Goal: Task Accomplishment & Management: Complete application form

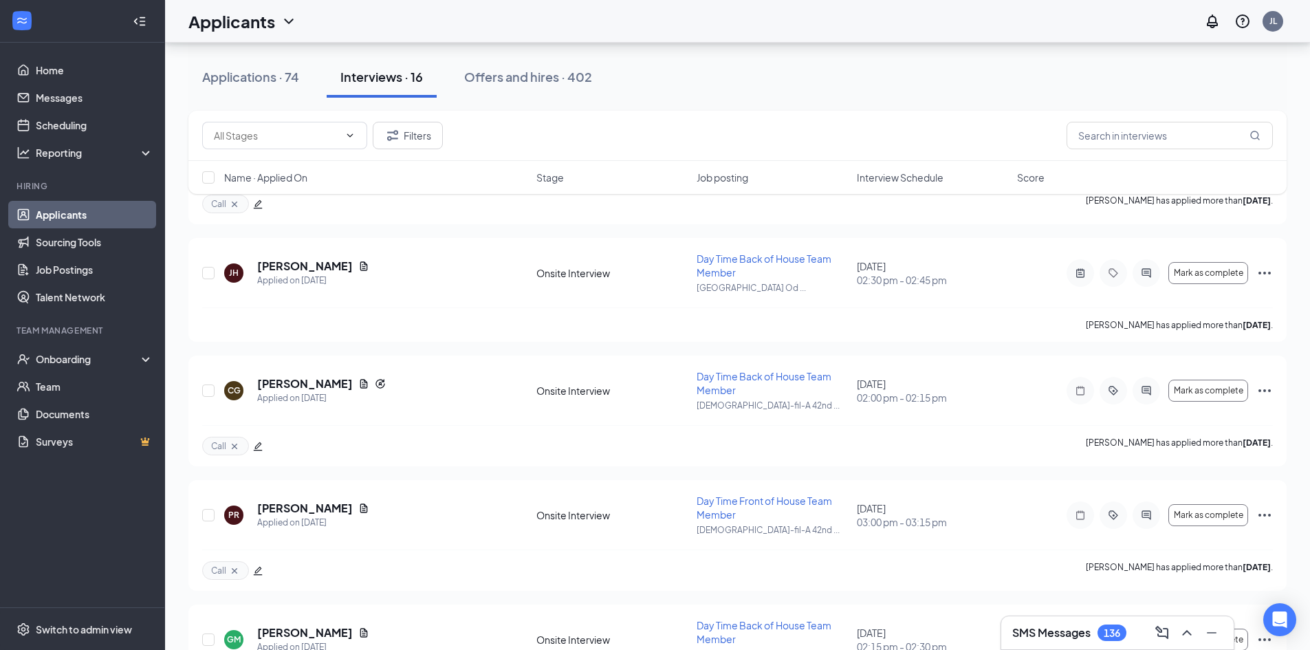
scroll to position [629, 0]
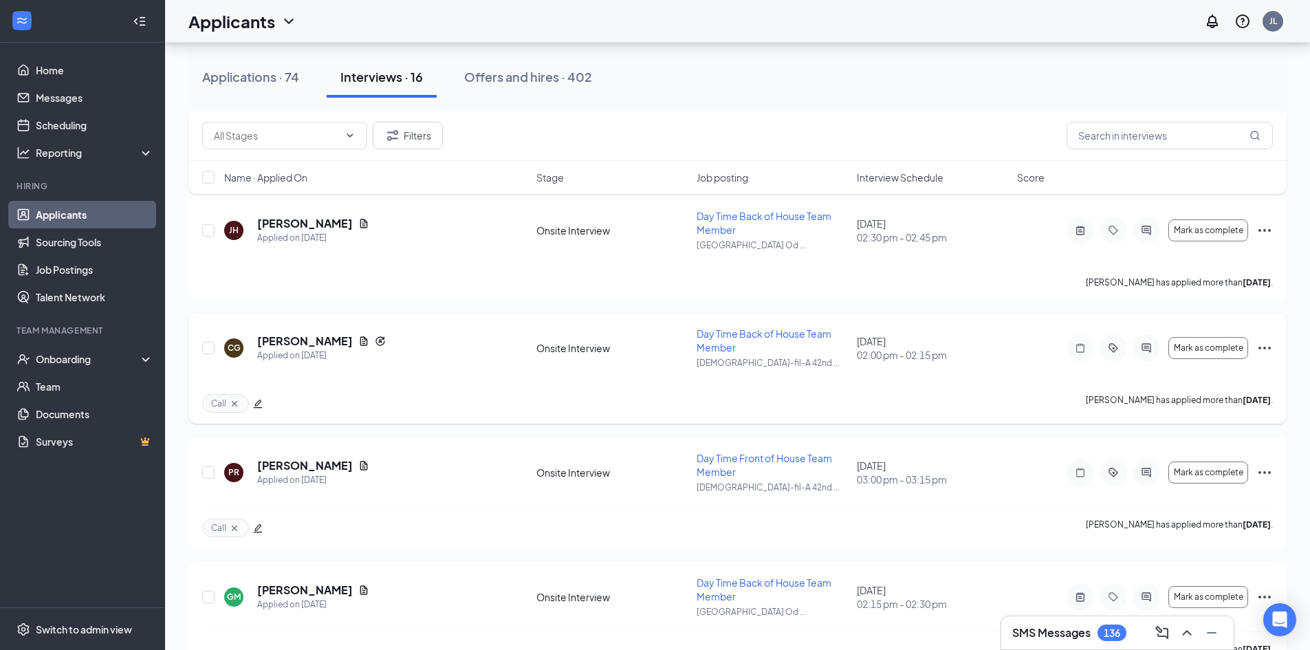
click at [1264, 350] on icon "Ellipses" at bounding box center [1265, 348] width 17 height 17
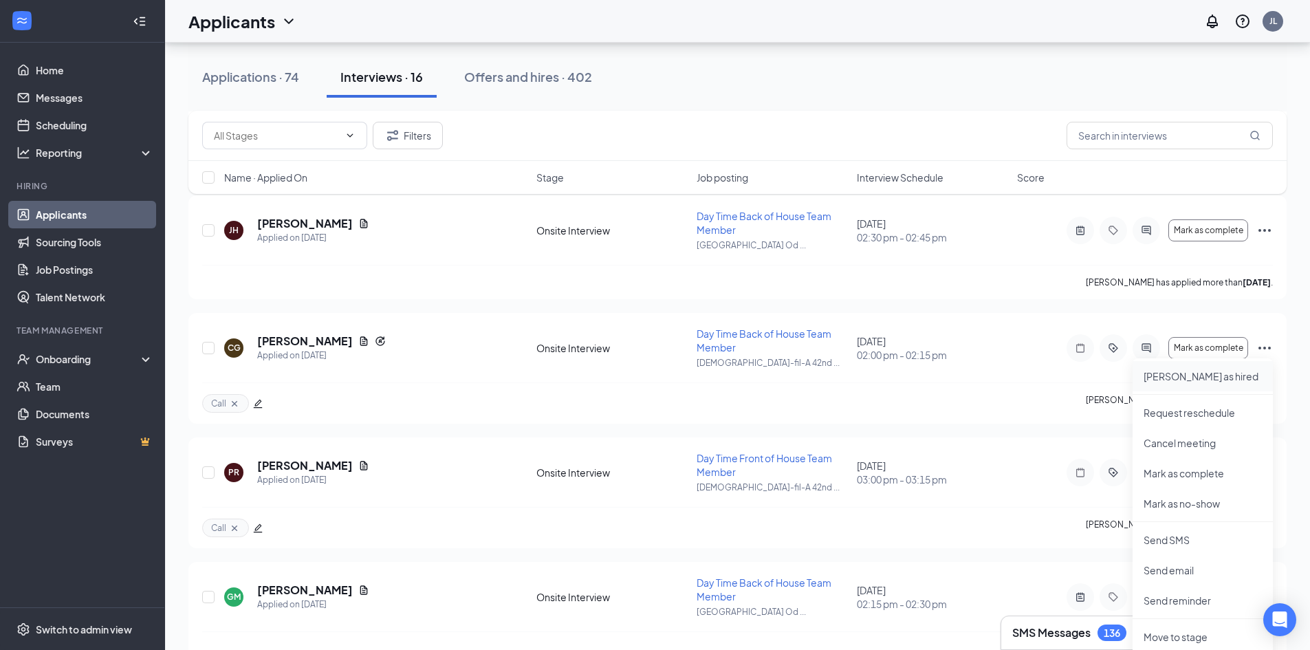
click at [1152, 372] on p "[PERSON_NAME] as hired" at bounding box center [1203, 376] width 118 height 14
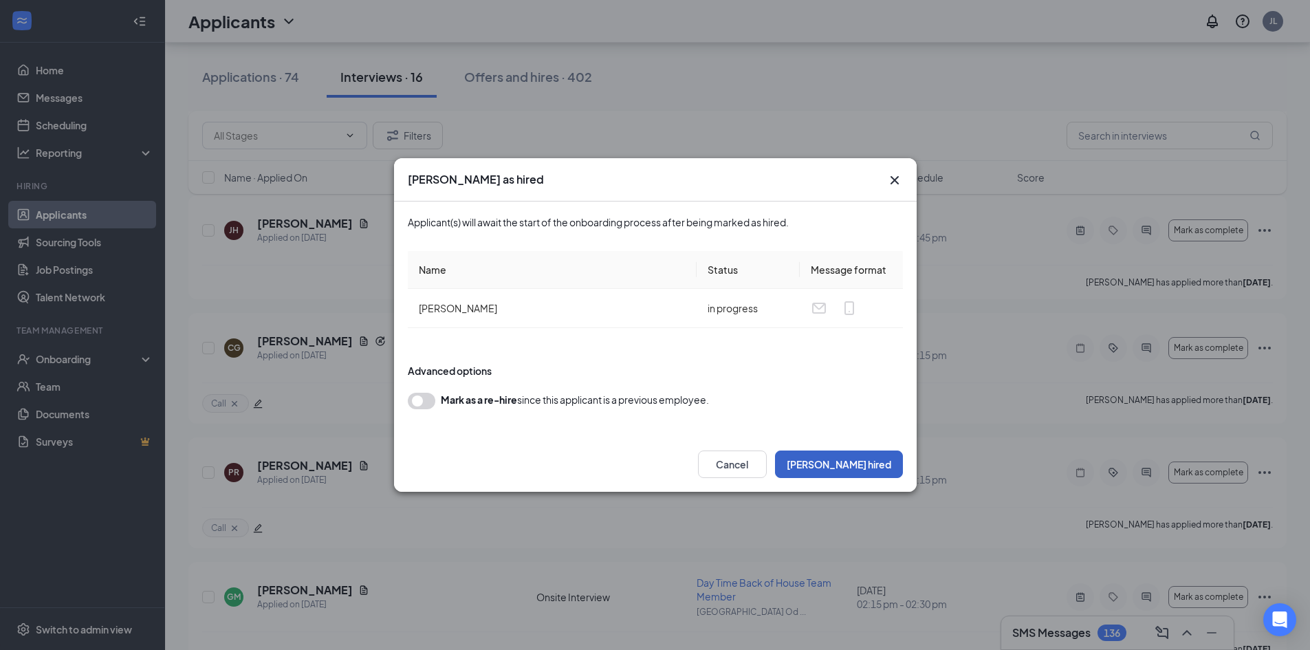
click at [891, 460] on button "[PERSON_NAME] hired" at bounding box center [839, 465] width 128 height 28
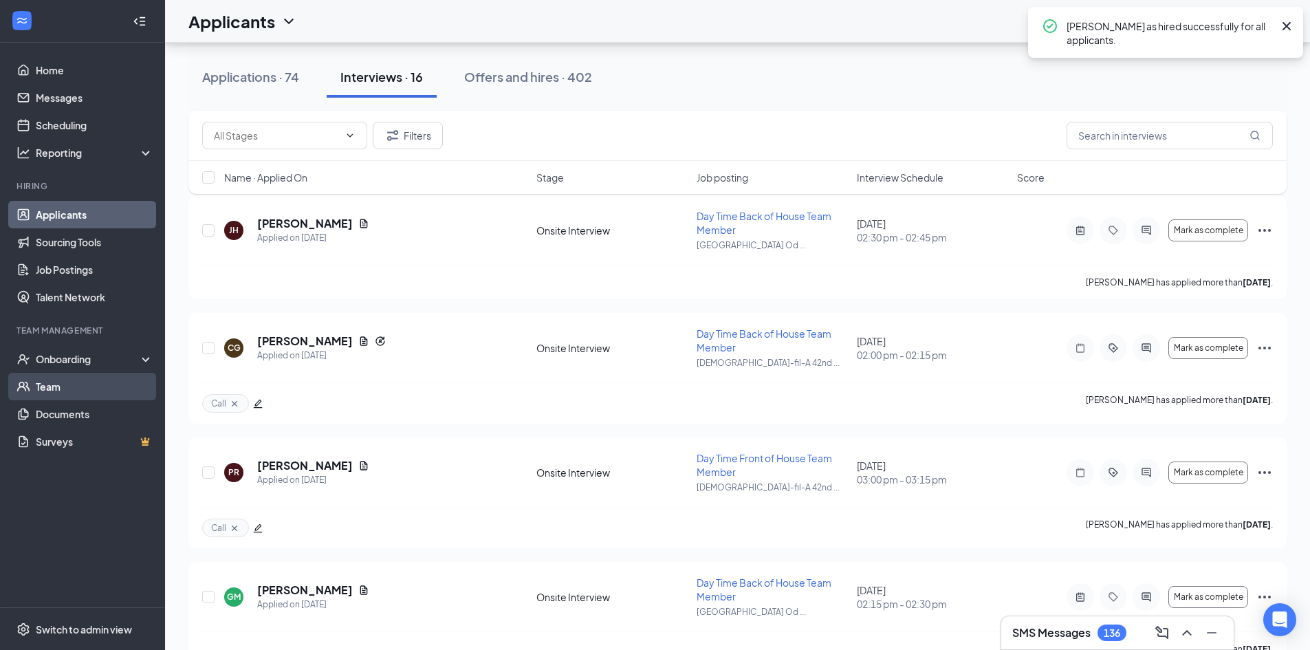
click at [72, 391] on link "Team" at bounding box center [95, 387] width 118 height 28
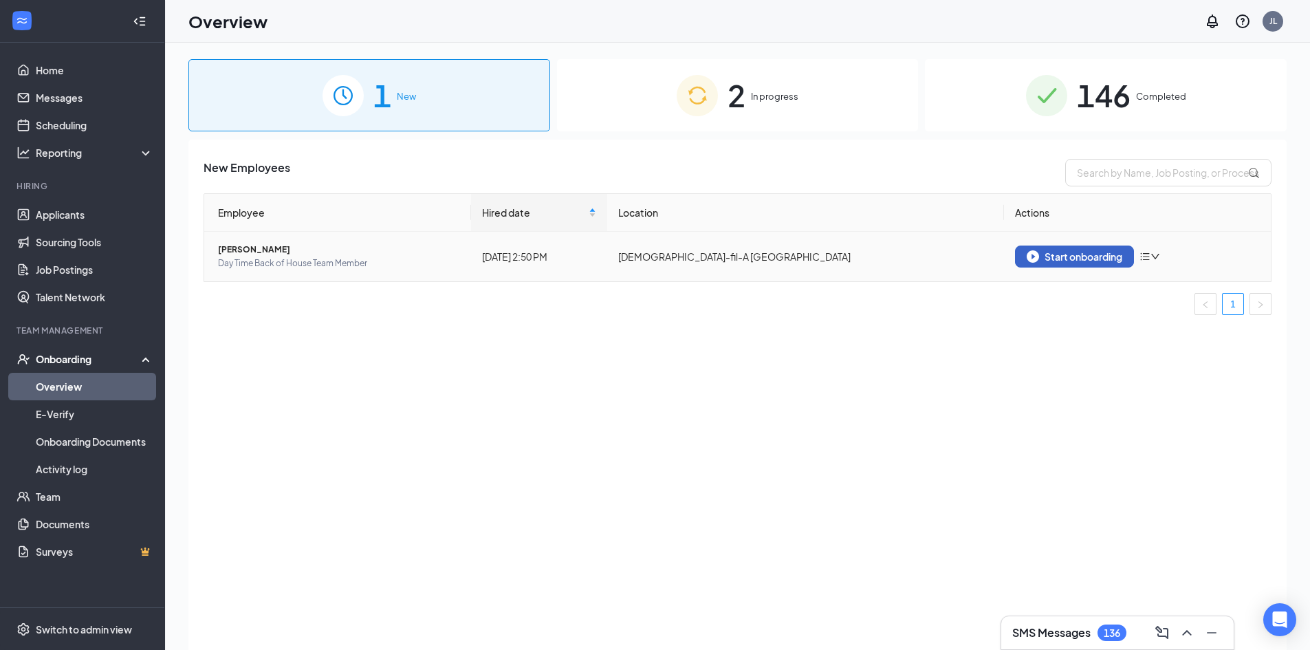
click at [1045, 253] on div "Start onboarding" at bounding box center [1075, 256] width 96 height 12
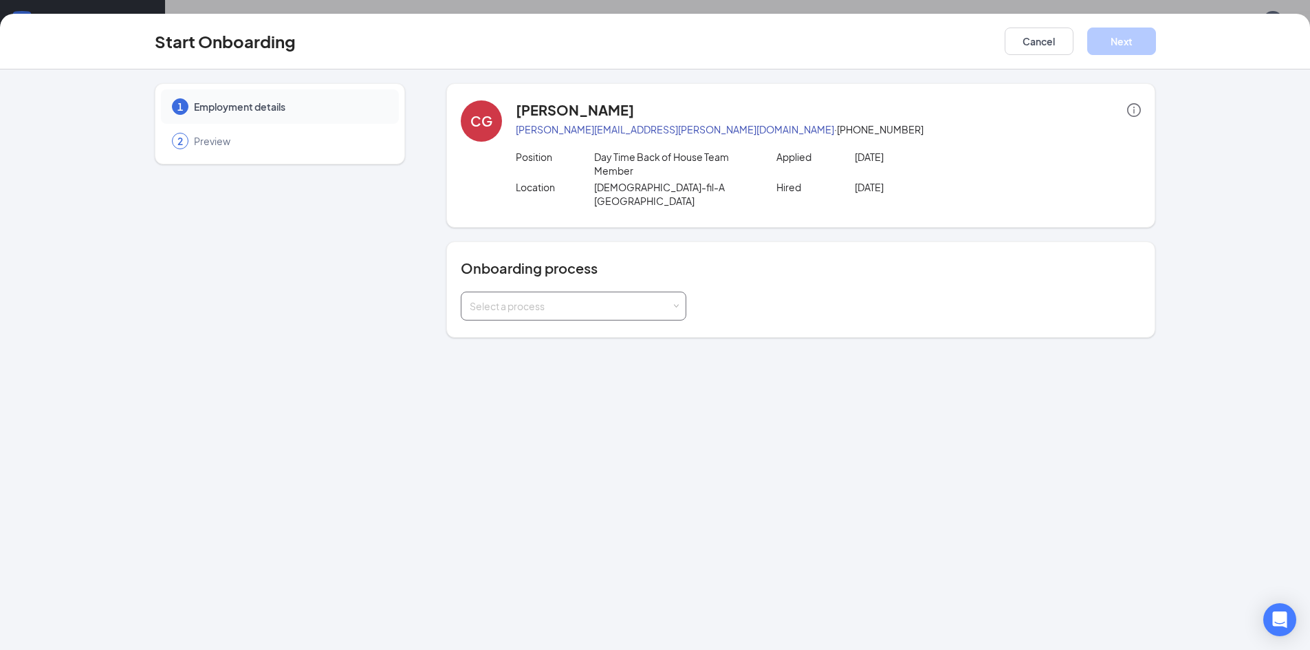
click at [649, 299] on div "Select a process" at bounding box center [571, 306] width 202 height 14
click at [572, 328] on li "Chick-fil-A HR Onboarding" at bounding box center [574, 322] width 226 height 25
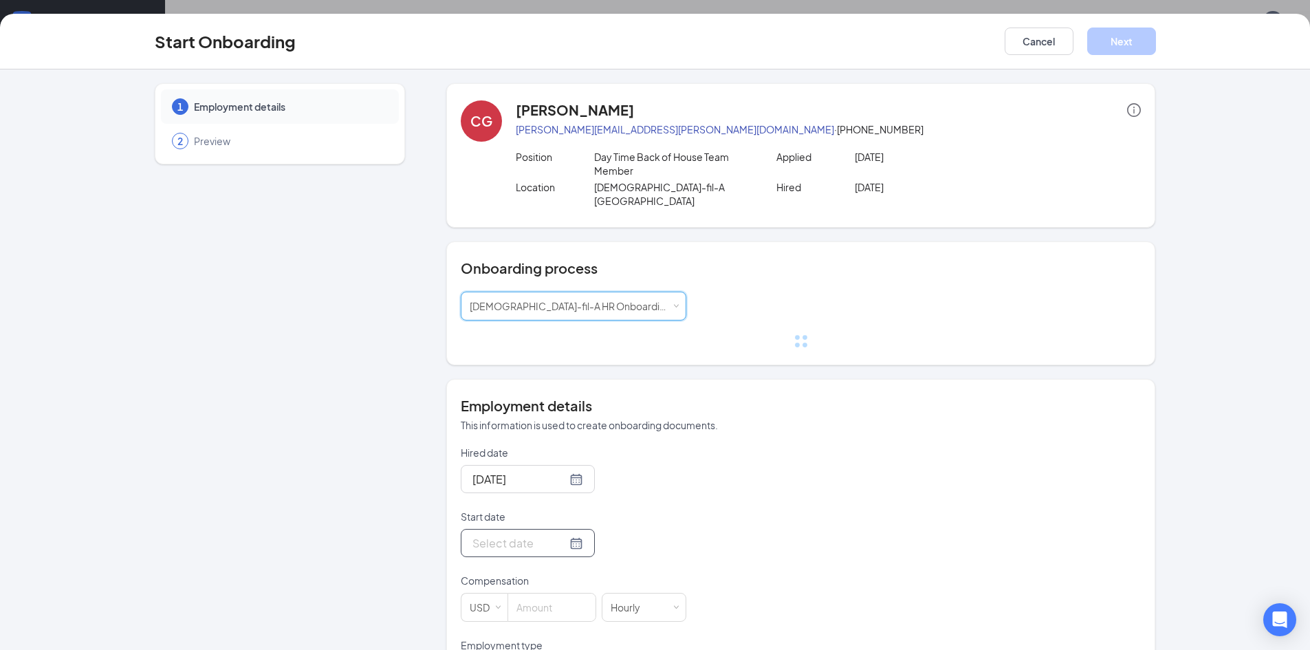
click at [563, 534] on div at bounding box center [528, 542] width 111 height 17
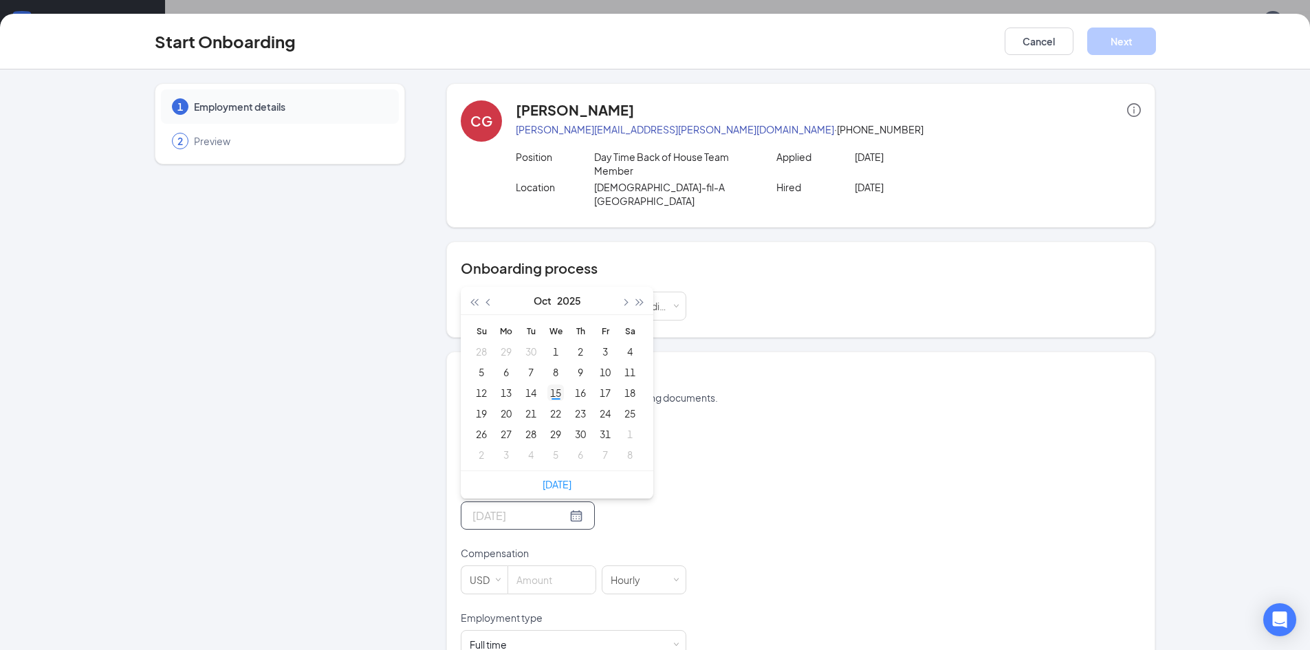
type input "Oct 15, 2025"
click at [553, 385] on div "15" at bounding box center [556, 393] width 17 height 17
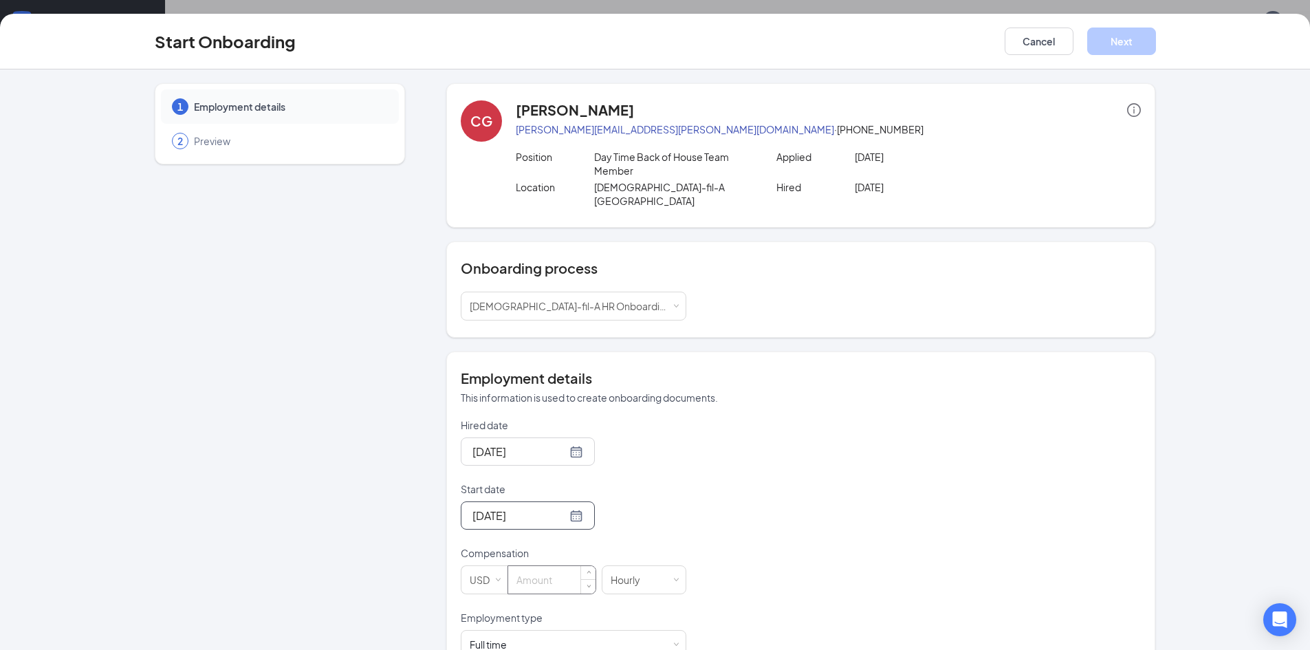
click at [532, 568] on input at bounding box center [551, 580] width 87 height 28
type input "14"
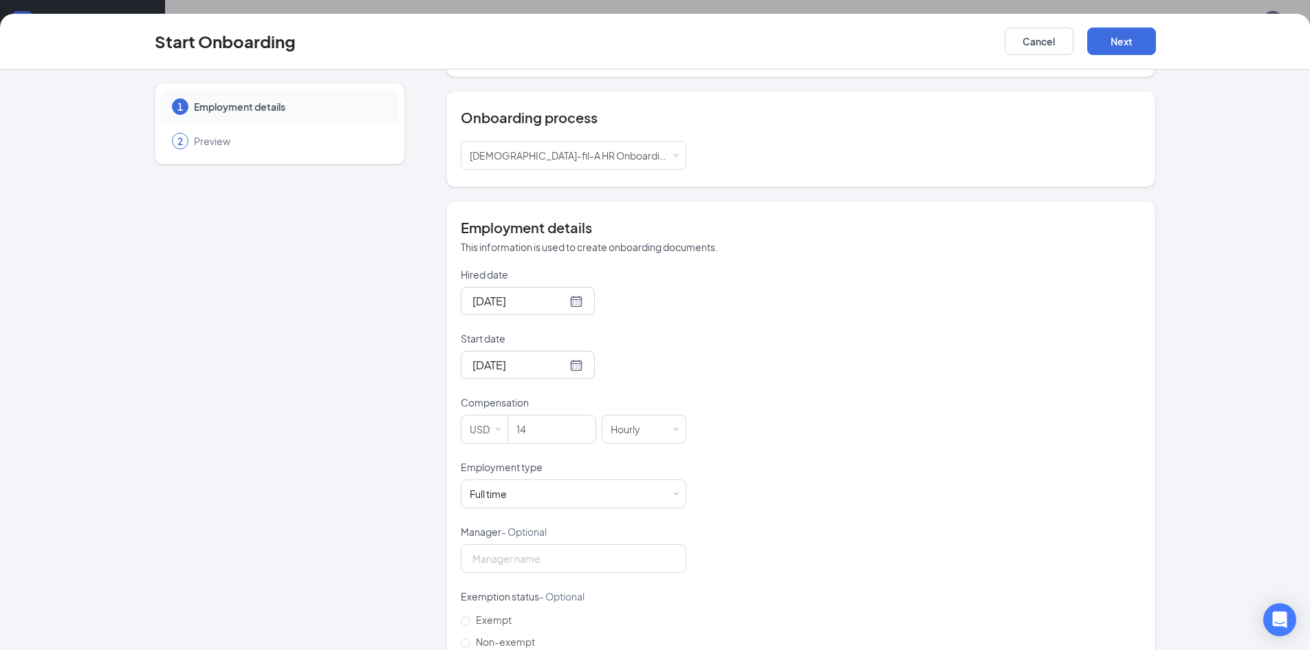
scroll to position [162, 0]
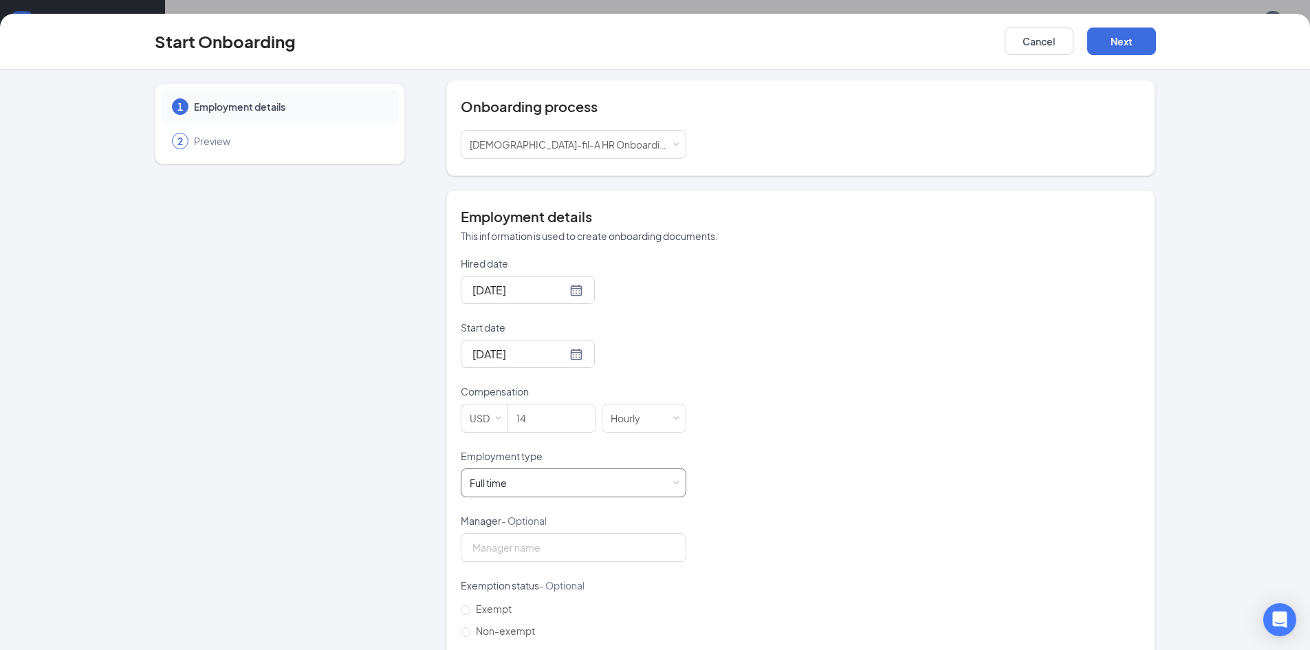
click at [542, 473] on div "Full time Works 30+ hours per week and is reasonably expected to work" at bounding box center [574, 483] width 208 height 28
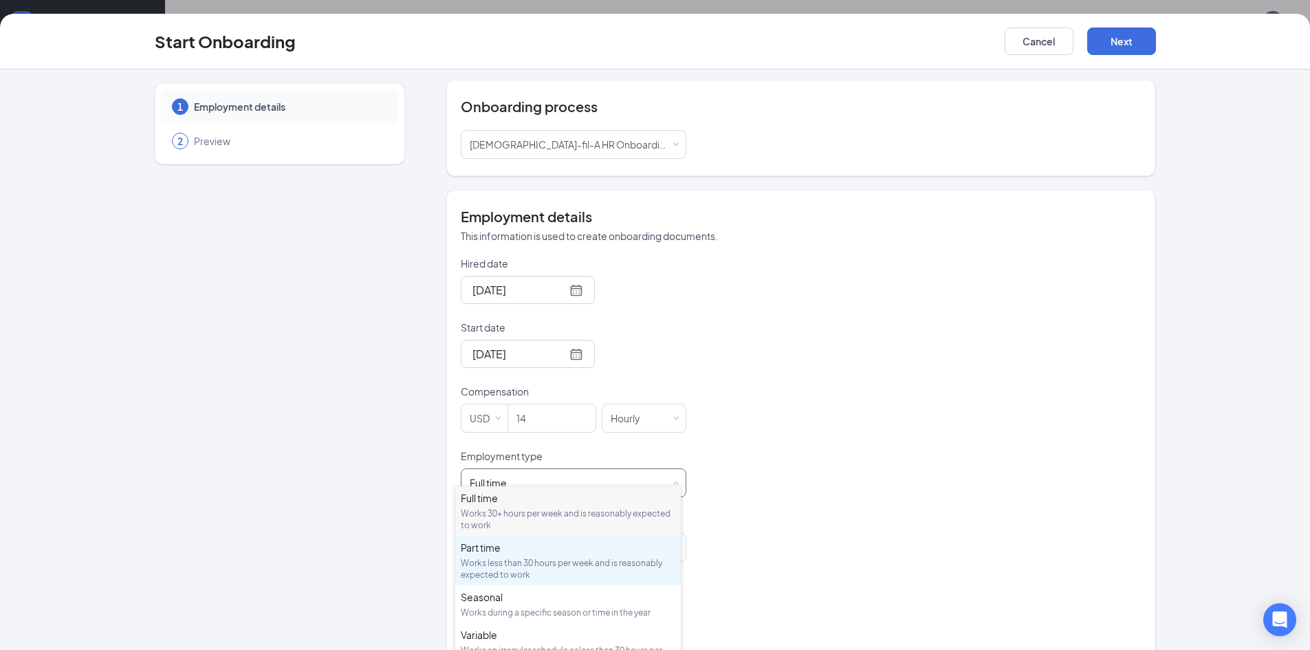
click at [511, 556] on div "Part time Works less than 30 hours per week and is reasonably expected to work" at bounding box center [568, 561] width 215 height 40
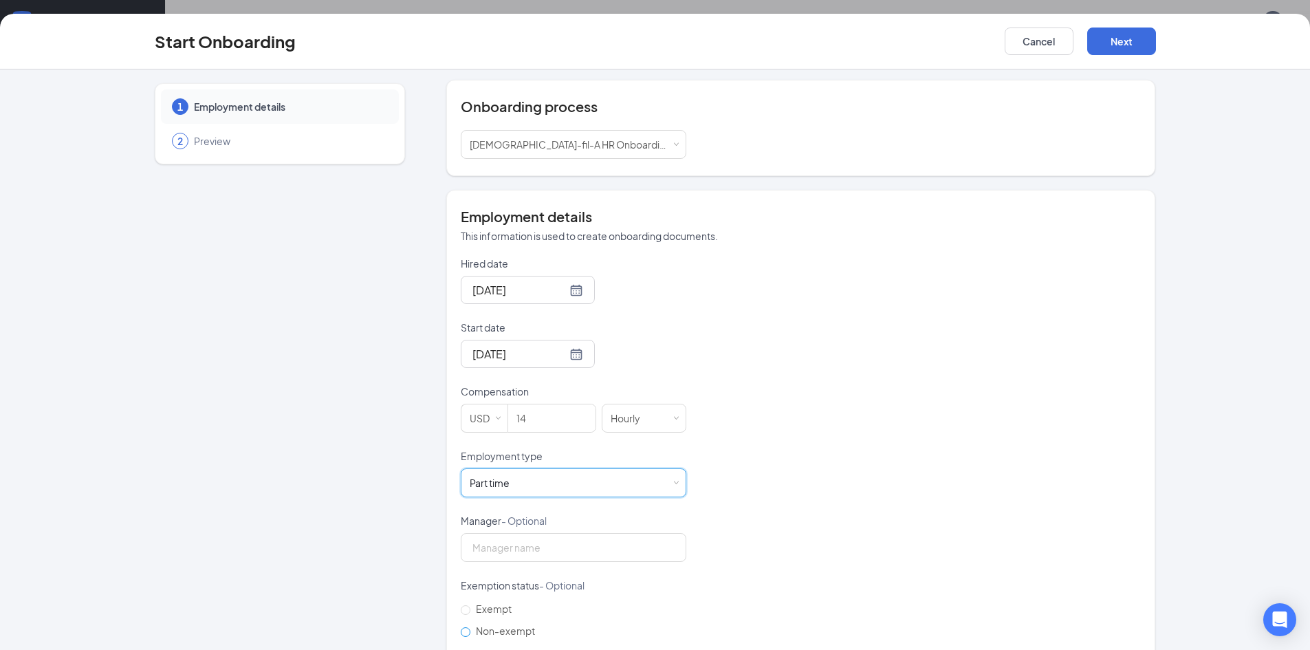
click at [512, 625] on span "Non-exempt" at bounding box center [505, 631] width 70 height 12
click at [470, 627] on input "Non-exempt" at bounding box center [466, 632] width 10 height 10
radio input "true"
click at [1125, 45] on button "Next" at bounding box center [1122, 42] width 69 height 28
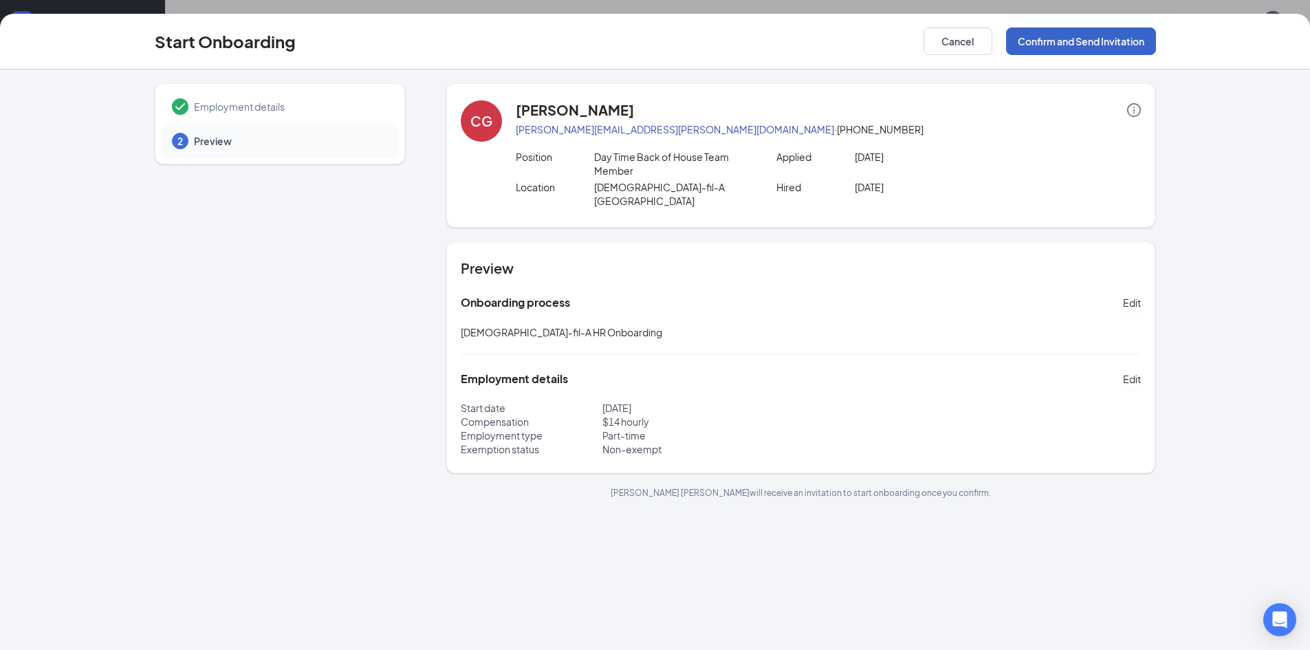
click at [1088, 40] on button "Confirm and Send Invitation" at bounding box center [1081, 42] width 150 height 28
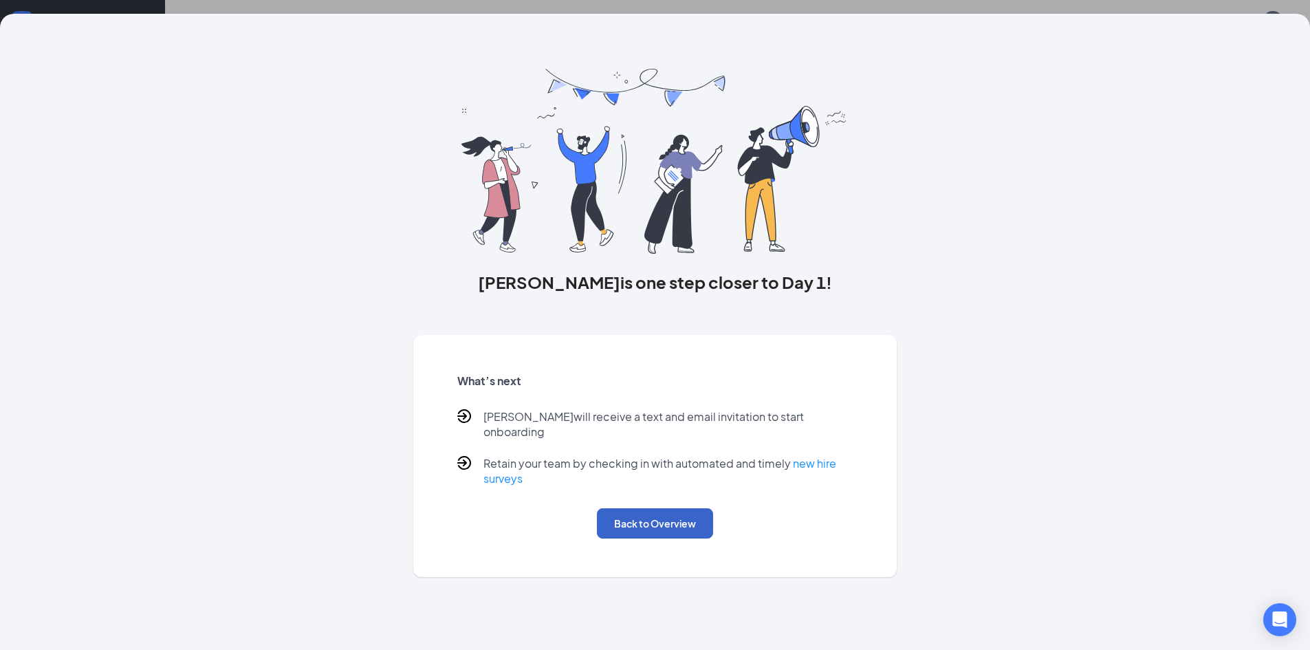
click at [686, 508] on button "Back to Overview" at bounding box center [655, 523] width 116 height 30
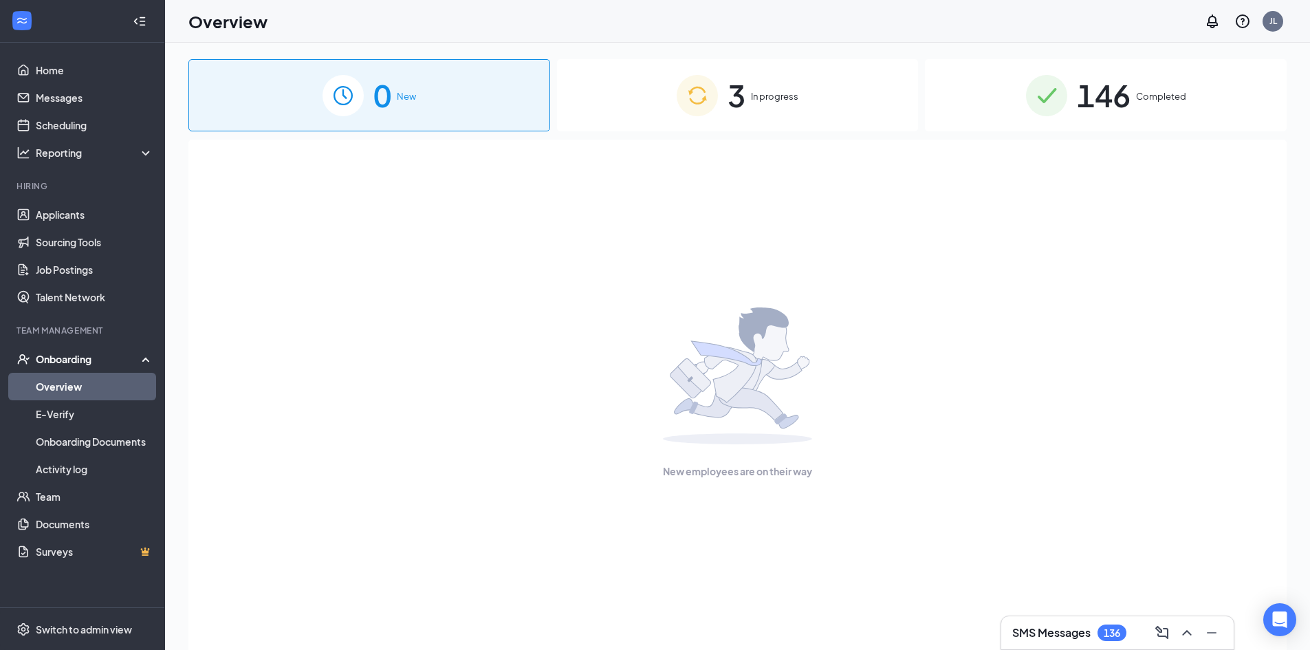
drag, startPoint x: 328, startPoint y: 272, endPoint x: 343, endPoint y: 256, distance: 22.4
click at [332, 269] on div "New employees are on their way" at bounding box center [738, 393] width 1068 height 507
click at [109, 210] on link "Applicants" at bounding box center [95, 215] width 118 height 28
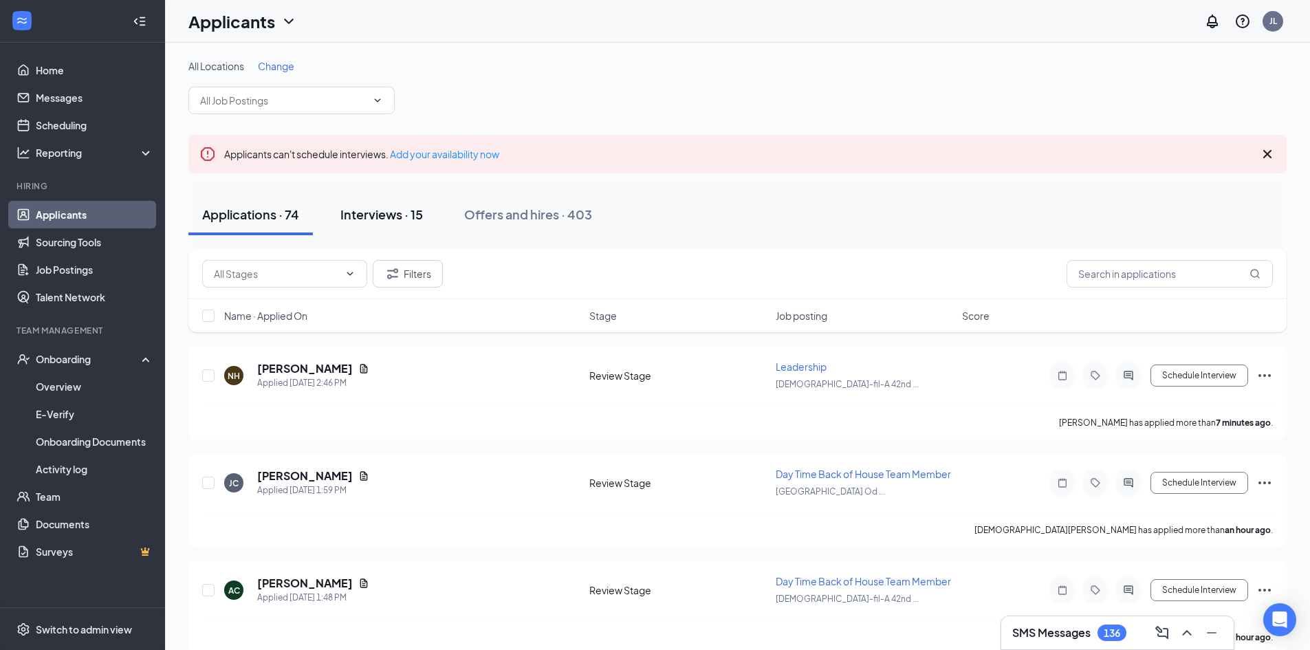
click at [392, 221] on div "Interviews · 15" at bounding box center [381, 214] width 83 height 17
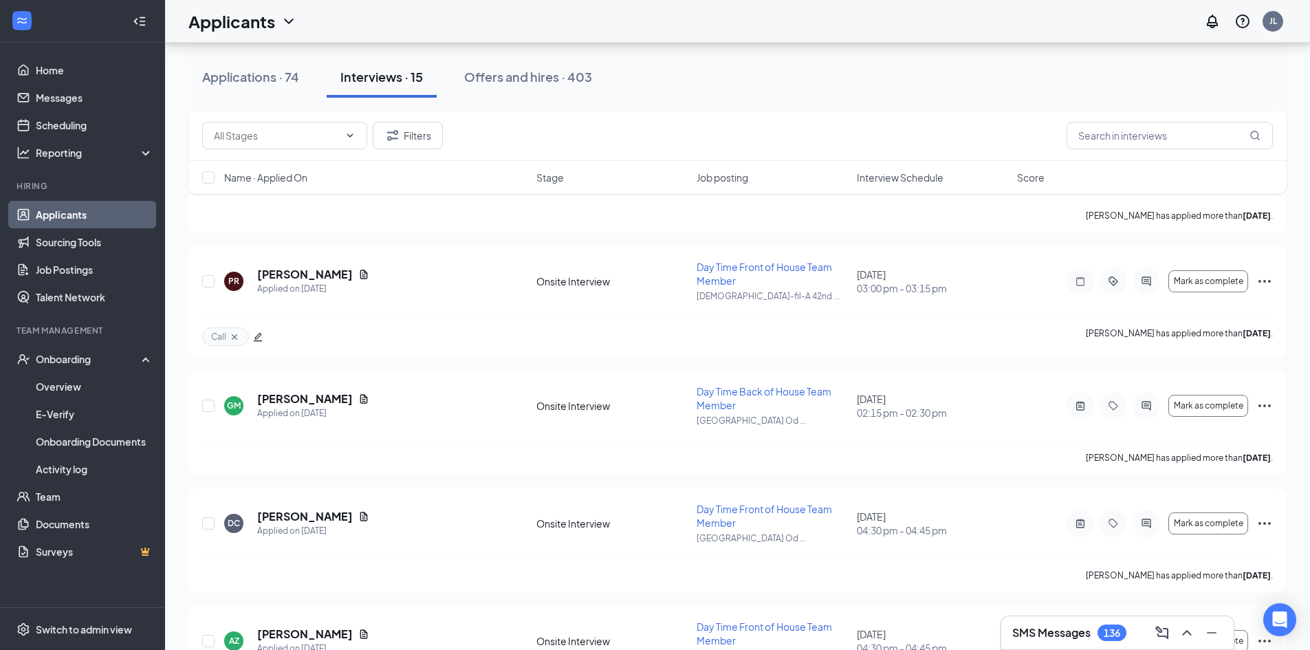
scroll to position [636, 0]
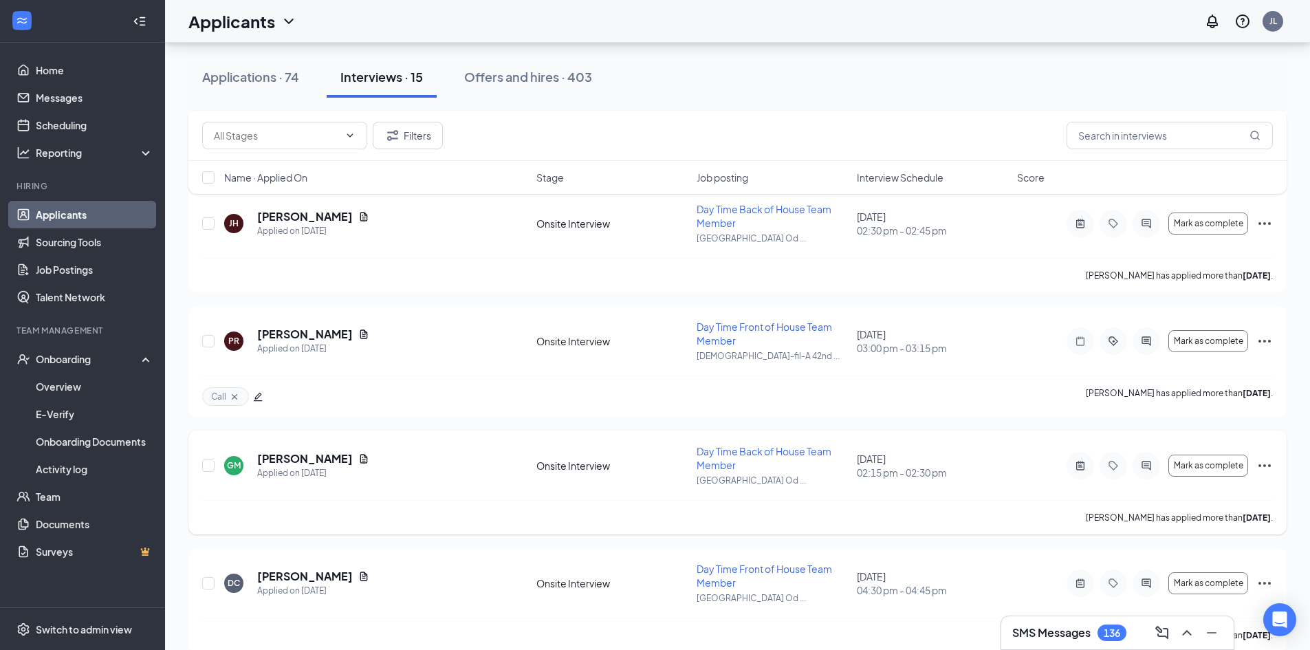
click at [1266, 462] on icon "Ellipses" at bounding box center [1265, 465] width 17 height 17
click at [1182, 488] on p "[PERSON_NAME] as hired" at bounding box center [1203, 494] width 118 height 14
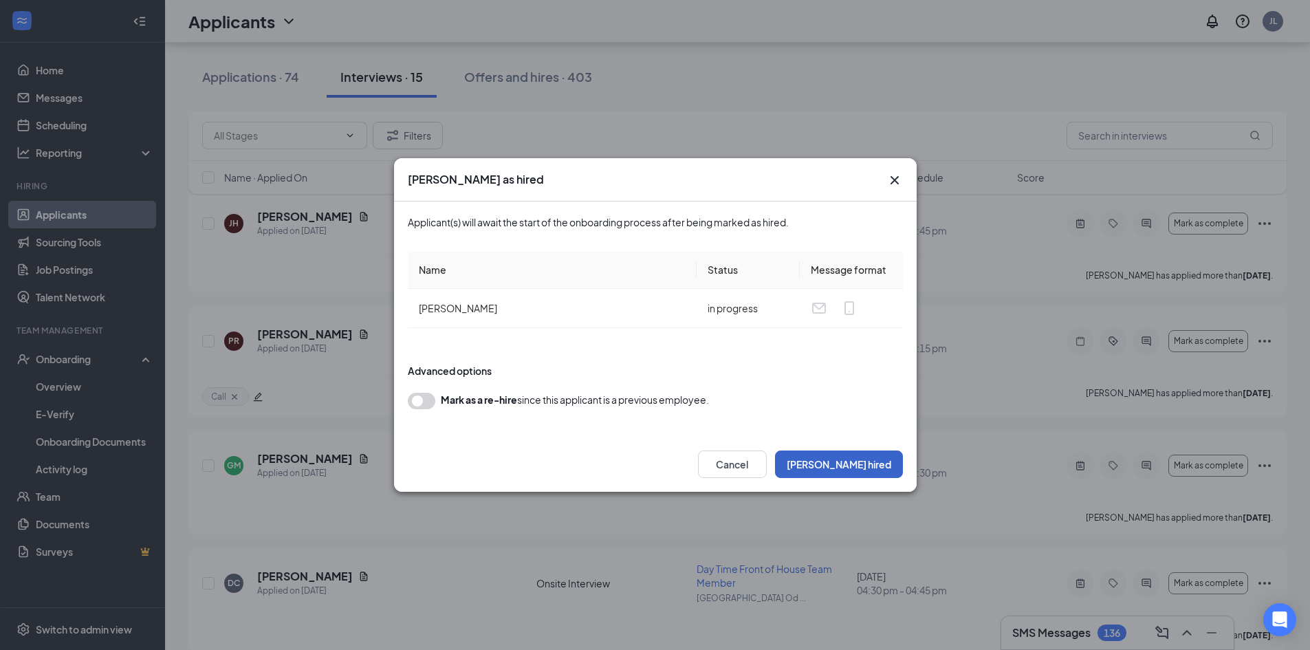
click at [850, 464] on button "[PERSON_NAME] hired" at bounding box center [839, 465] width 128 height 28
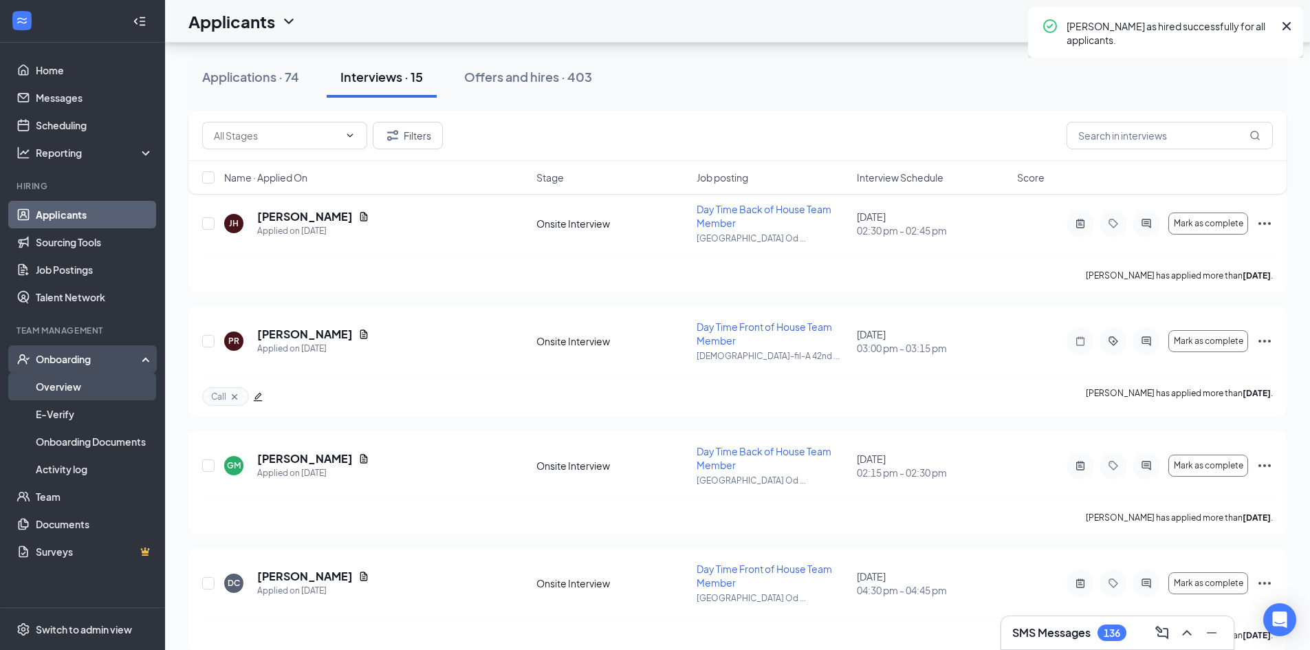
click at [89, 384] on link "Overview" at bounding box center [95, 387] width 118 height 28
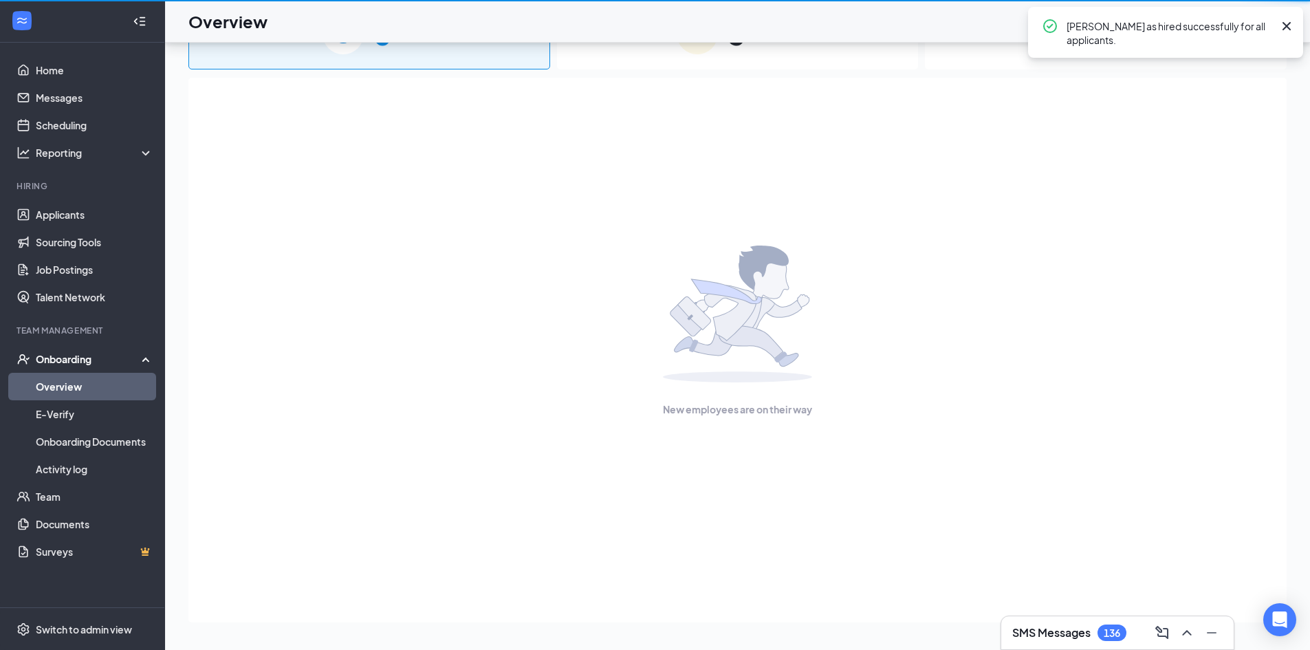
scroll to position [62, 0]
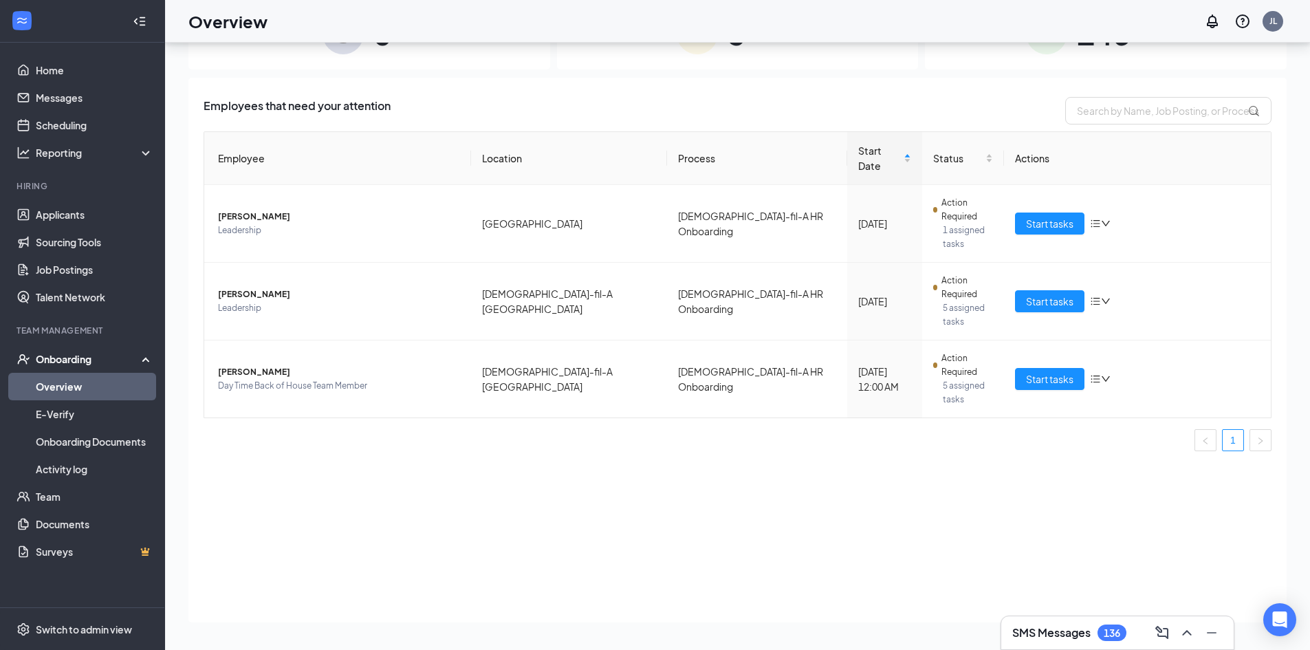
click at [416, 61] on div "0 New" at bounding box center [369, 33] width 362 height 72
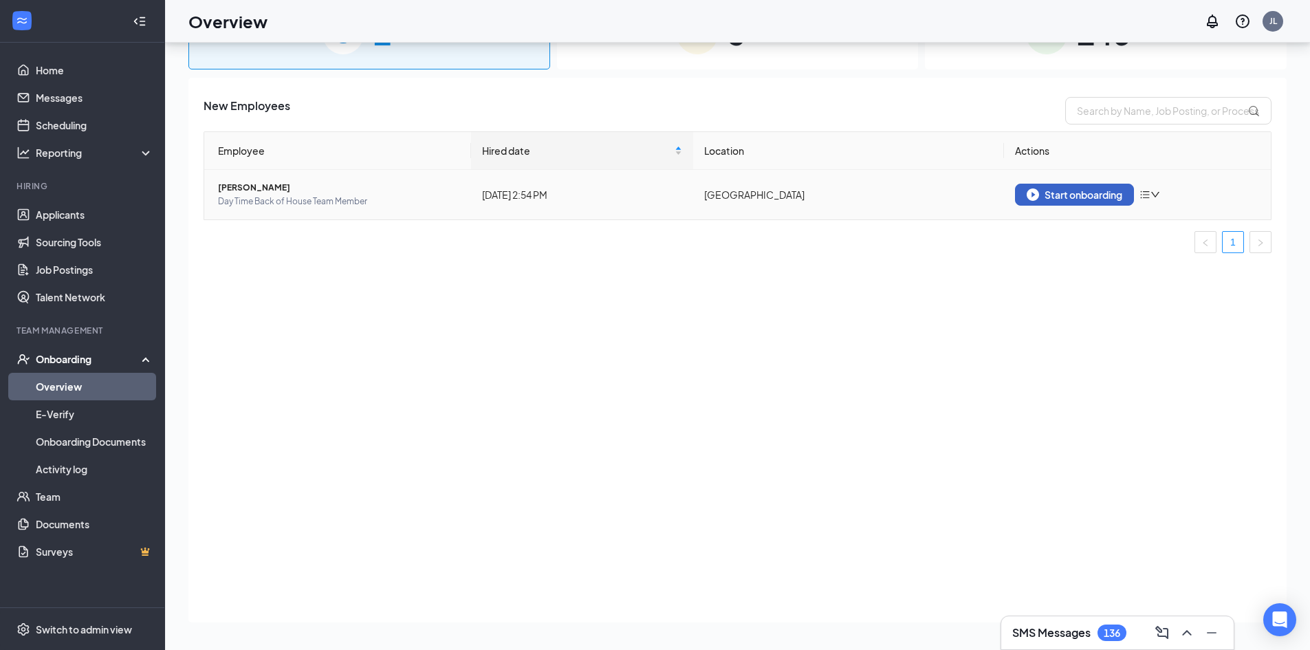
click at [1030, 201] on button "Start onboarding" at bounding box center [1074, 195] width 119 height 22
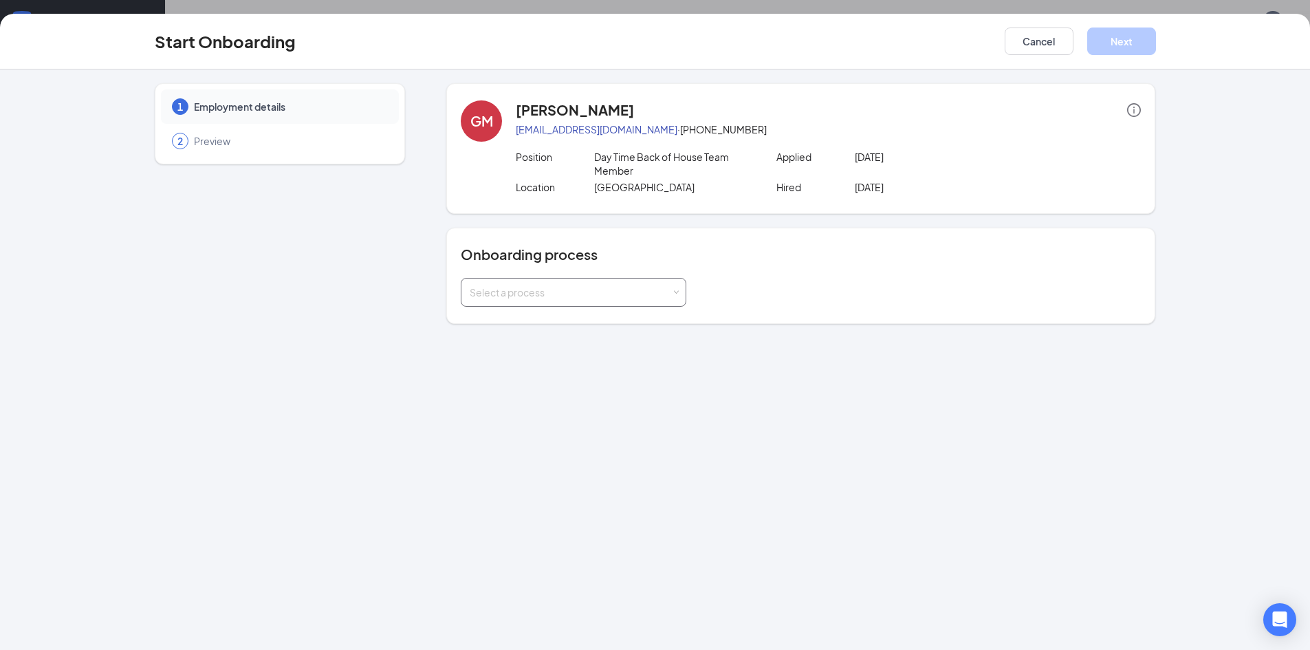
click at [567, 284] on div "Select a process" at bounding box center [574, 293] width 208 height 28
click at [560, 329] on li "Chick-fil-A HR Onboarding" at bounding box center [574, 322] width 226 height 25
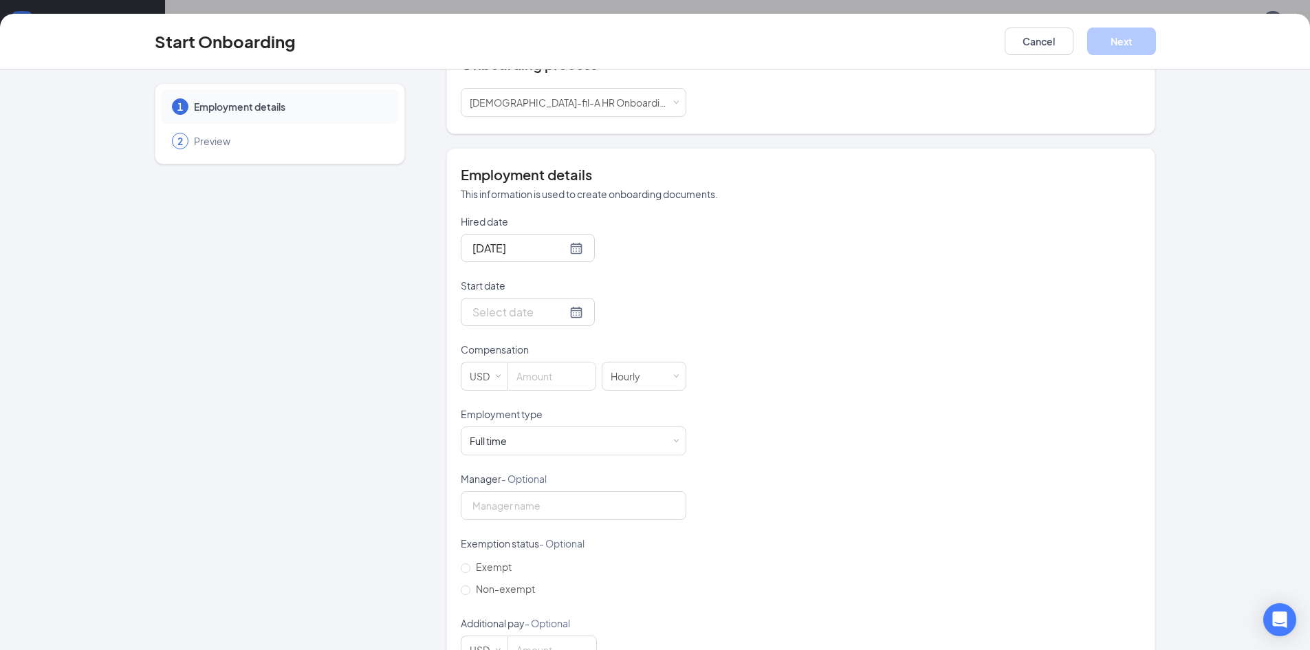
scroll to position [201, 0]
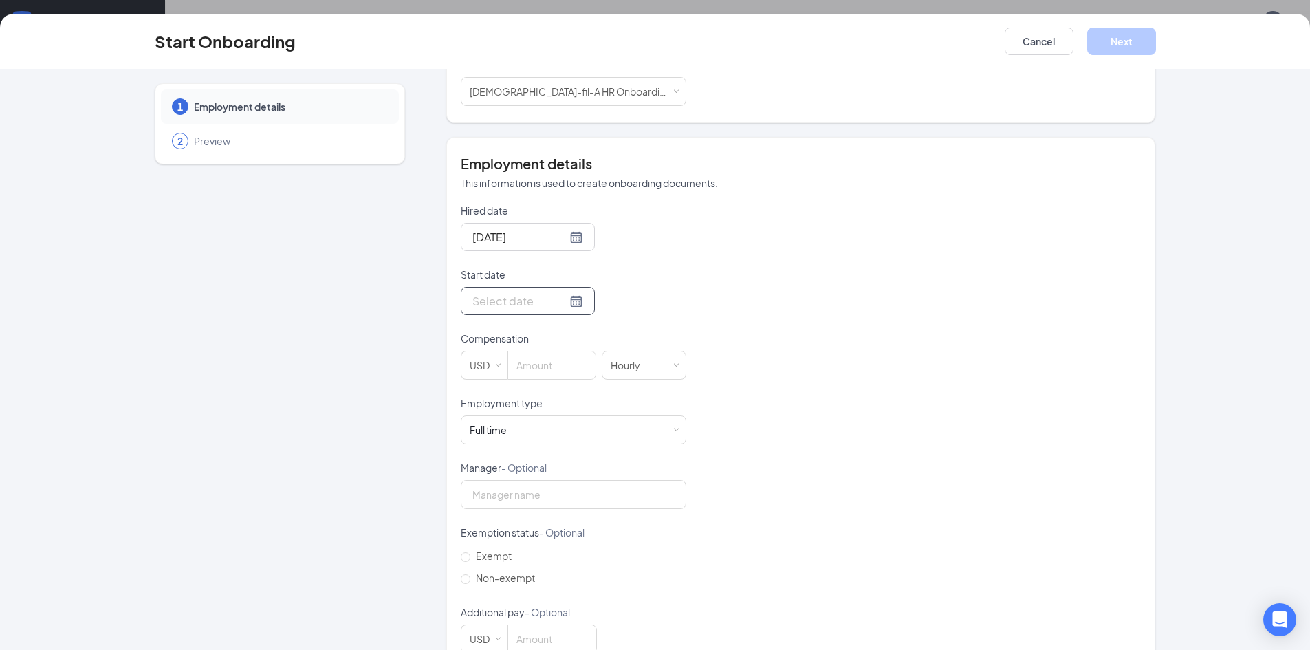
click at [556, 297] on div at bounding box center [528, 300] width 111 height 17
type input "Oct 15, 2025"
click at [550, 420] on div "15" at bounding box center [556, 423] width 17 height 17
click at [520, 371] on input at bounding box center [551, 365] width 87 height 28
type input "16"
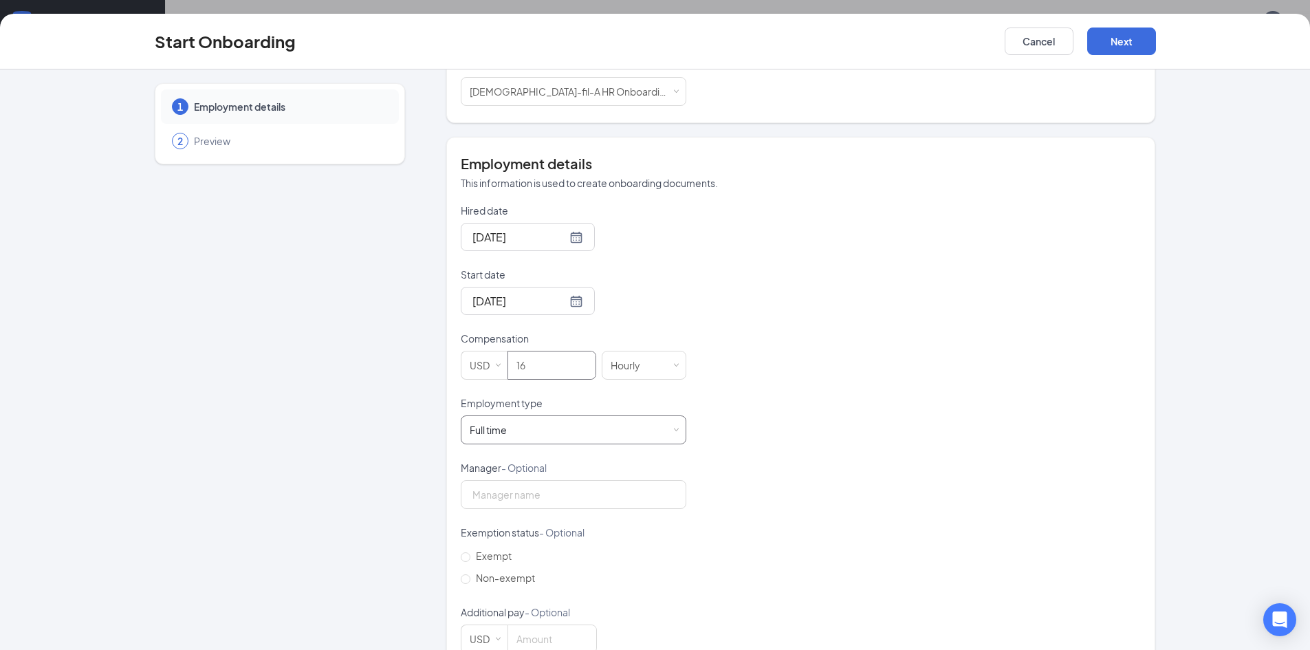
click at [584, 438] on div "Full time Works 30+ hours per week and is reasonably expected to work" at bounding box center [574, 430] width 208 height 28
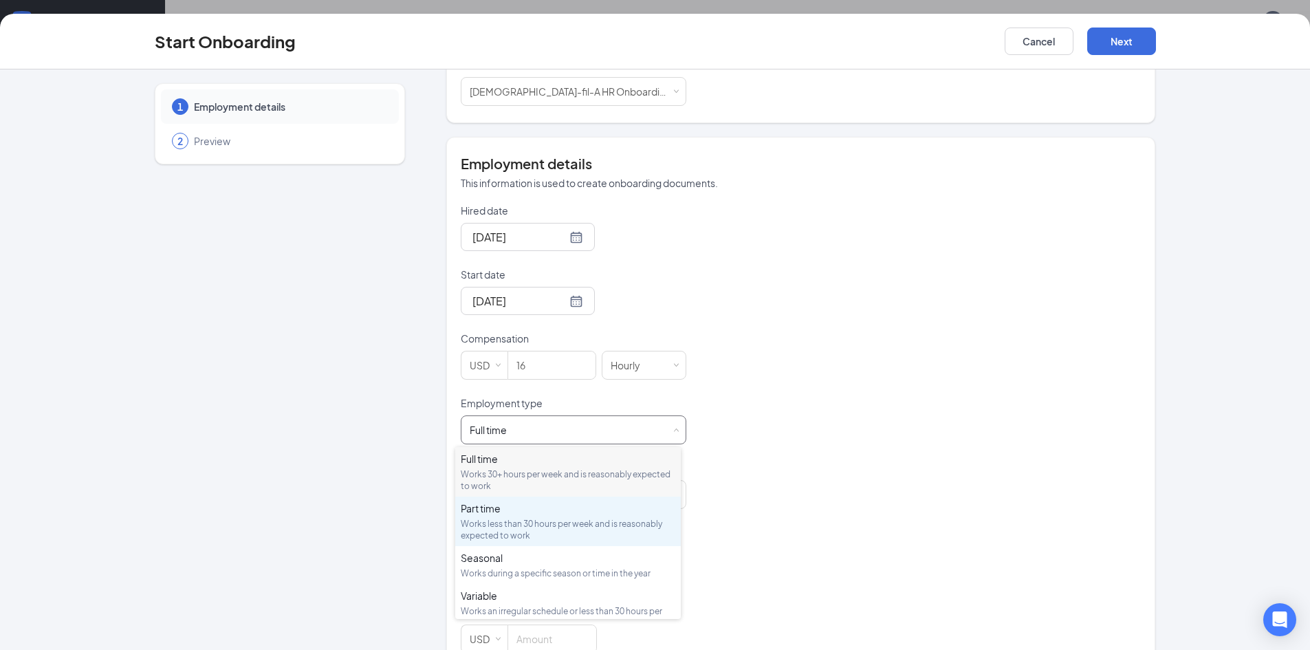
click at [517, 521] on div "Works less than 30 hours per week and is reasonably expected to work" at bounding box center [568, 529] width 215 height 23
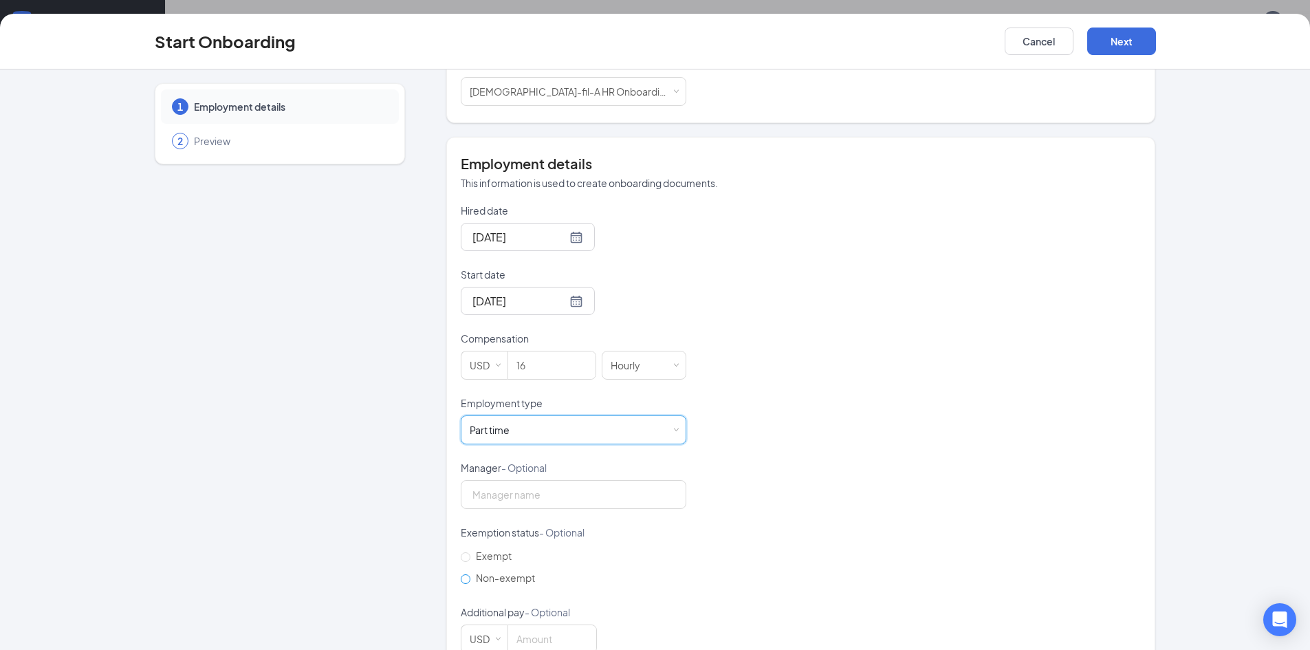
click at [484, 577] on span "Non-exempt" at bounding box center [505, 578] width 70 height 12
click at [470, 577] on input "Non-exempt" at bounding box center [466, 579] width 10 height 10
radio input "true"
click at [1124, 33] on button "Next" at bounding box center [1122, 42] width 69 height 28
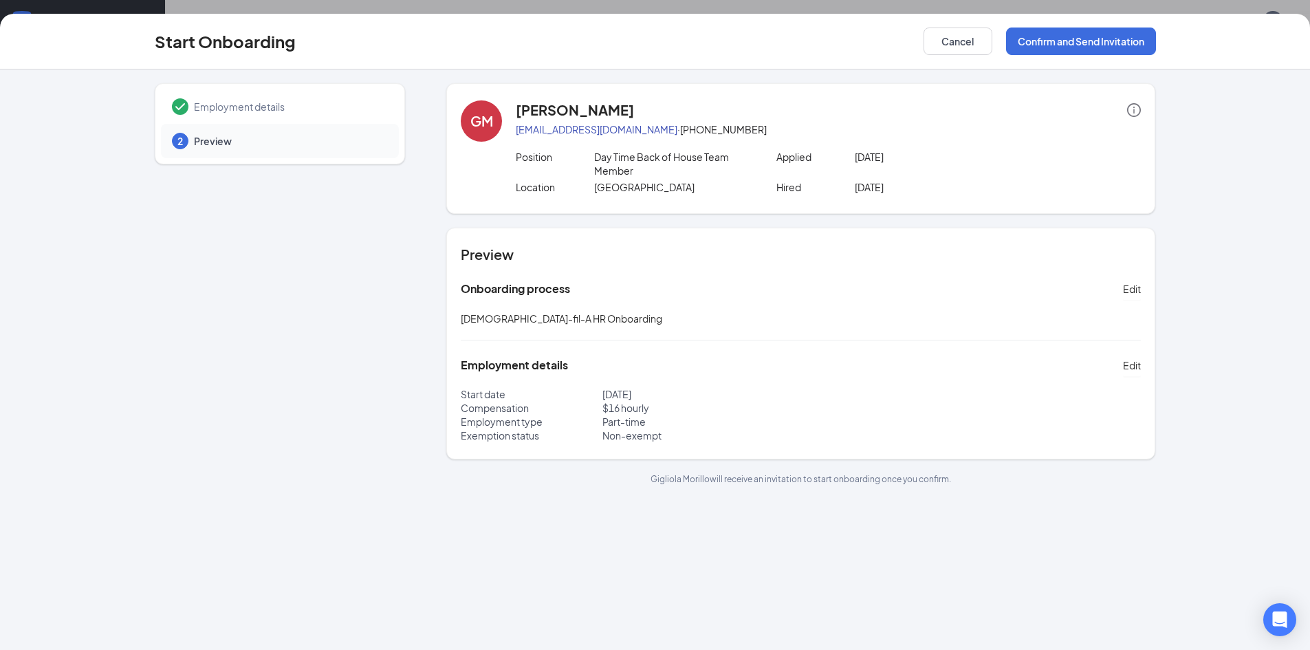
scroll to position [0, 0]
click at [1081, 44] on button "Confirm and Send Invitation" at bounding box center [1081, 42] width 150 height 28
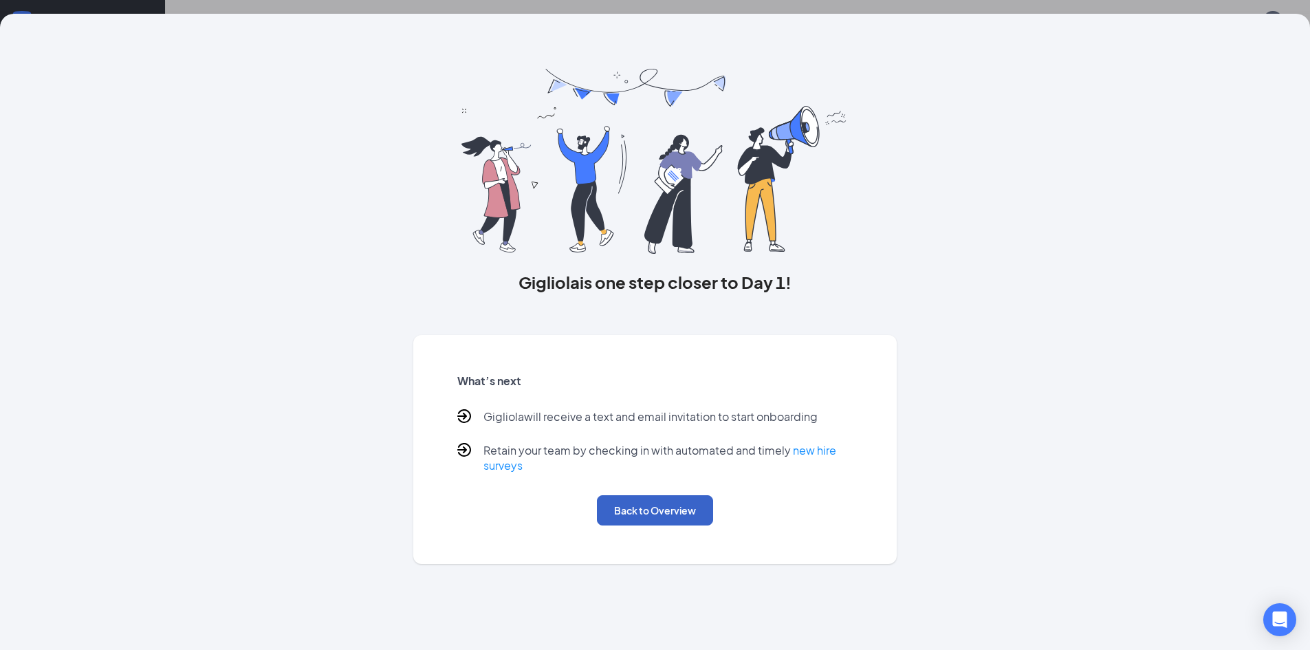
click at [675, 495] on button "Back to Overview" at bounding box center [655, 510] width 116 height 30
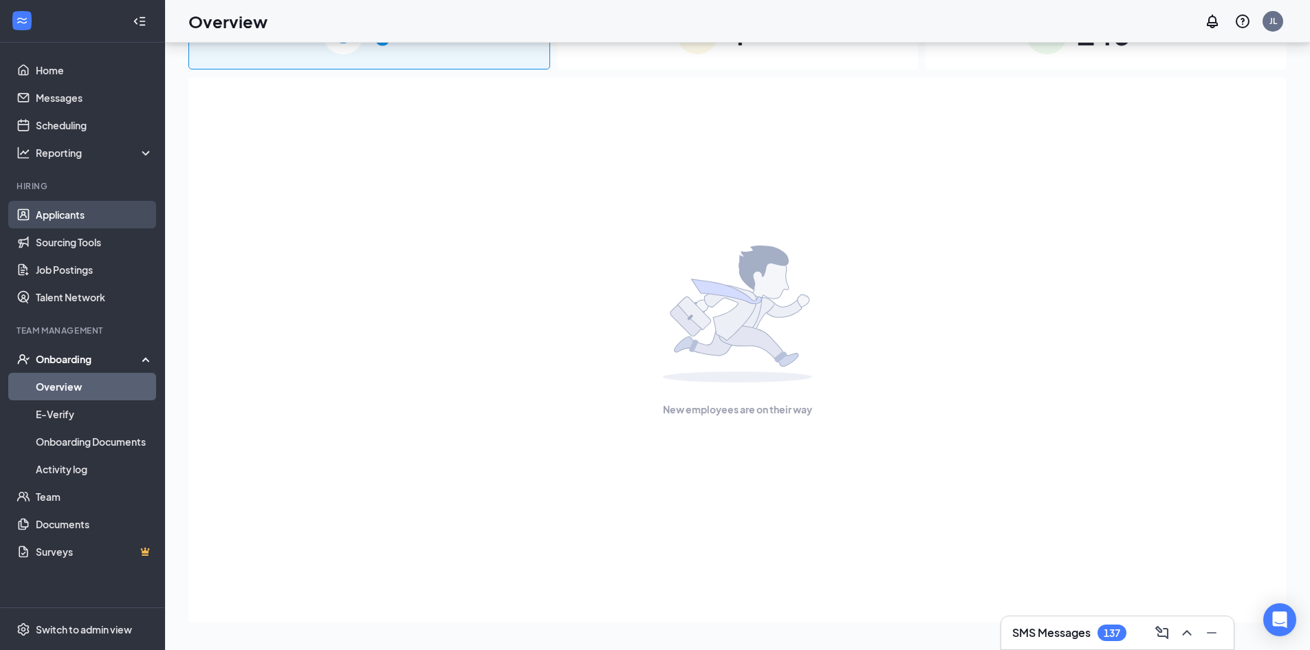
click at [62, 213] on link "Applicants" at bounding box center [95, 215] width 118 height 28
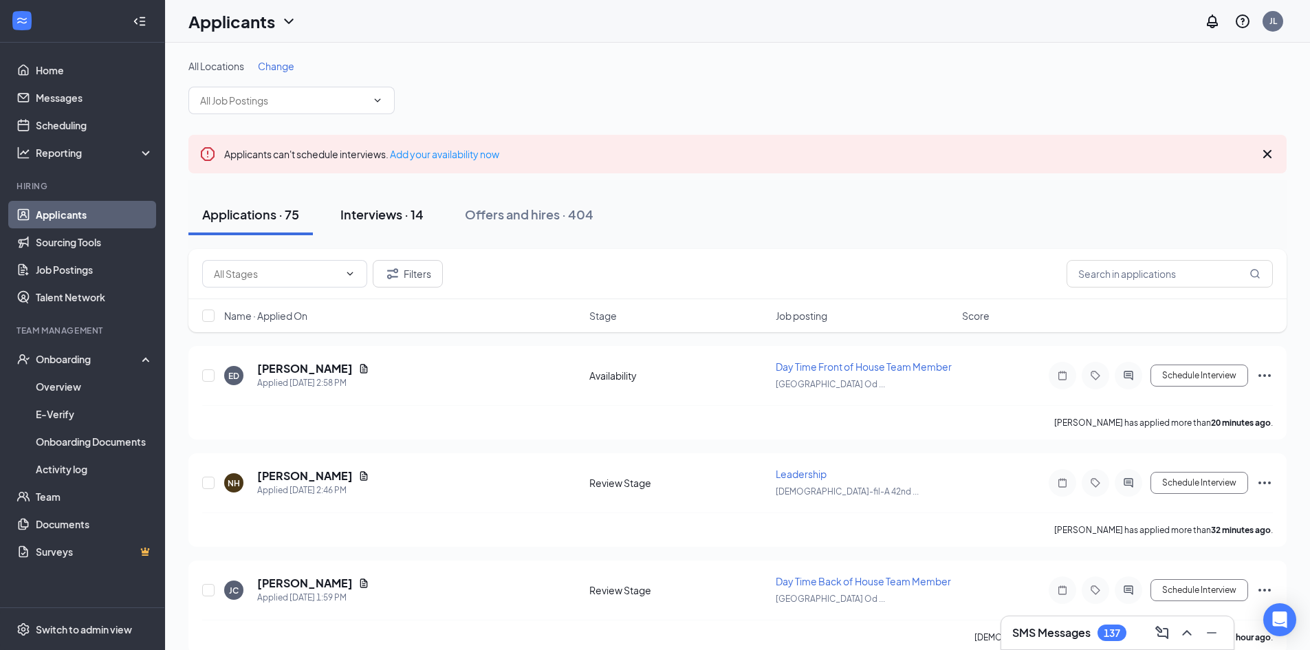
click at [384, 214] on div "Interviews · 14" at bounding box center [381, 214] width 83 height 17
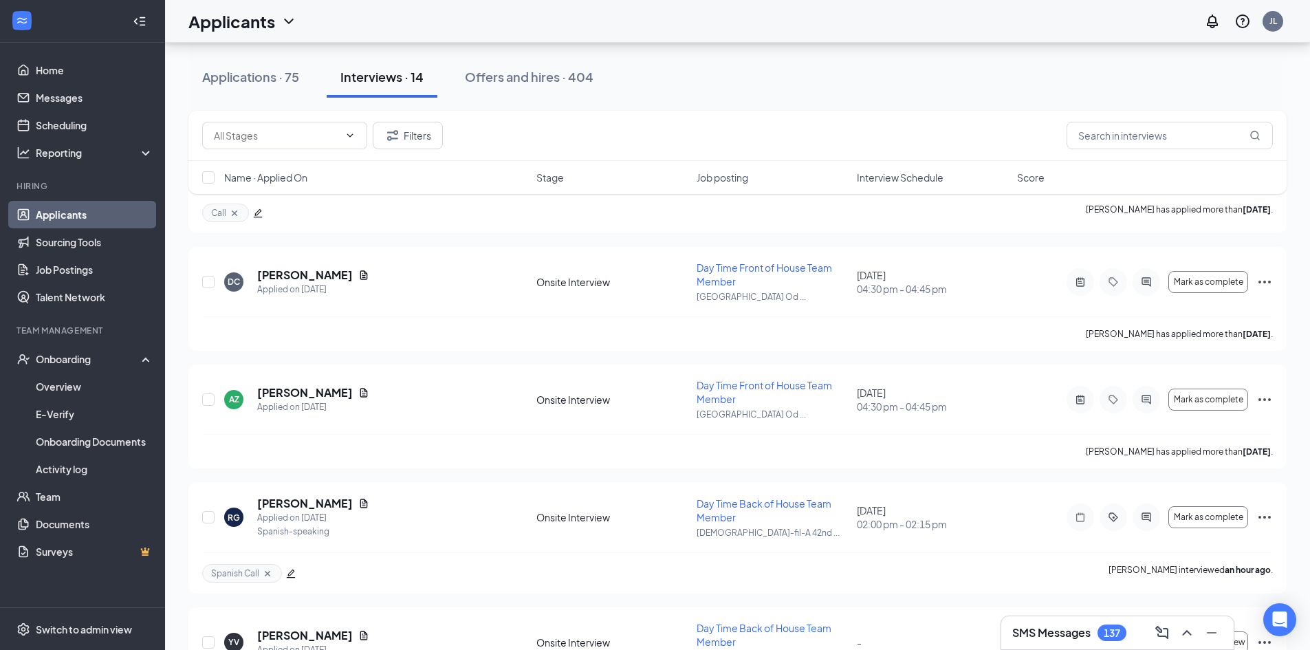
scroll to position [799, 0]
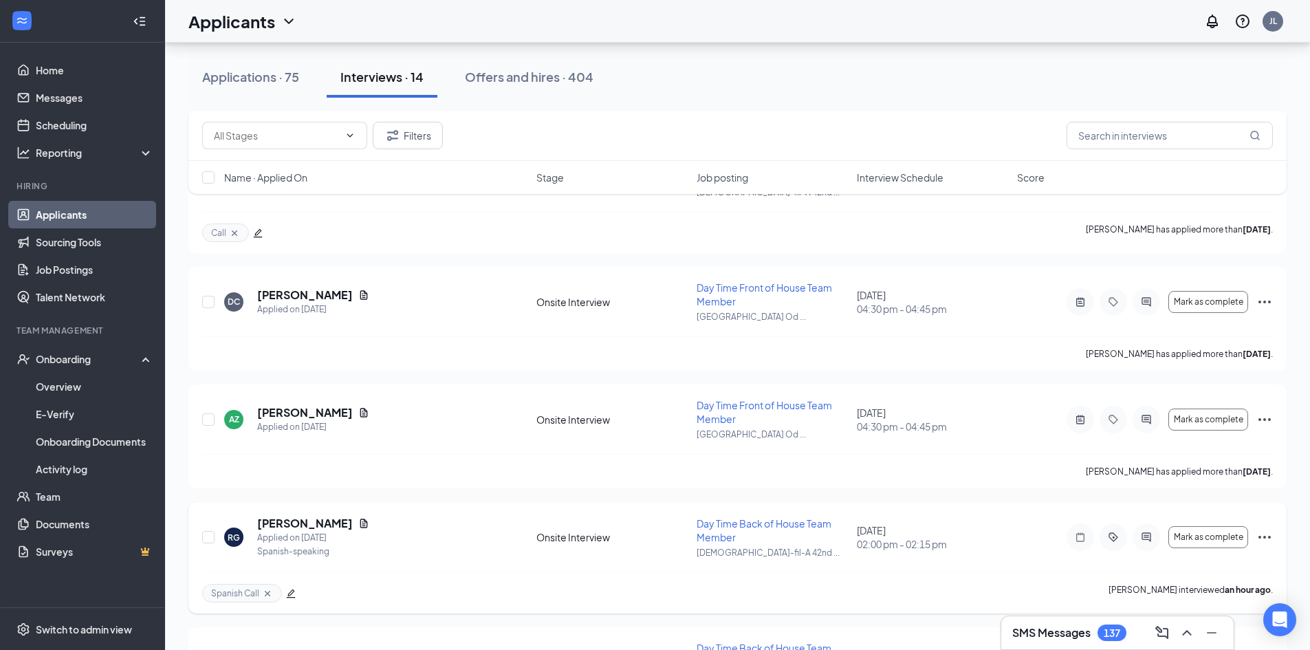
click at [1263, 534] on icon "Ellipses" at bounding box center [1265, 537] width 17 height 17
click at [1154, 561] on p "[PERSON_NAME] as hired" at bounding box center [1203, 566] width 118 height 14
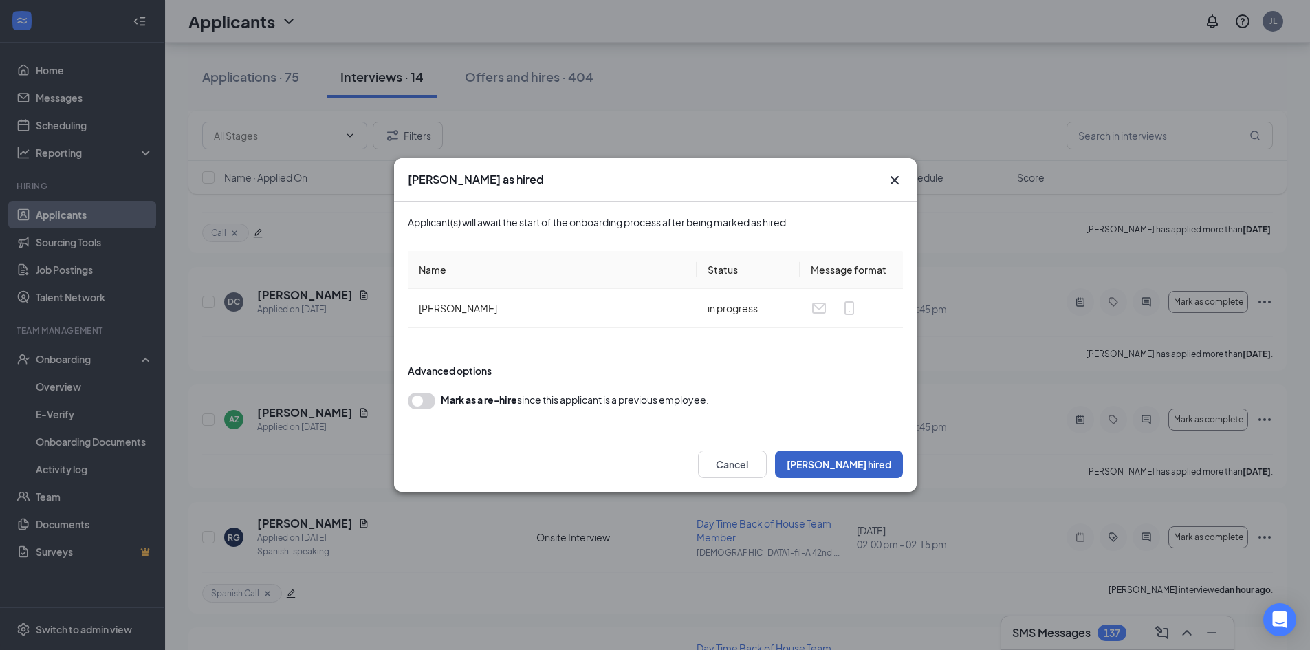
click at [845, 456] on button "[PERSON_NAME] hired" at bounding box center [839, 465] width 128 height 28
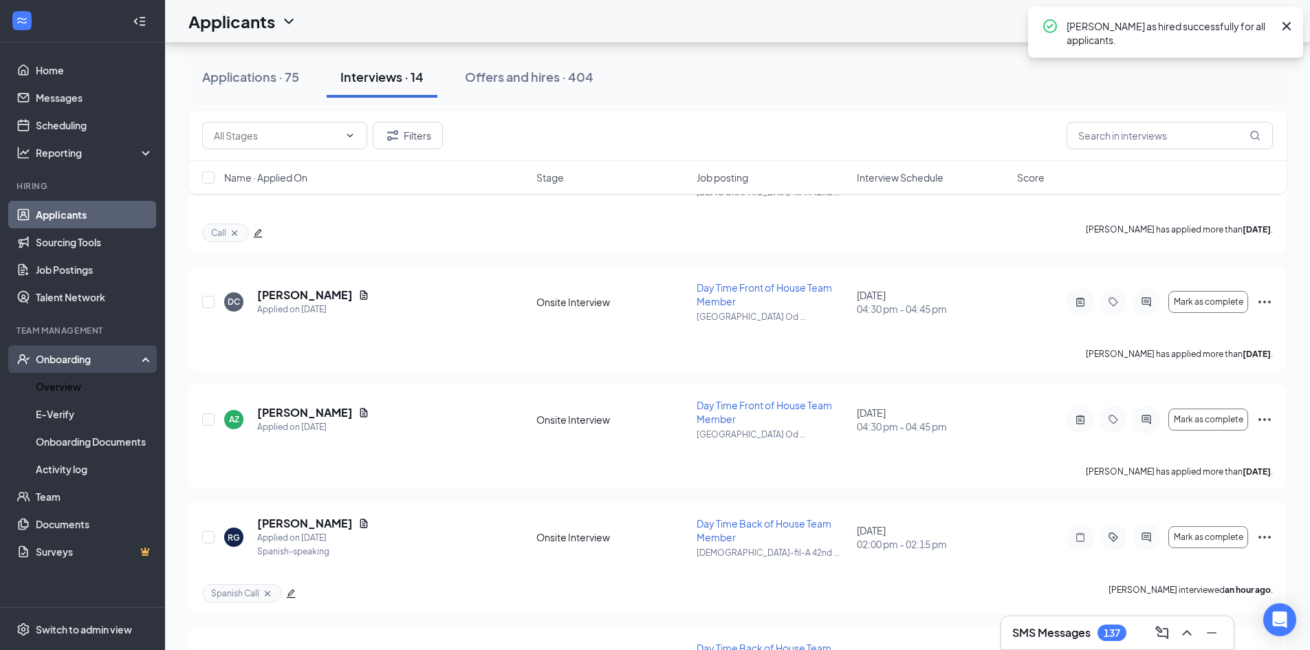
drag, startPoint x: 80, startPoint y: 385, endPoint x: 107, endPoint y: 371, distance: 30.1
click at [80, 385] on link "Overview" at bounding box center [95, 387] width 118 height 28
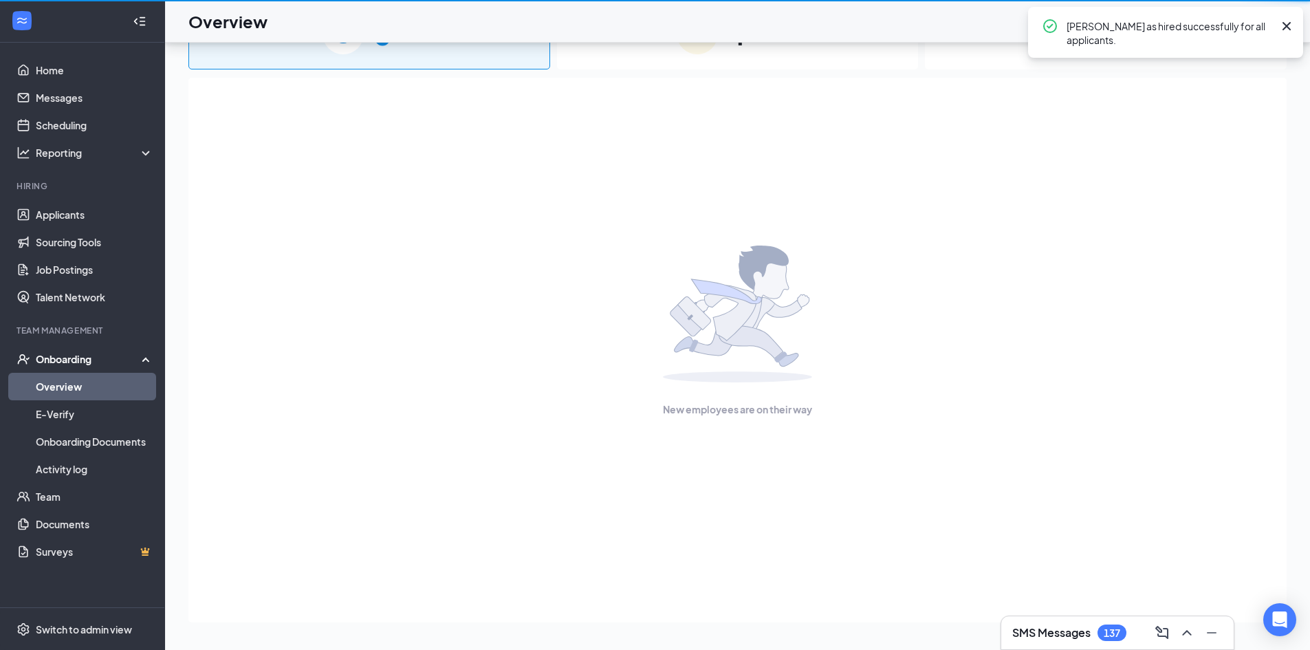
scroll to position [62, 0]
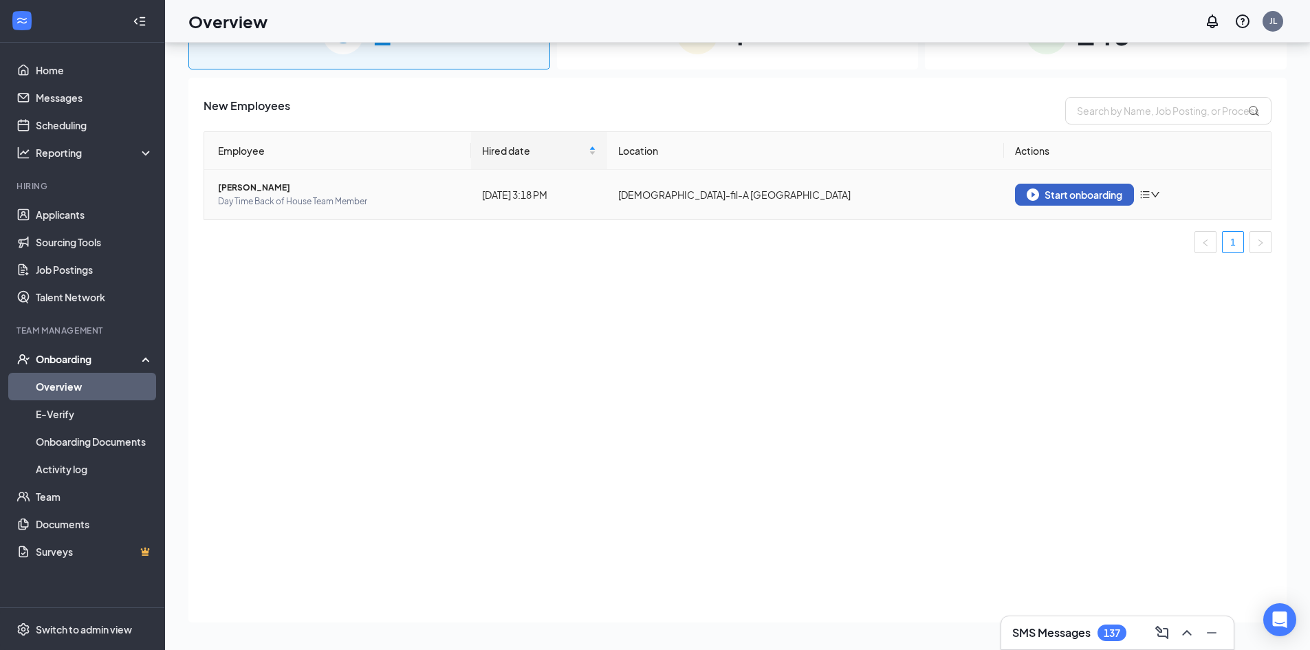
click at [1074, 197] on div "Start onboarding" at bounding box center [1075, 194] width 96 height 12
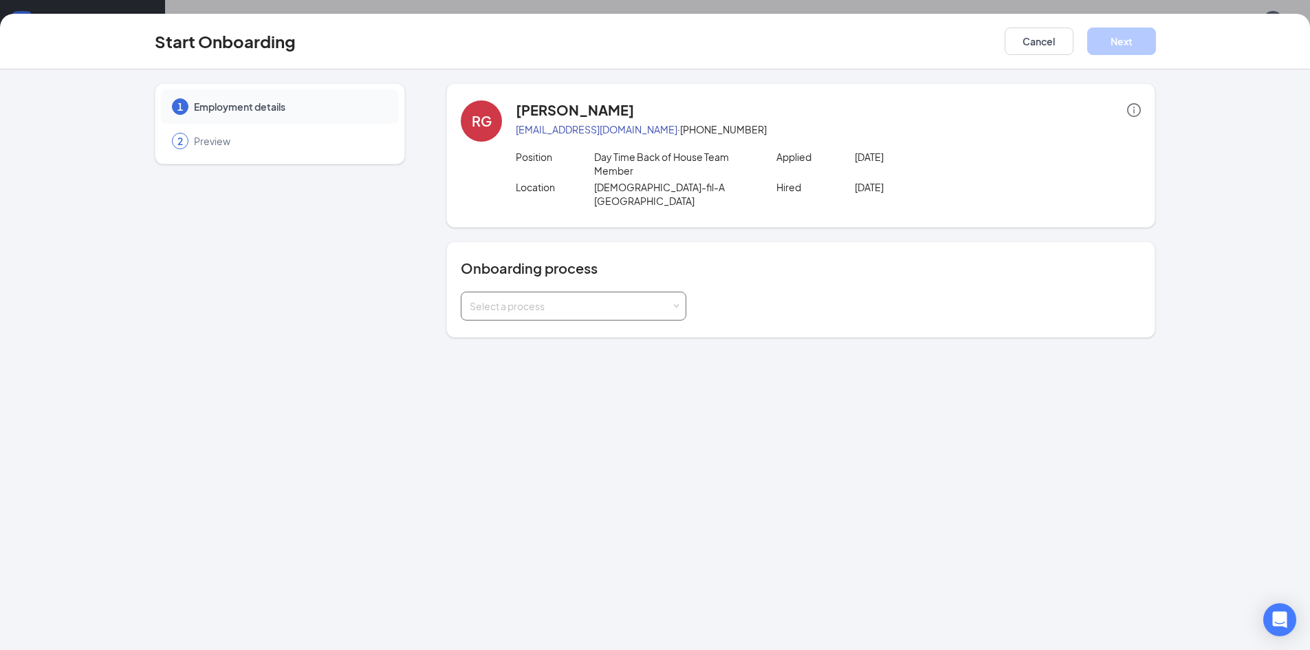
click at [603, 299] on div "Select a process" at bounding box center [571, 306] width 202 height 14
click at [569, 307] on div "Onboarding process Select a process" at bounding box center [800, 289] width 709 height 96
click at [572, 311] on div "Onboarding process Select a process" at bounding box center [800, 289] width 709 height 96
click at [580, 299] on div "Select a process" at bounding box center [574, 306] width 208 height 28
click at [581, 314] on li "Chick-fil-A HR Onboarding" at bounding box center [574, 322] width 226 height 25
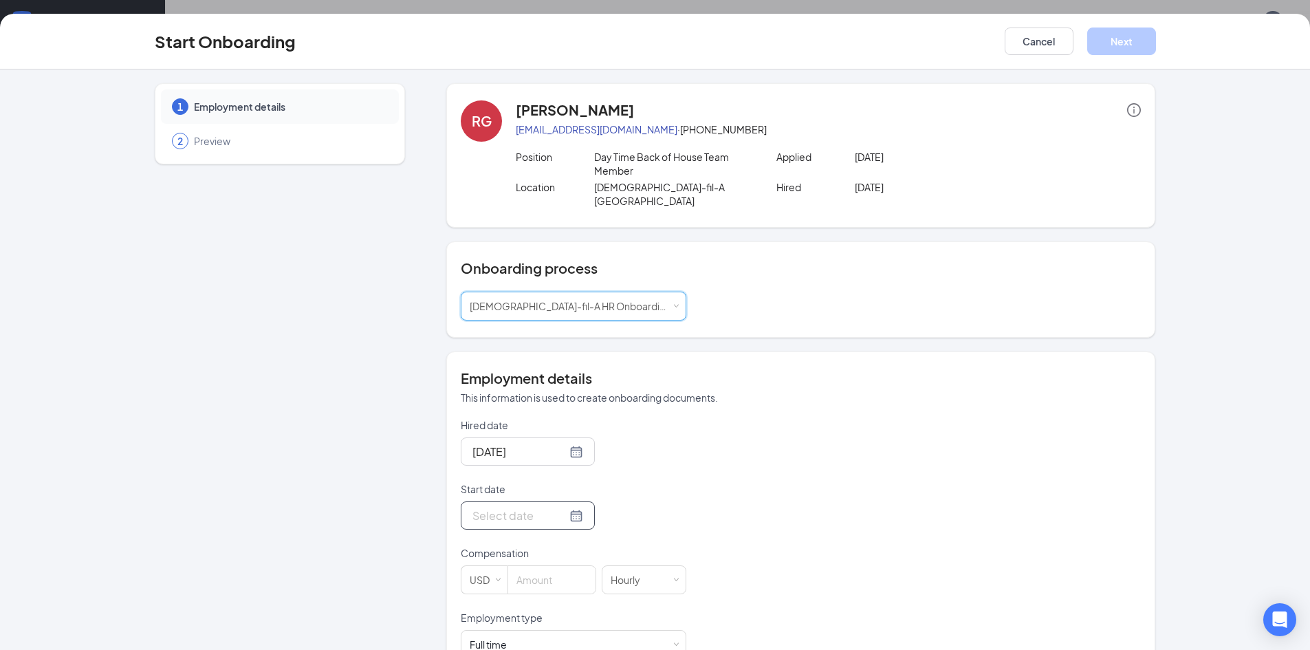
click at [559, 507] on div at bounding box center [528, 515] width 111 height 17
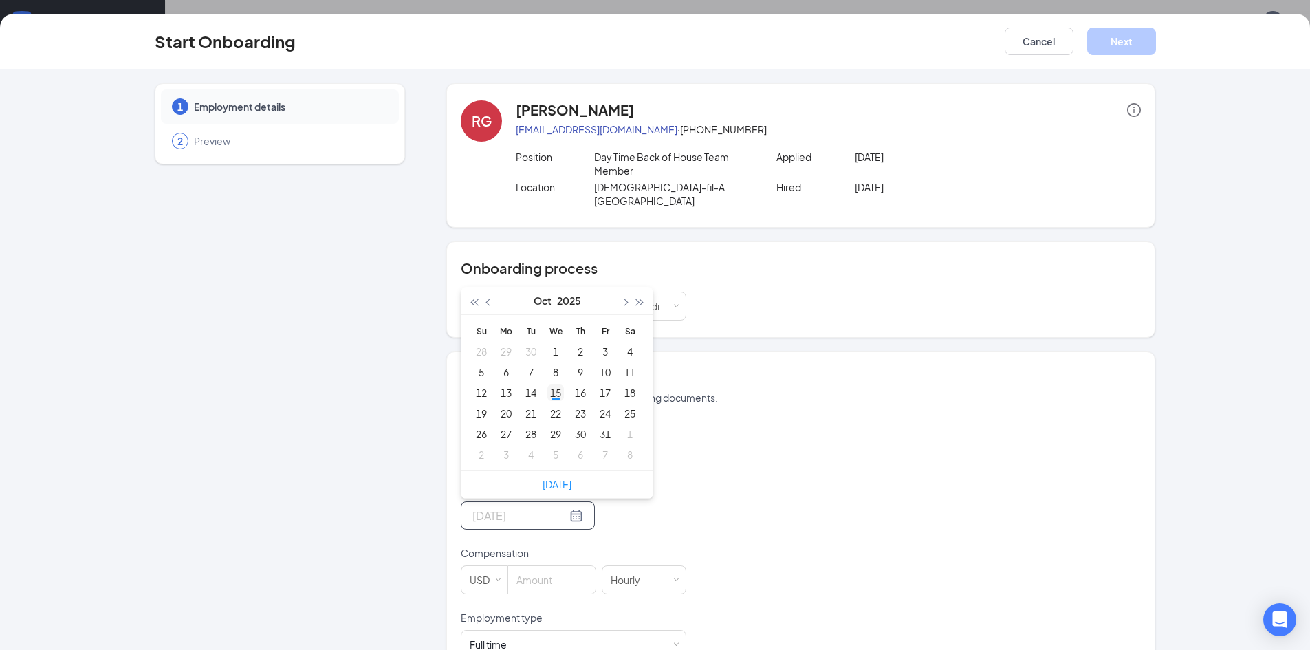
type input "Oct 15, 2025"
click at [558, 385] on div "15" at bounding box center [556, 393] width 17 height 17
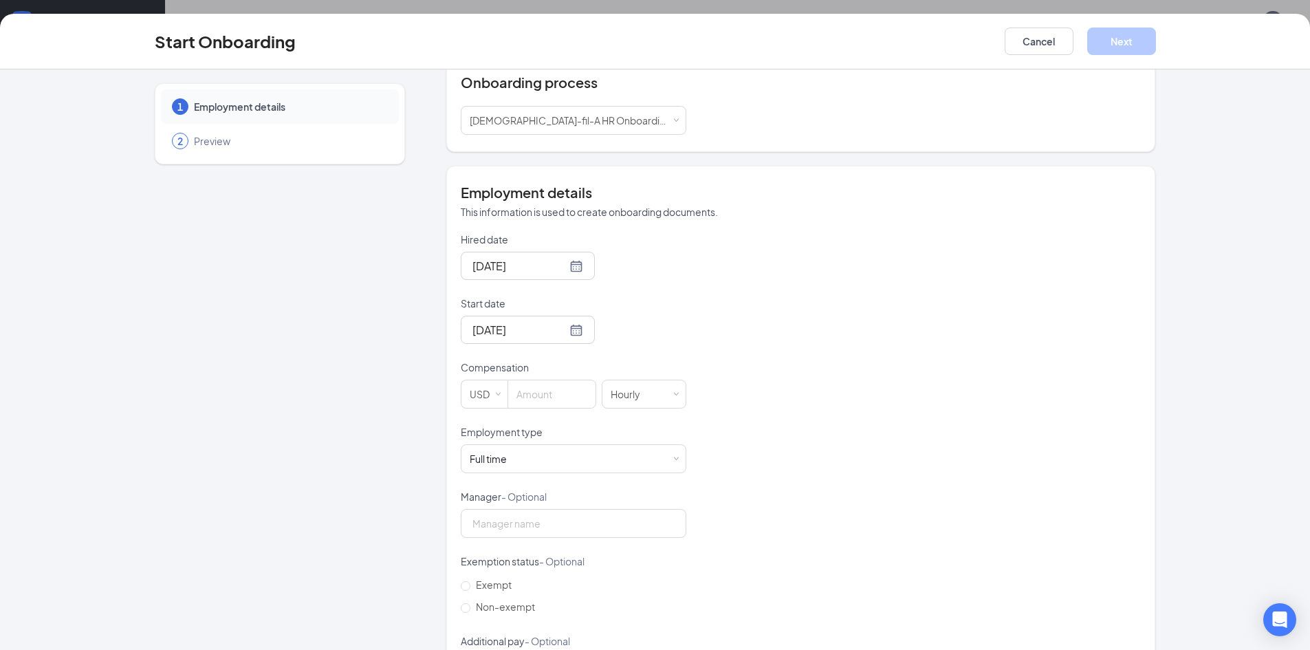
scroll to position [235, 0]
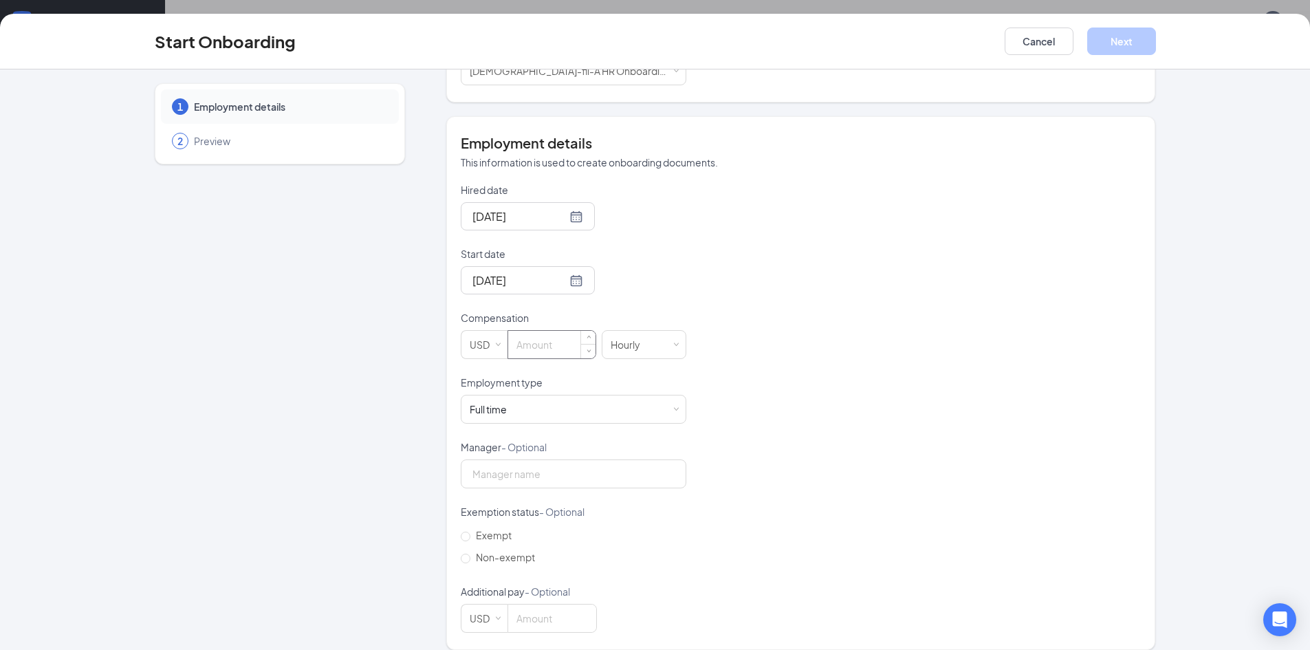
click at [523, 334] on input at bounding box center [551, 345] width 87 height 28
type input "14"
click at [561, 396] on div "Full time Works 30+ hours per week and is reasonably expected to work" at bounding box center [574, 410] width 208 height 28
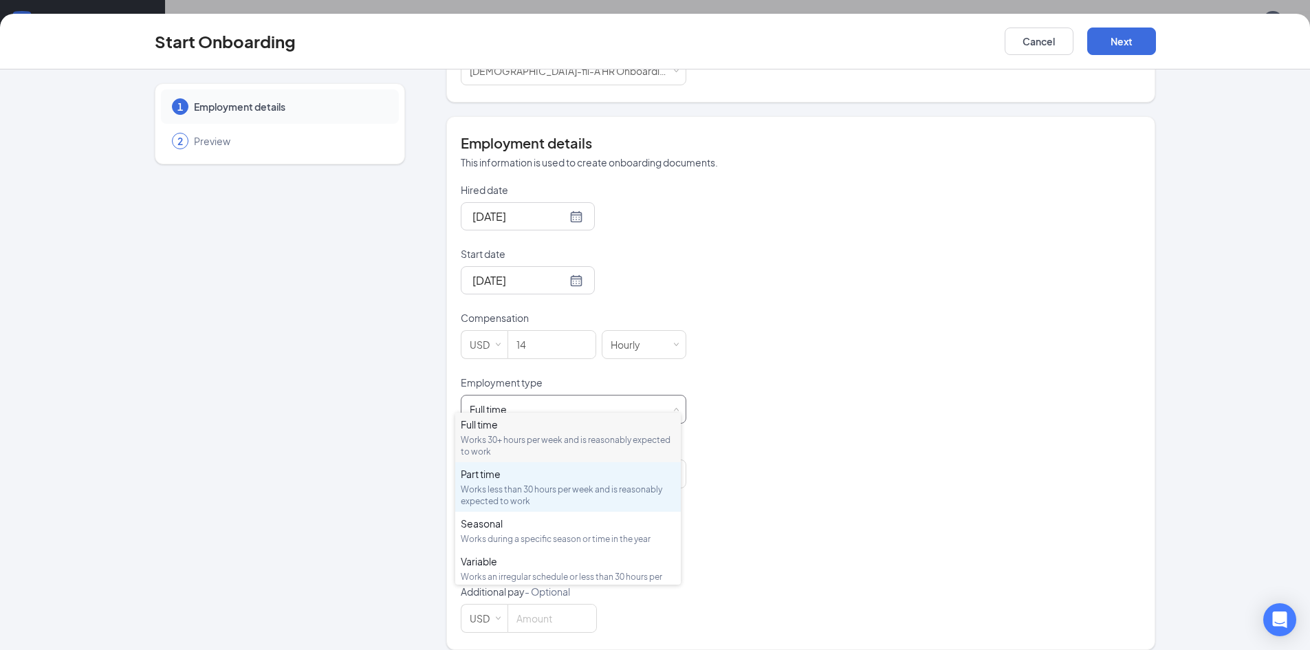
click at [521, 480] on div "Part time" at bounding box center [568, 474] width 215 height 14
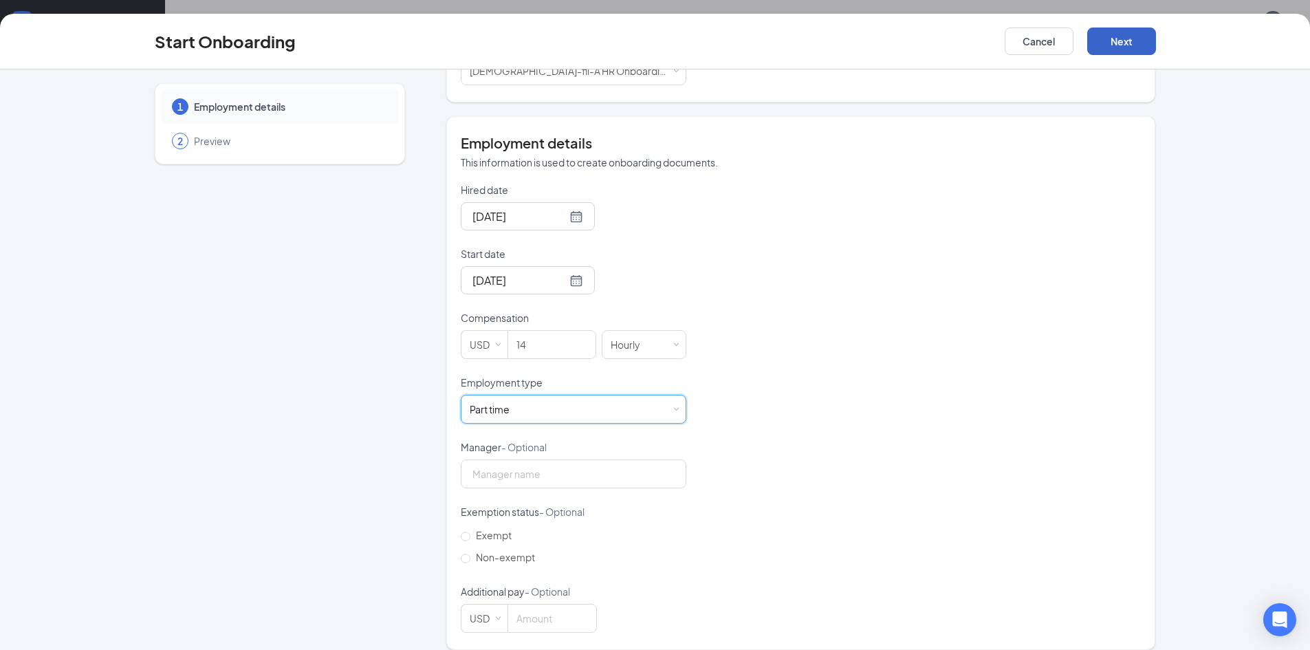
click at [1146, 28] on button "Next" at bounding box center [1122, 42] width 69 height 28
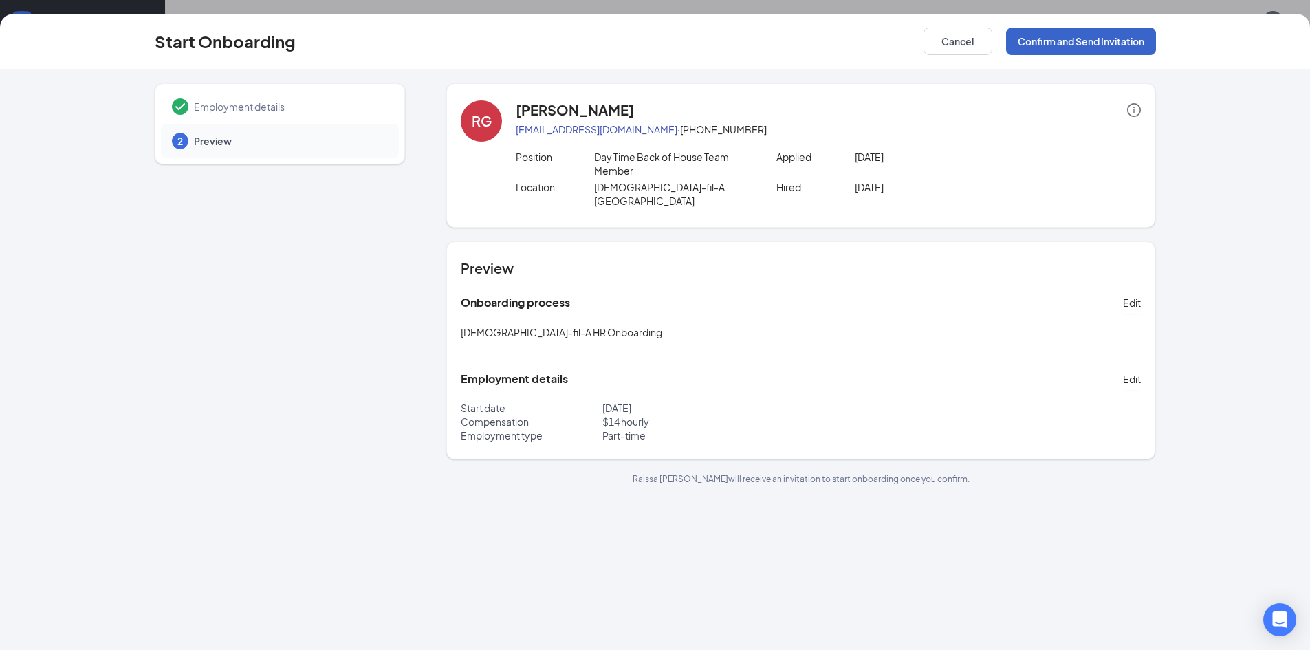
click at [1132, 41] on button "Confirm and Send Invitation" at bounding box center [1081, 42] width 150 height 28
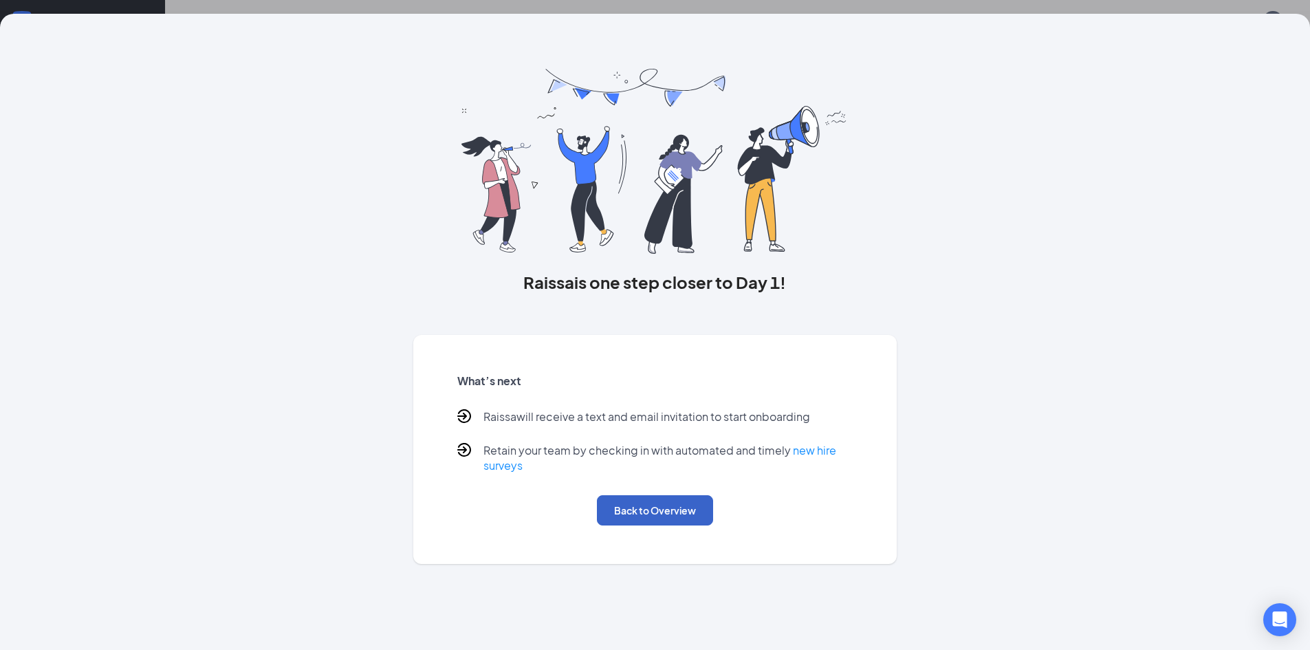
click at [646, 512] on button "Back to Overview" at bounding box center [655, 510] width 116 height 30
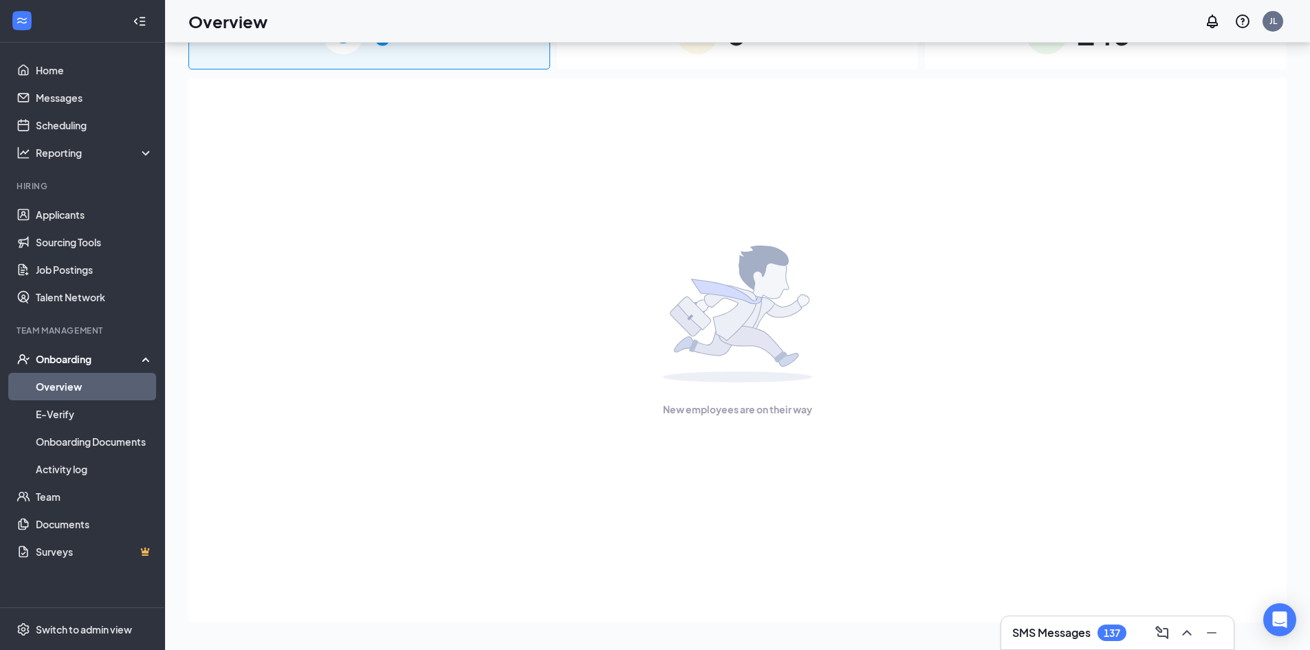
click at [76, 388] on link "Overview" at bounding box center [95, 387] width 118 height 28
click at [65, 210] on link "Applicants" at bounding box center [95, 215] width 118 height 28
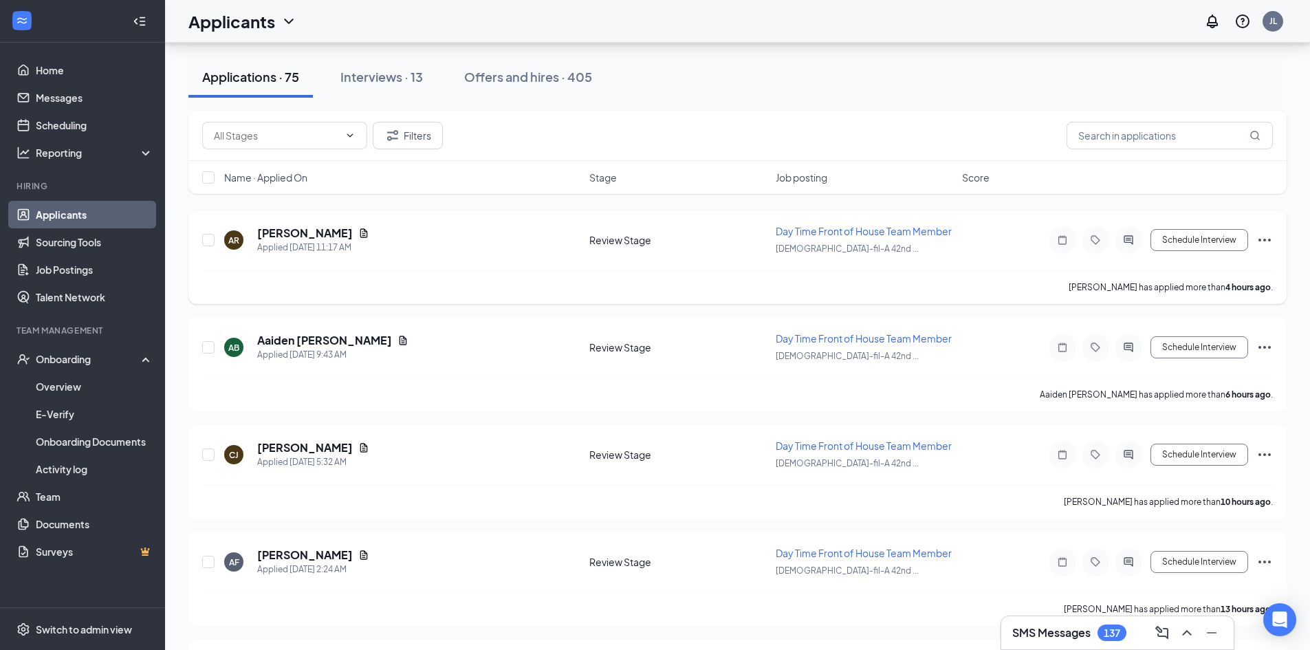
scroll to position [757, 0]
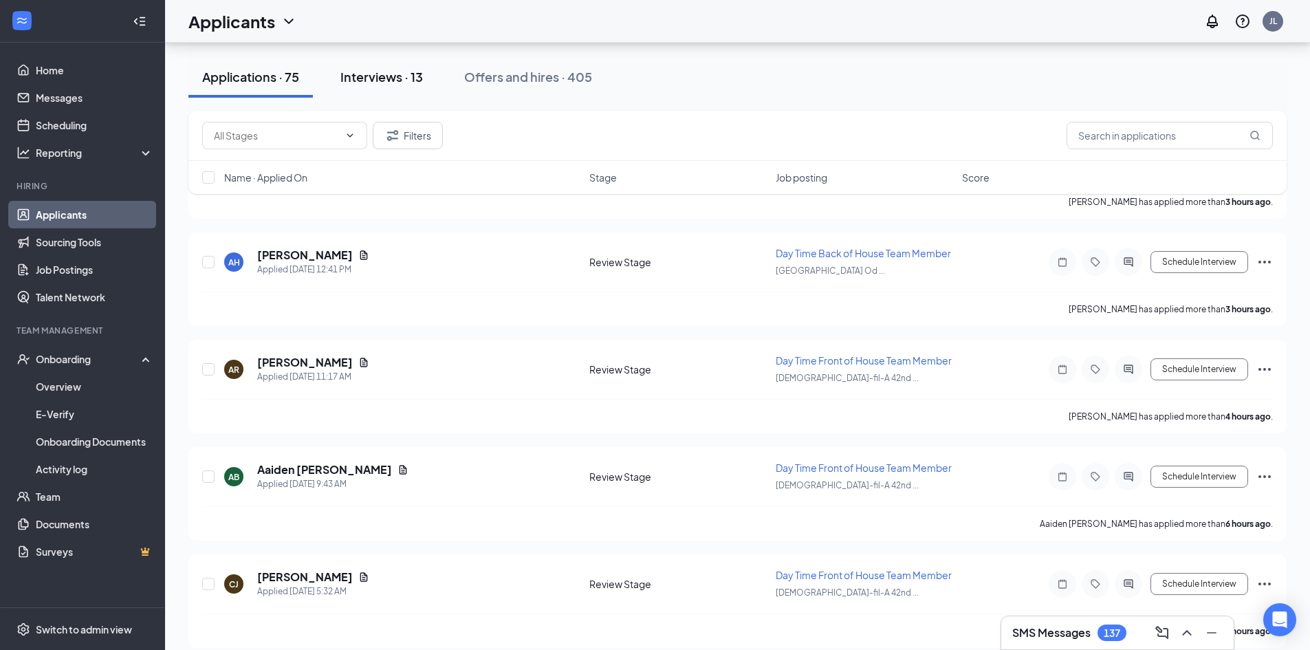
click at [422, 67] on button "Interviews · 13" at bounding box center [382, 76] width 110 height 41
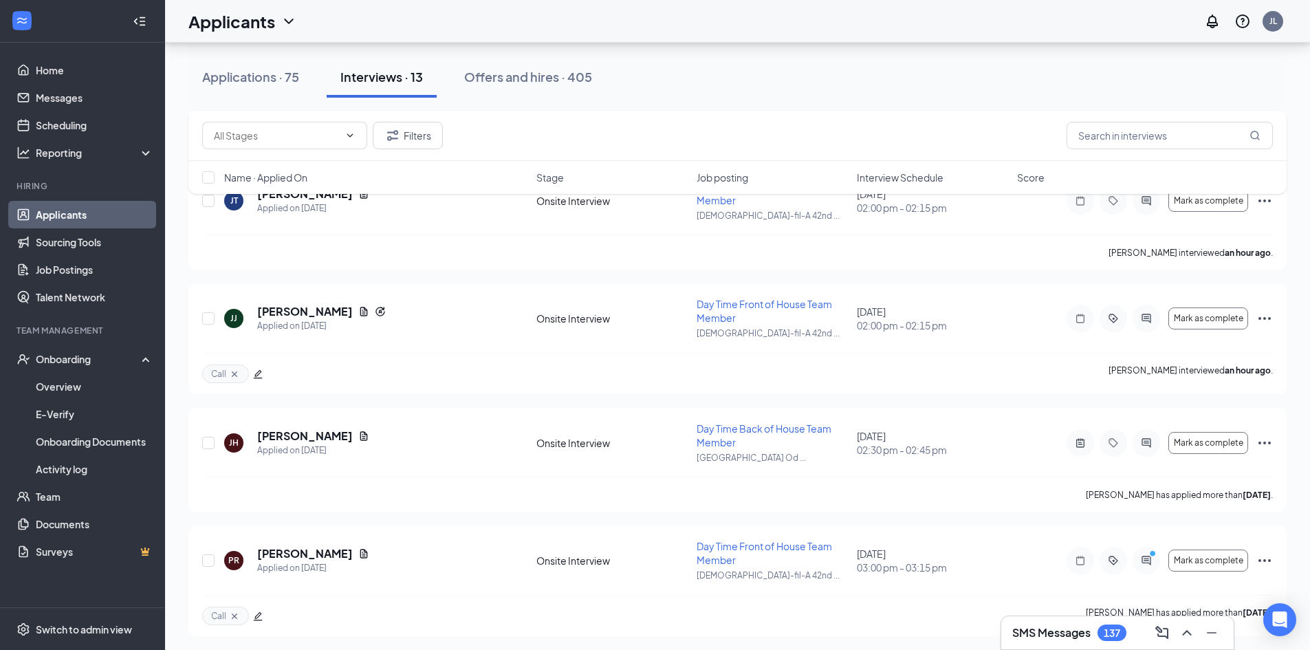
scroll to position [414, 0]
click at [1269, 448] on icon "Ellipses" at bounding box center [1265, 445] width 17 height 17
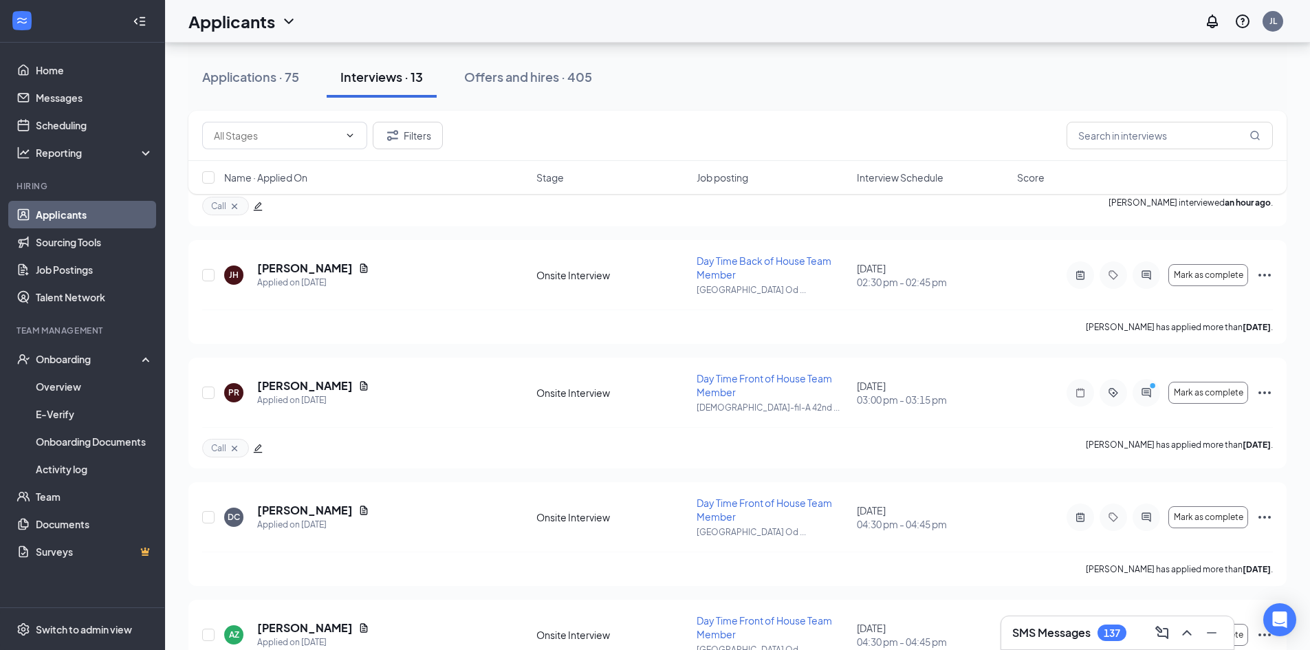
scroll to position [588, 0]
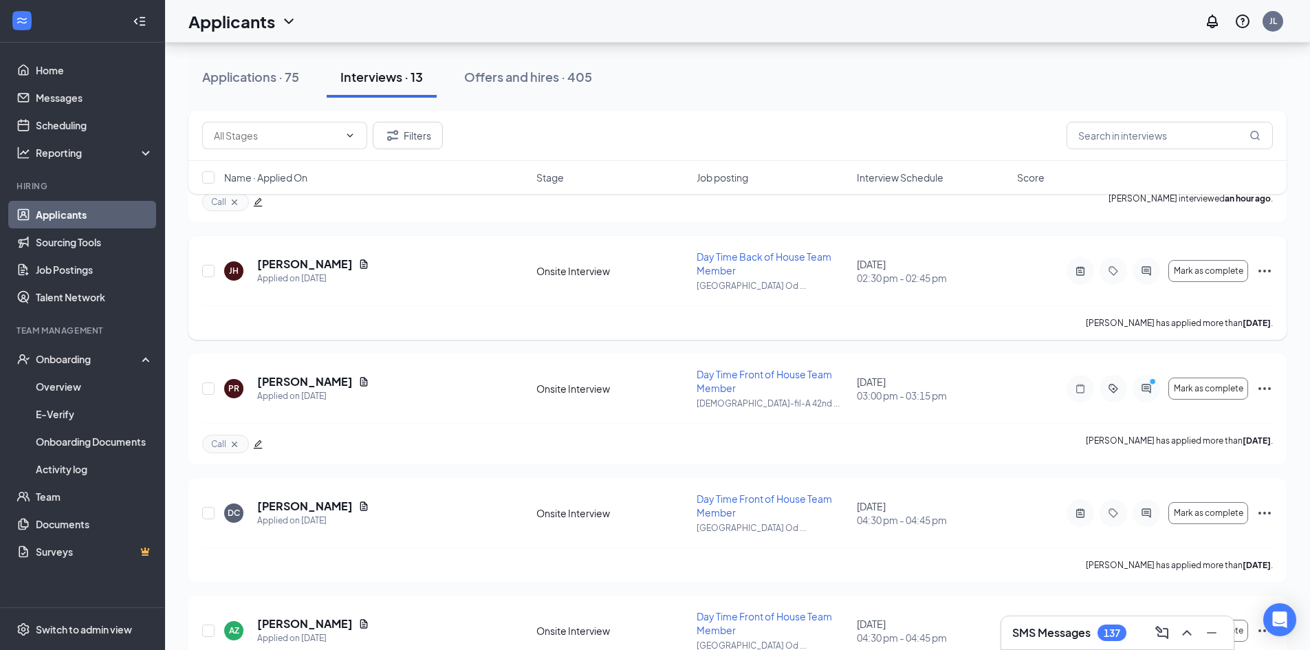
click at [1262, 272] on icon "Ellipses" at bounding box center [1265, 271] width 17 height 17
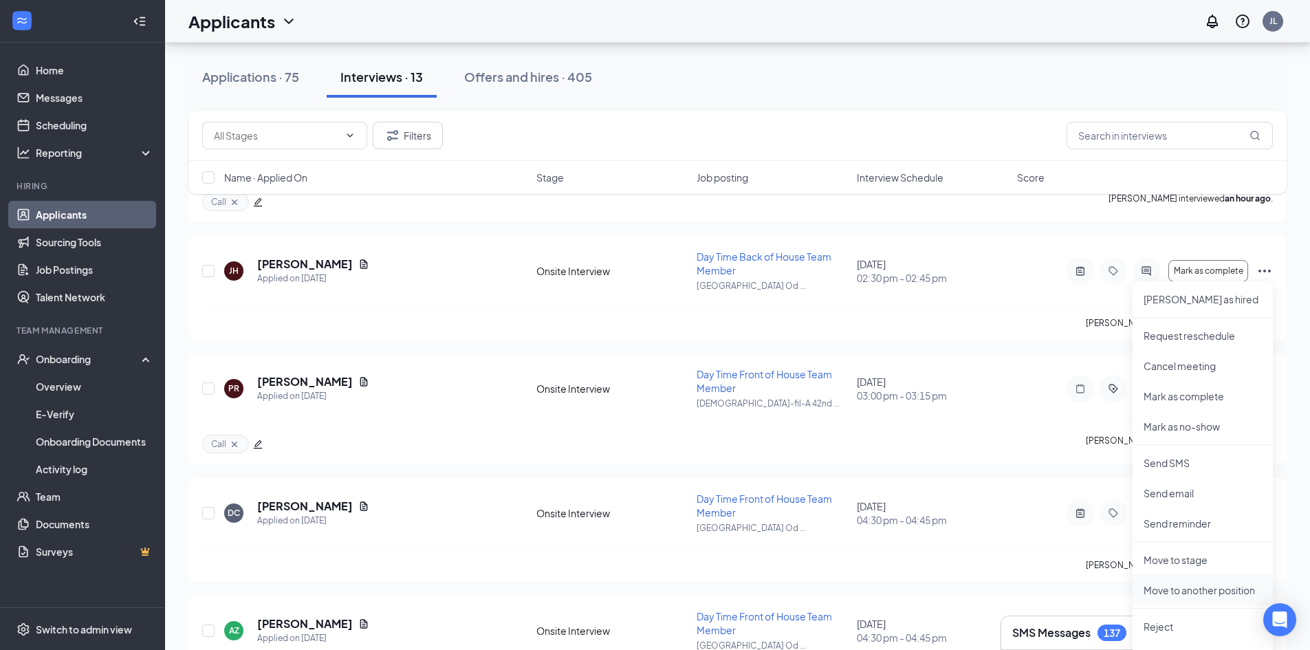
click at [1193, 589] on p "Move to another position" at bounding box center [1203, 590] width 118 height 14
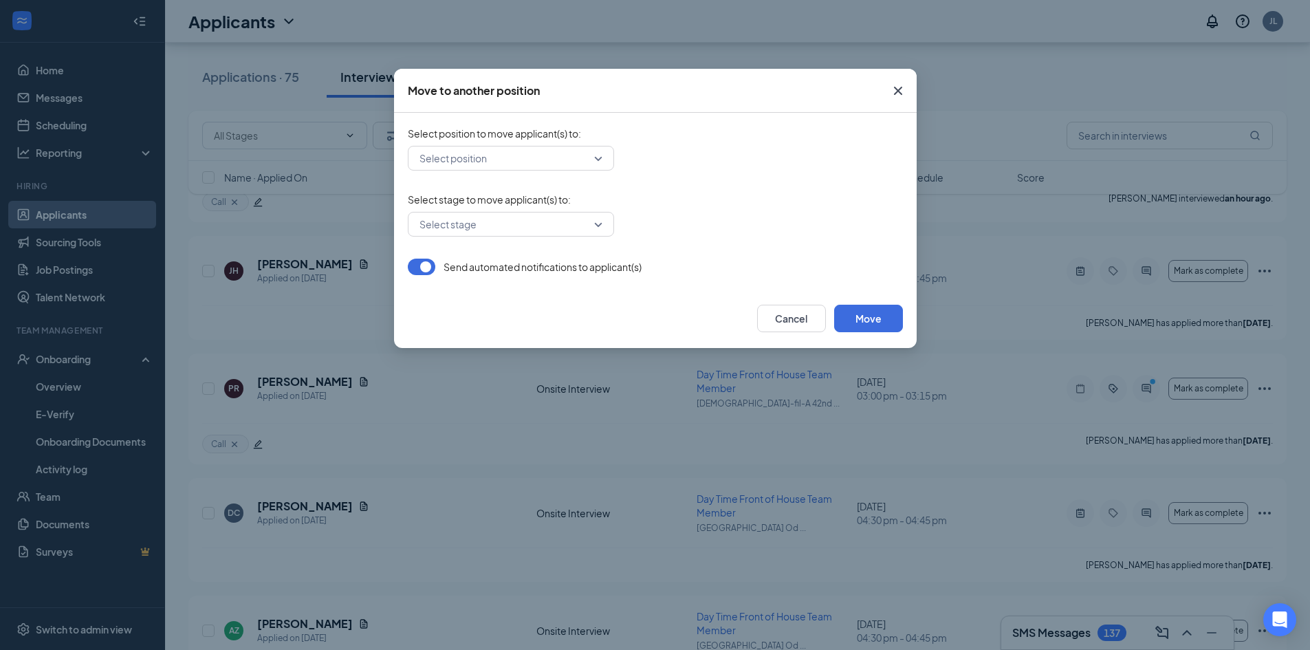
click at [486, 153] on input "search" at bounding box center [506, 158] width 180 height 23
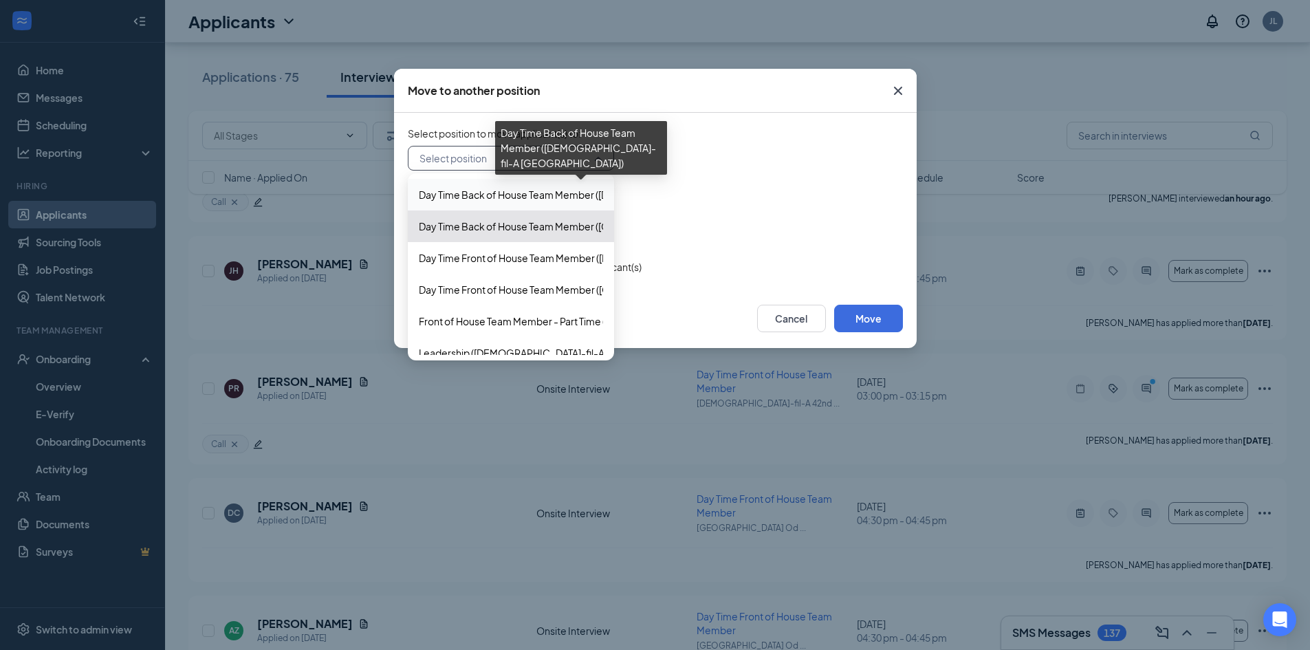
click at [517, 200] on span "Day Time Back of House Team Member (Chick-fil-A 42nd Street Odessa)" at bounding box center [626, 194] width 415 height 15
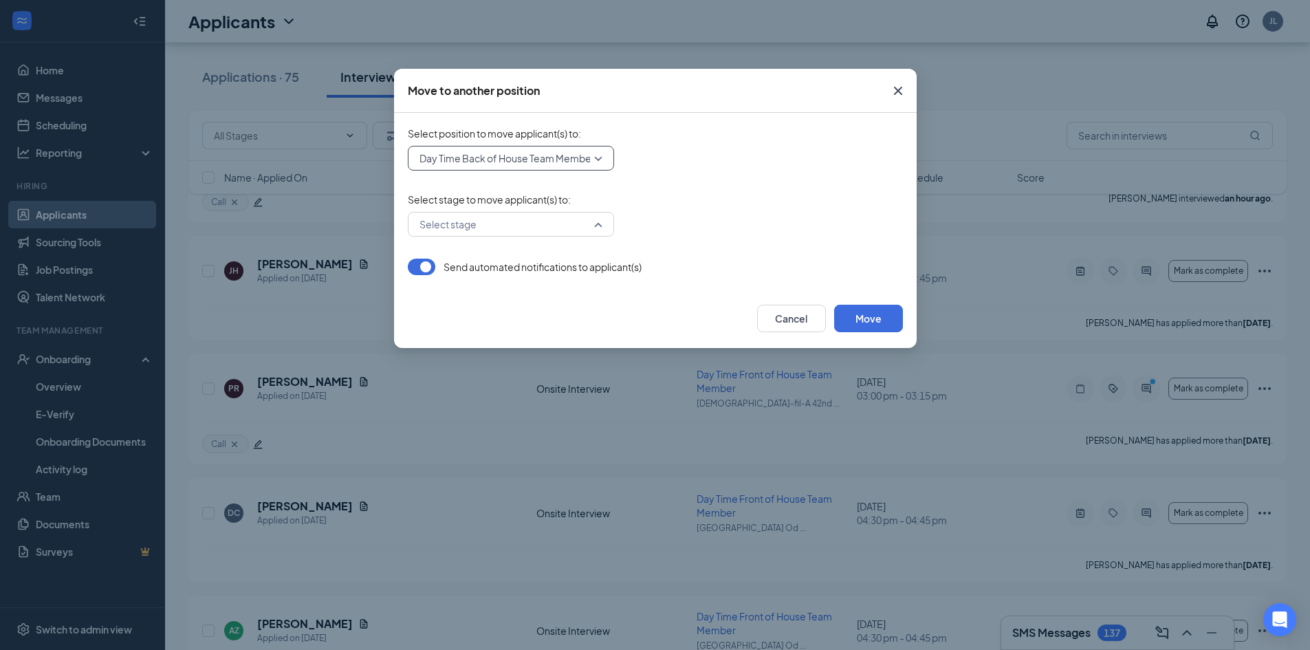
click at [545, 219] on input "search" at bounding box center [506, 224] width 180 height 23
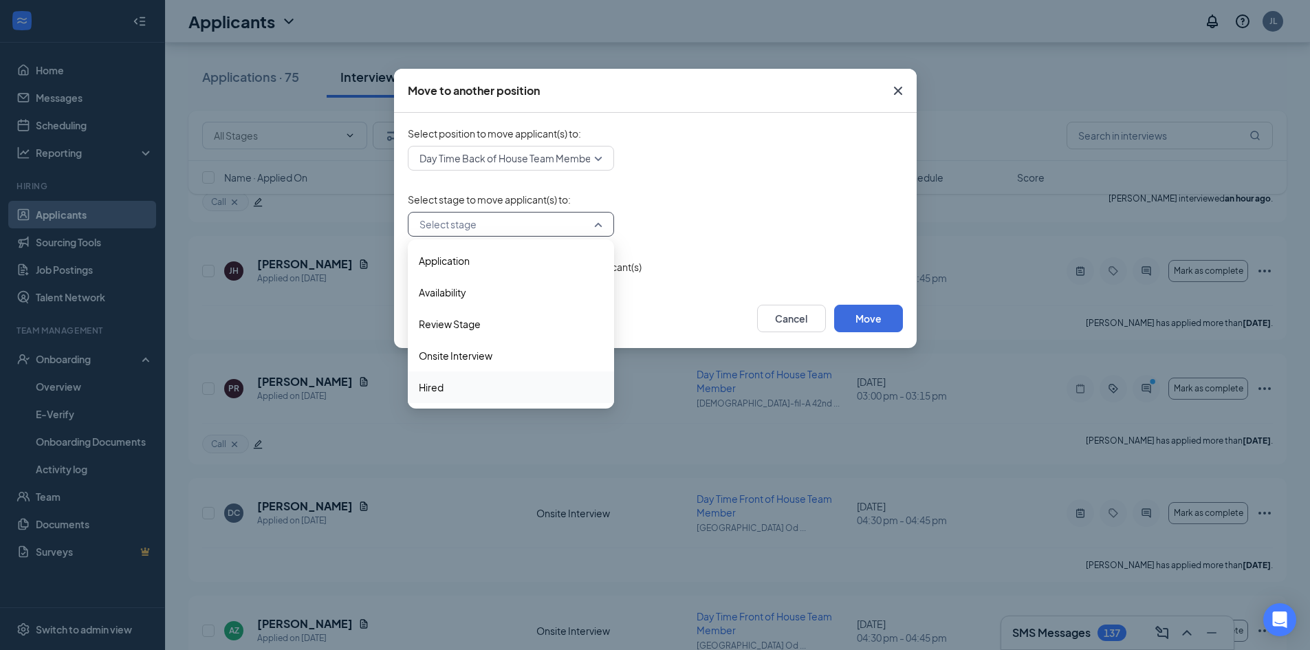
click at [462, 383] on span "Hired" at bounding box center [511, 387] width 184 height 15
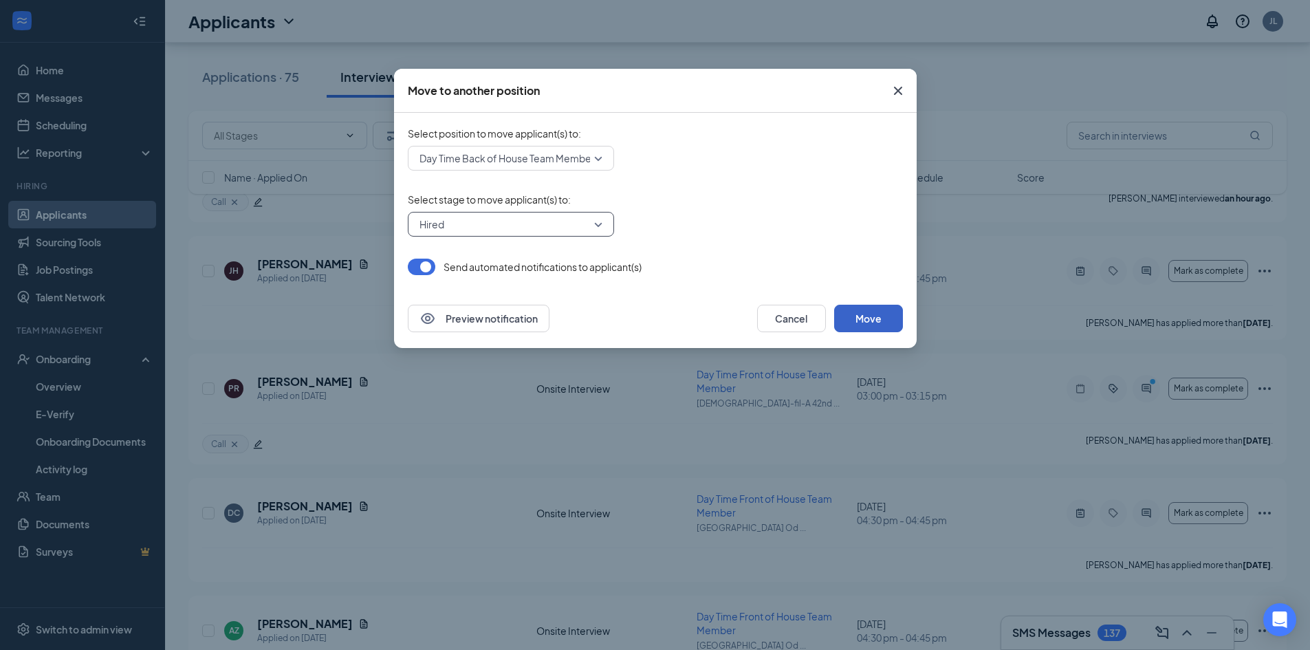
click at [867, 317] on button "Move" at bounding box center [868, 319] width 69 height 28
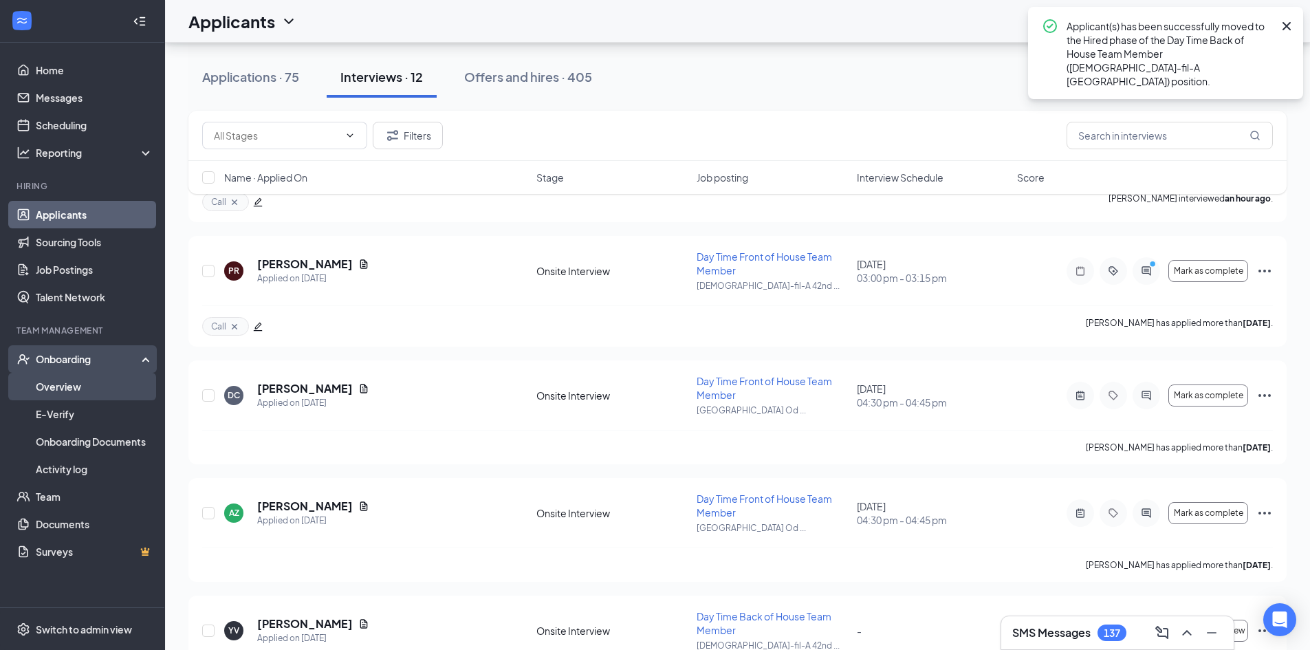
click at [88, 381] on link "Overview" at bounding box center [95, 387] width 118 height 28
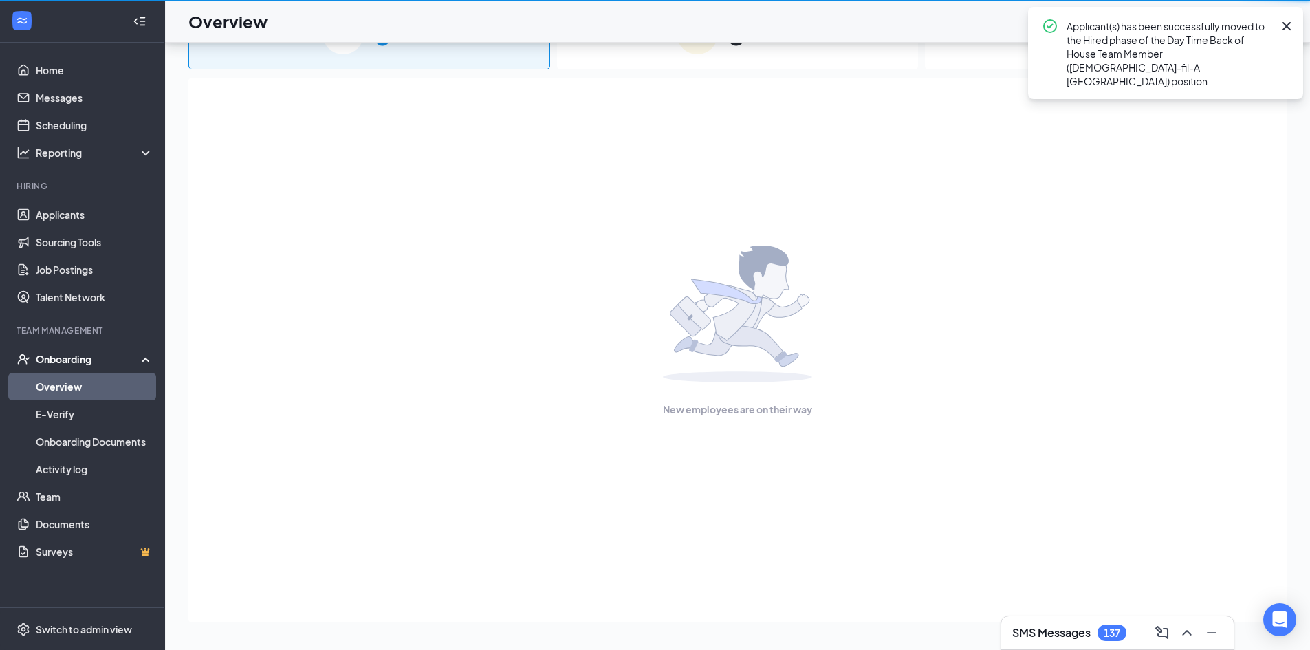
scroll to position [62, 0]
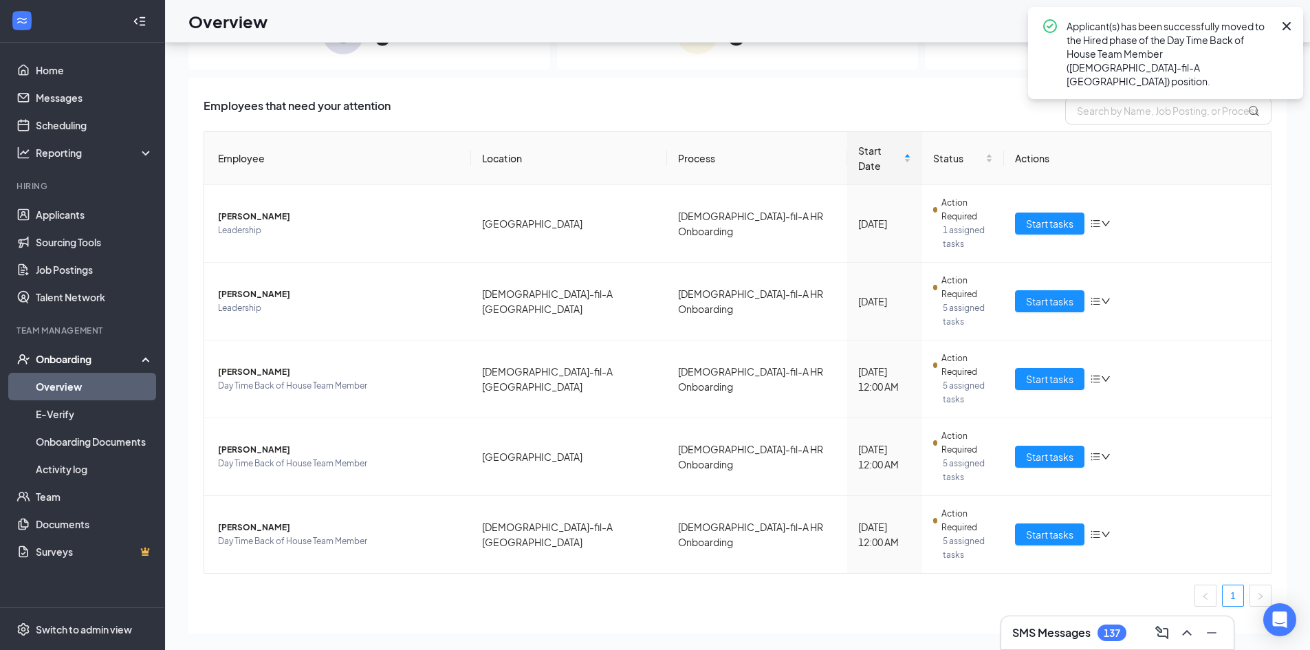
click at [399, 56] on div "0 New" at bounding box center [369, 33] width 362 height 72
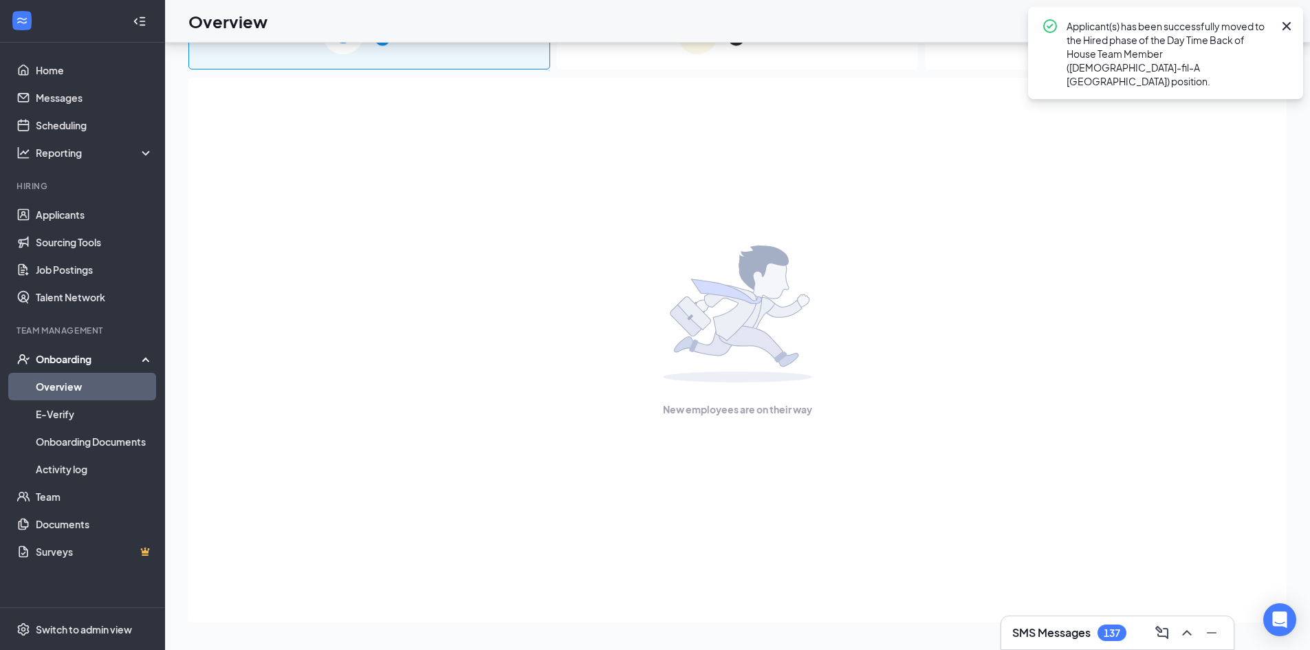
click at [1285, 28] on icon "Cross" at bounding box center [1287, 26] width 8 height 8
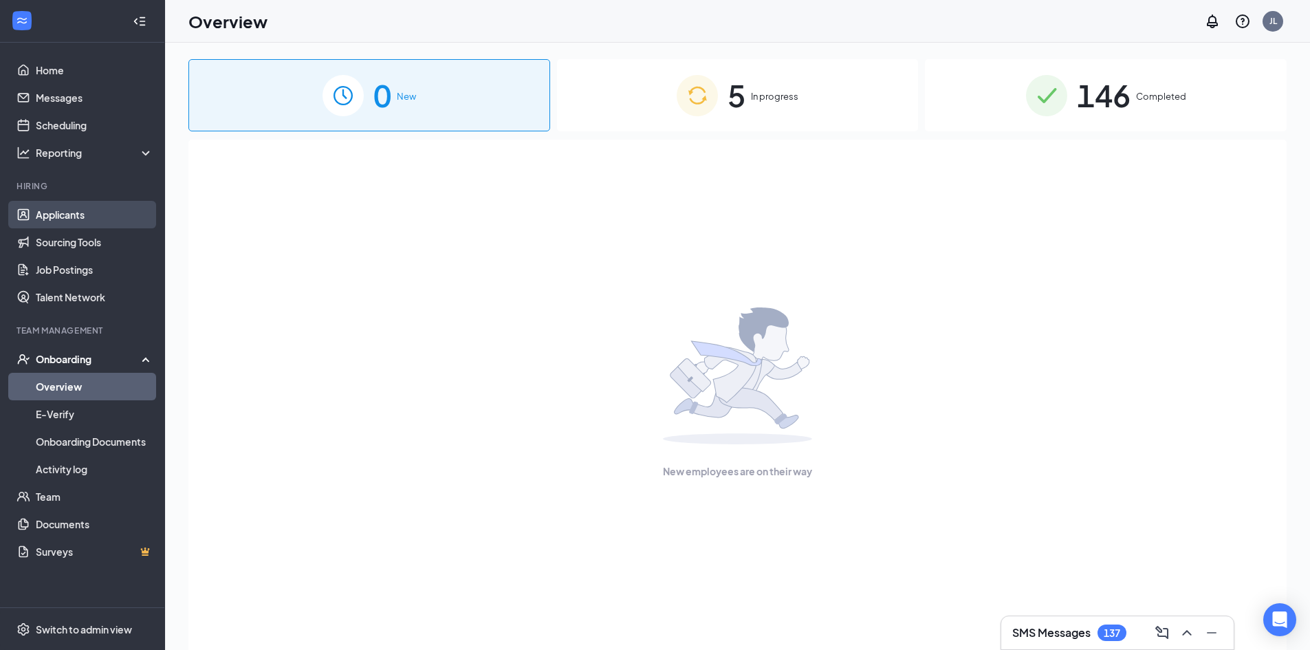
click at [94, 217] on link "Applicants" at bounding box center [95, 215] width 118 height 28
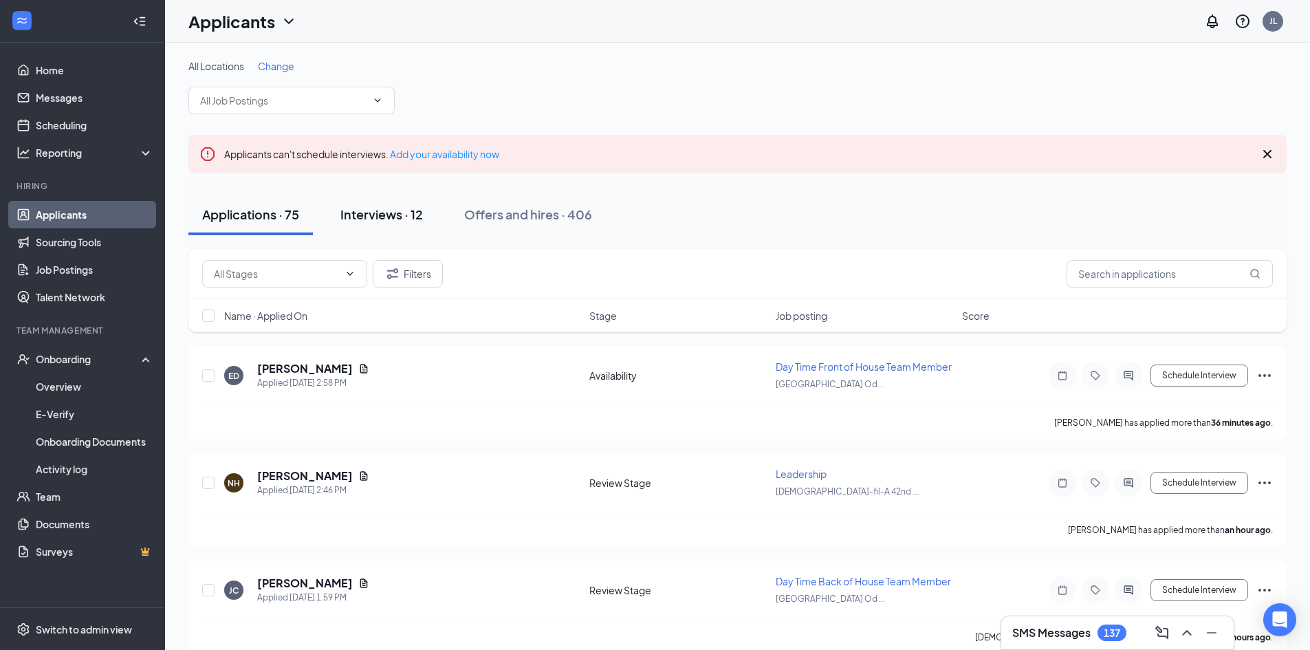
click at [393, 219] on div "Interviews · 12" at bounding box center [381, 214] width 83 height 17
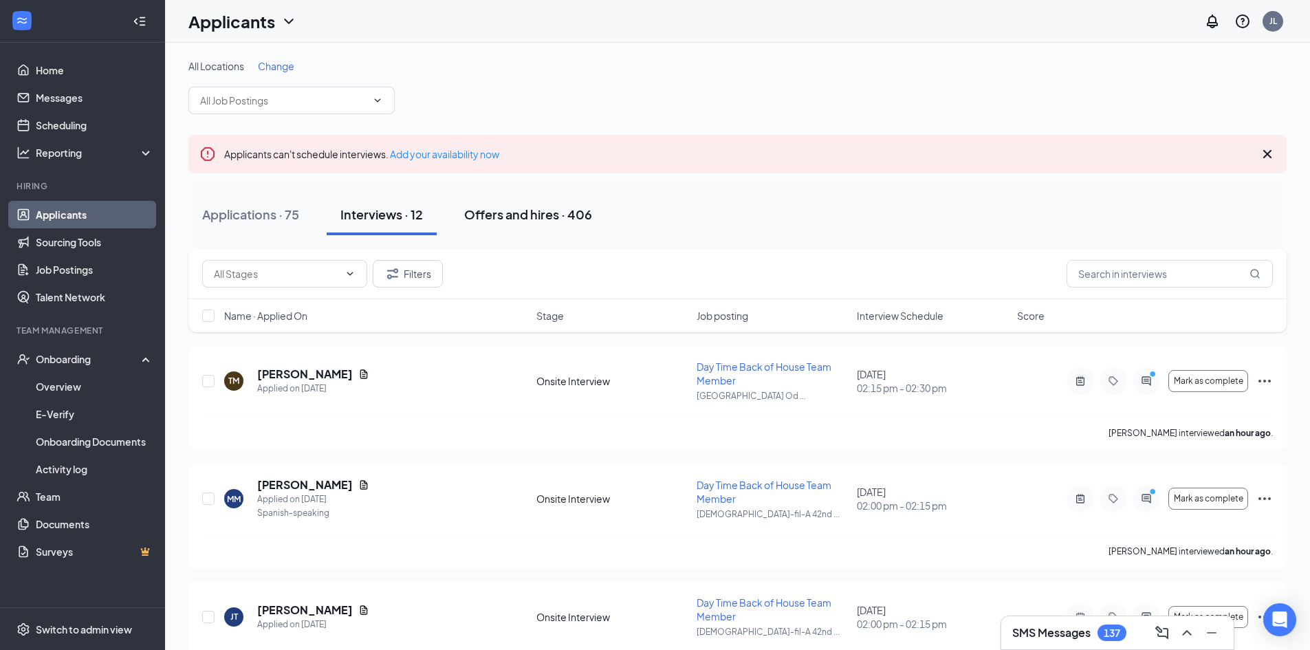
click at [565, 215] on div "Offers and hires · 406" at bounding box center [528, 214] width 128 height 17
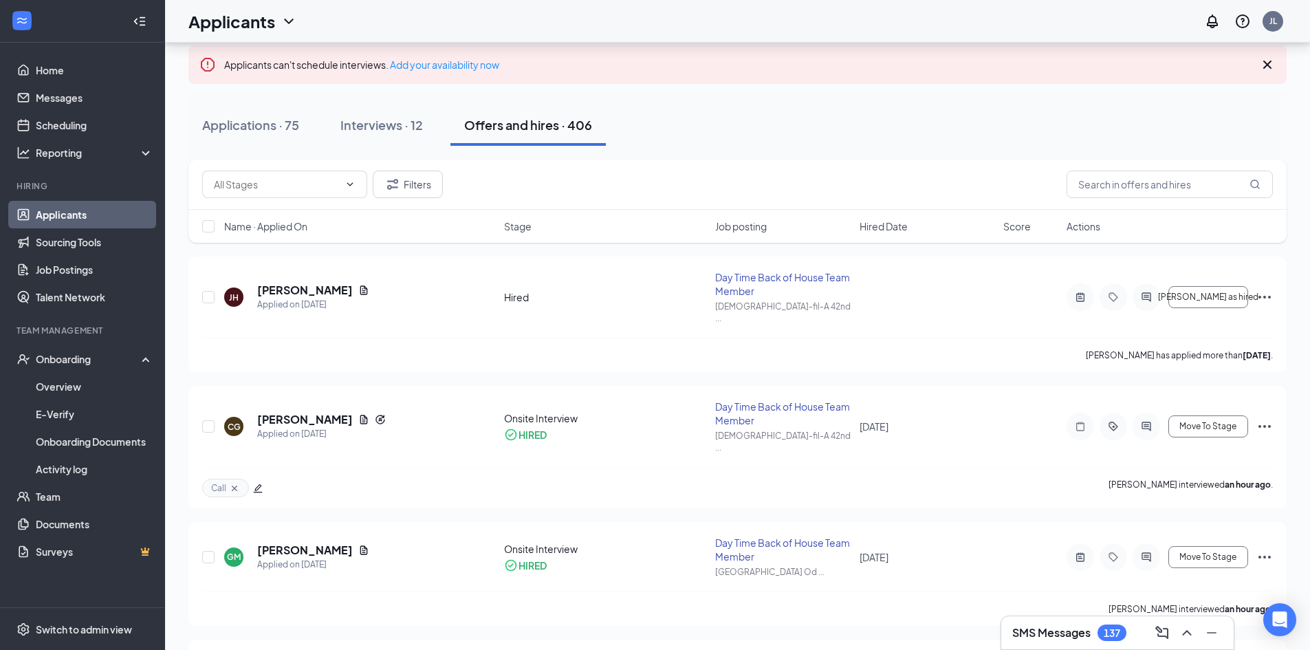
scroll to position [99, 0]
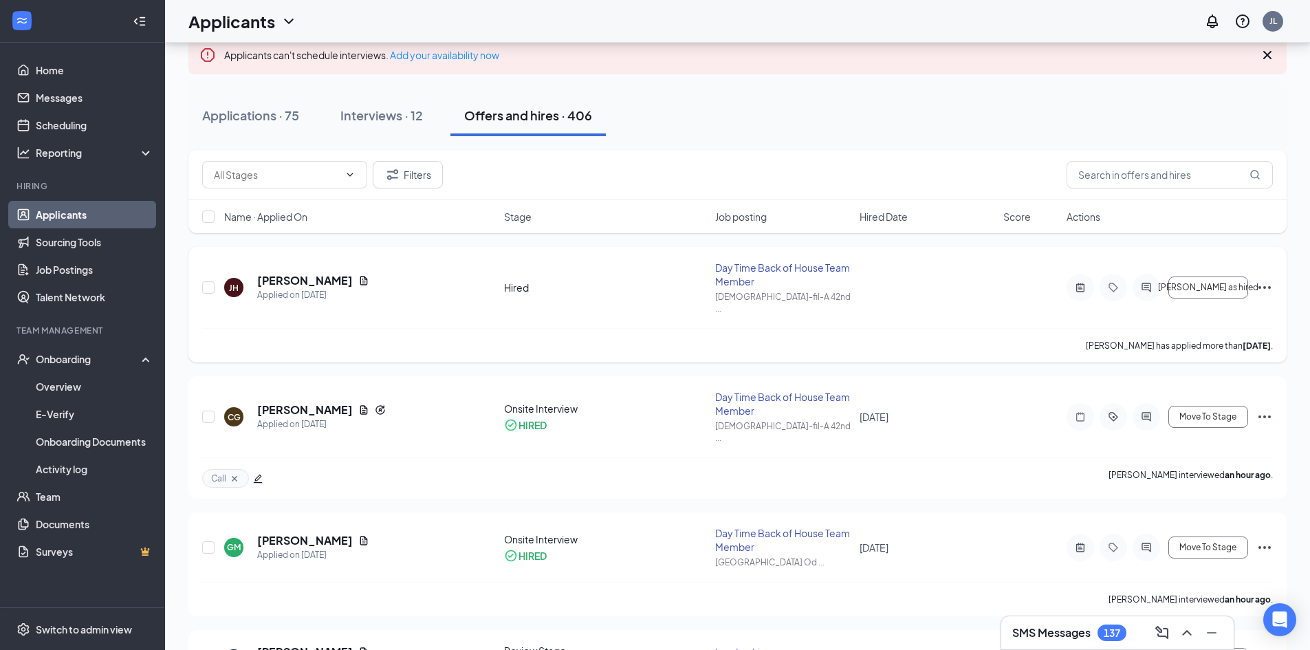
click at [1259, 279] on icon "Ellipses" at bounding box center [1265, 287] width 17 height 17
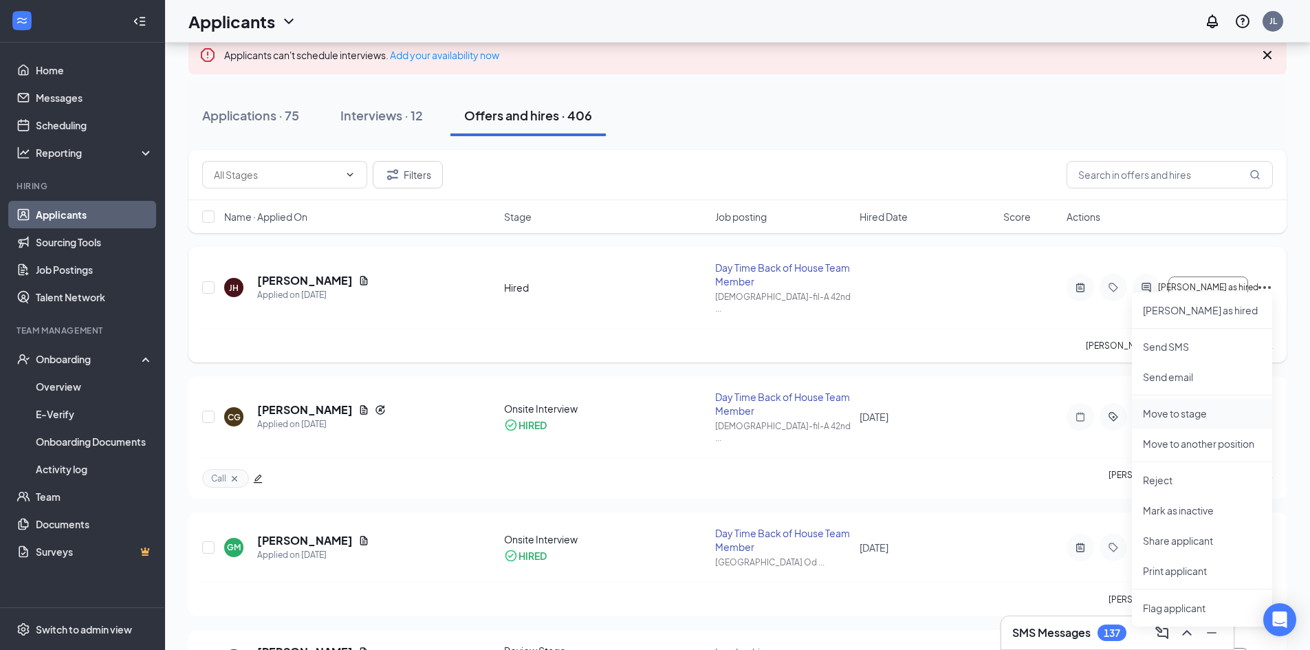
click at [1189, 405] on li "Move to stage" at bounding box center [1202, 413] width 140 height 30
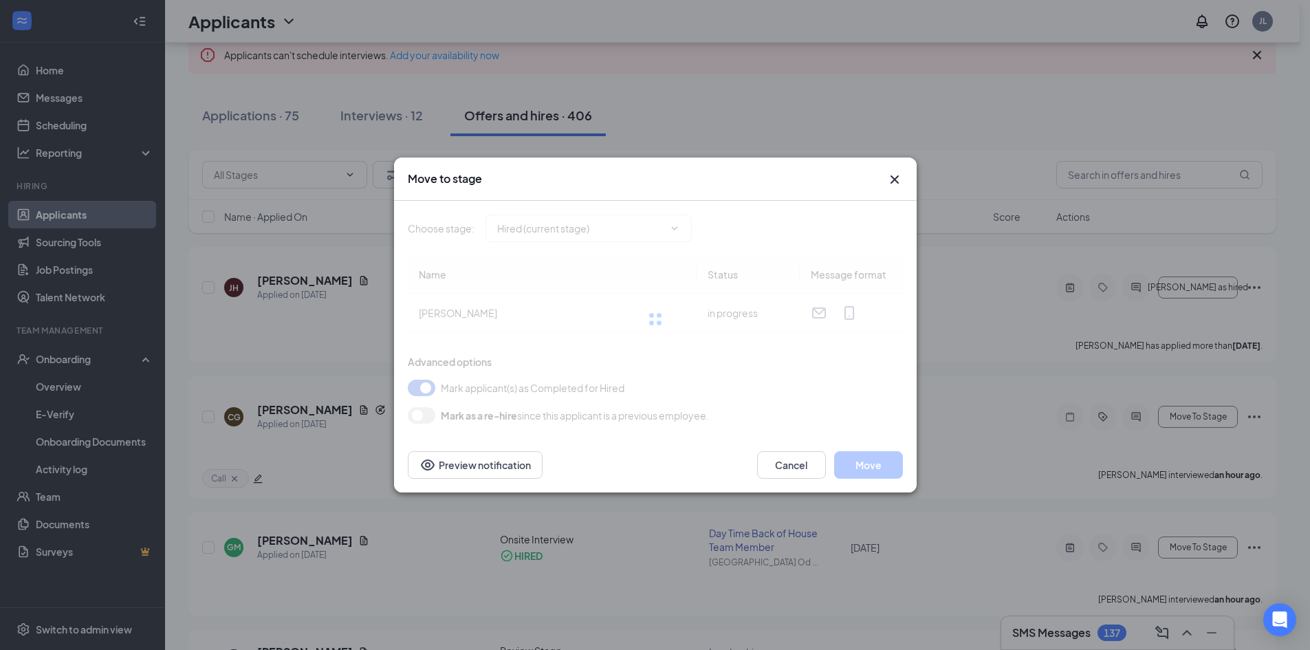
type input "Hired (current stage)"
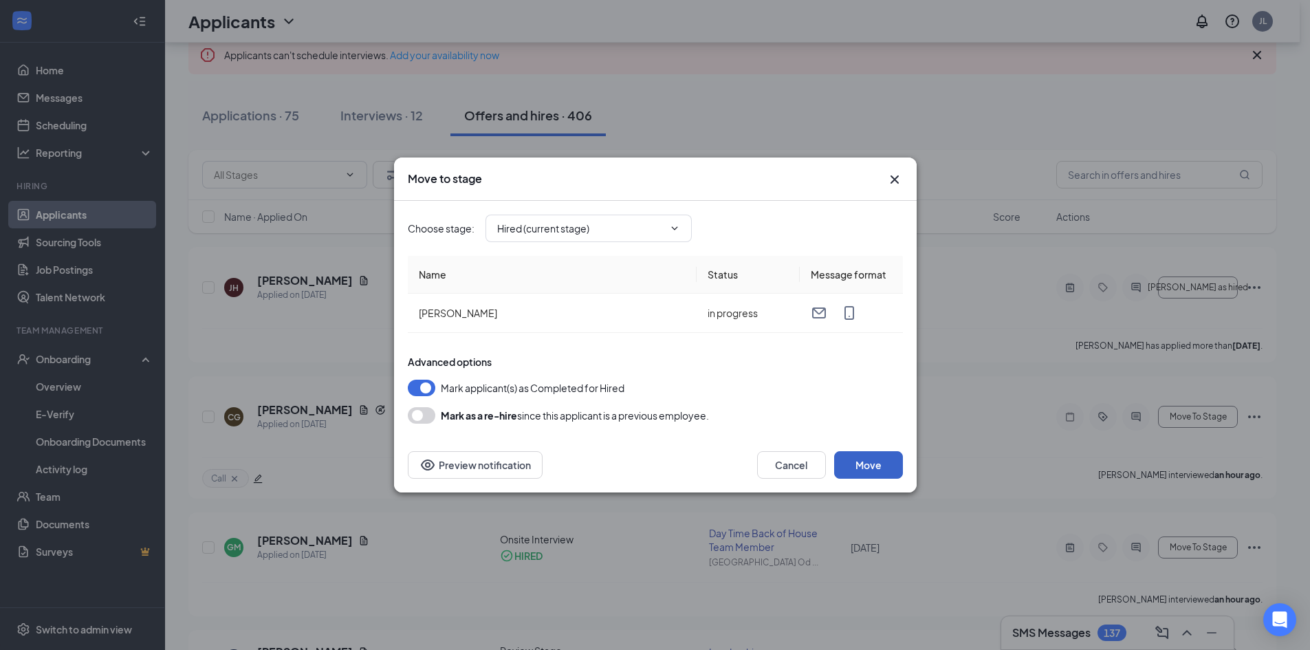
click at [870, 465] on button "Move" at bounding box center [868, 465] width 69 height 28
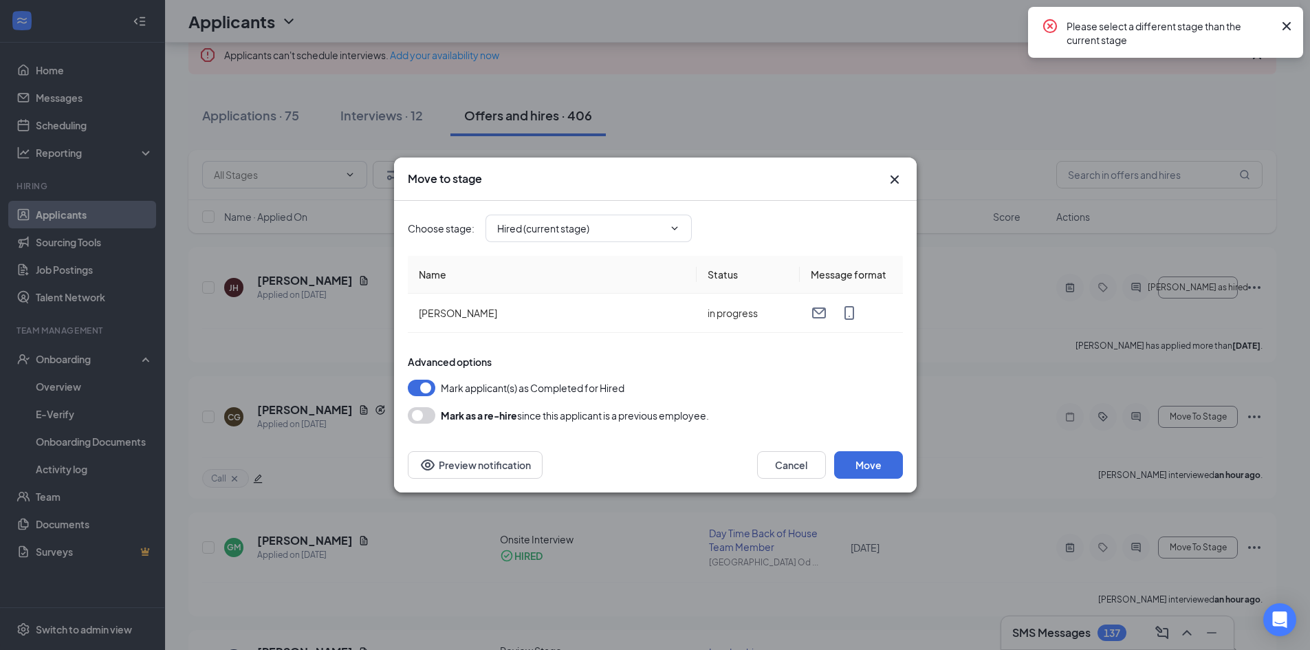
click at [900, 180] on icon "Cross" at bounding box center [895, 179] width 17 height 17
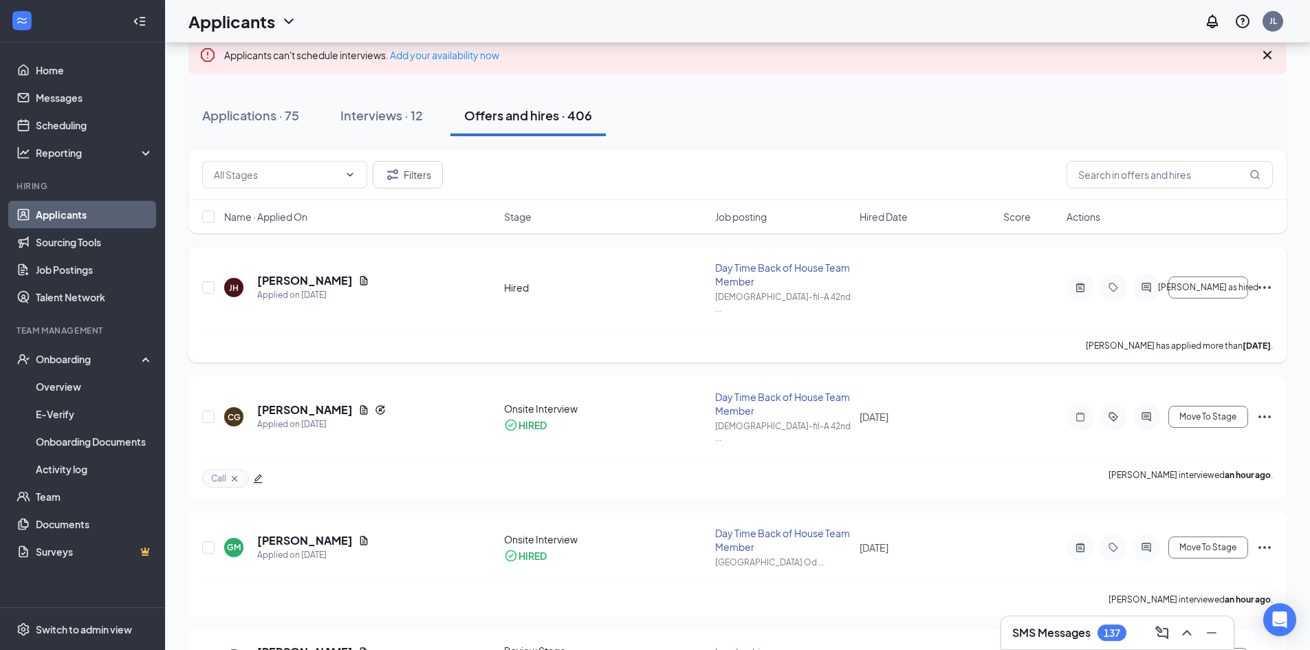
click at [1264, 279] on icon "Ellipses" at bounding box center [1265, 287] width 17 height 17
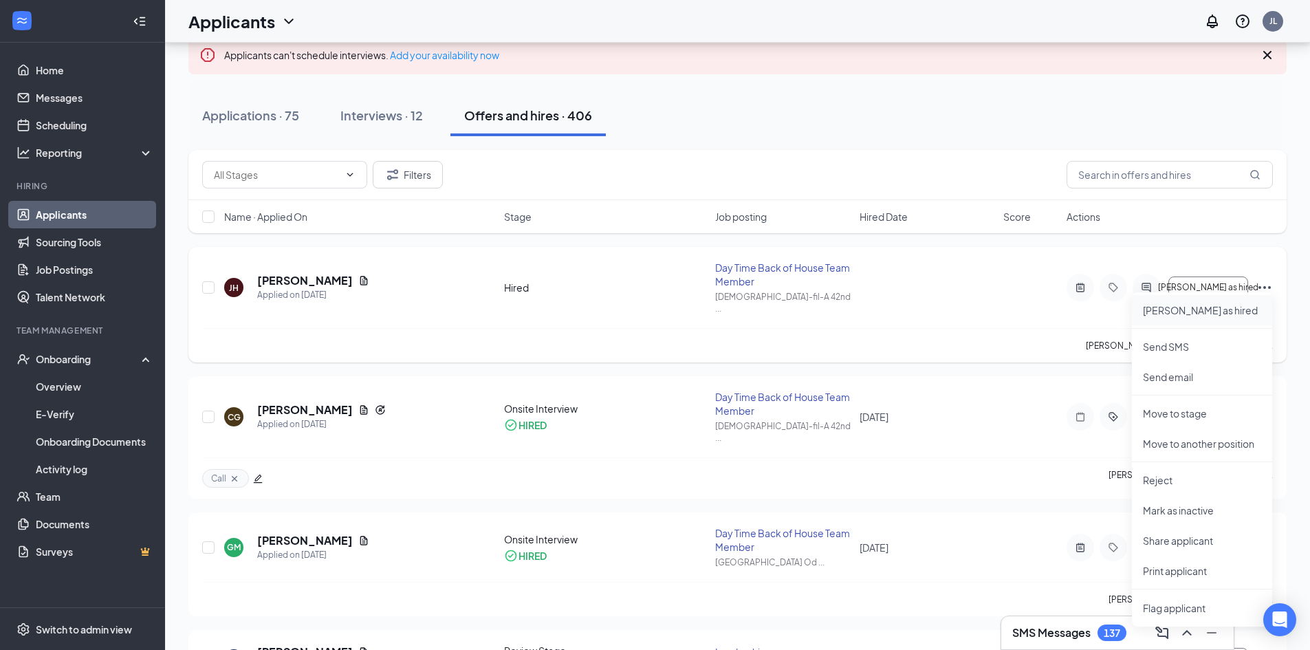
click at [1171, 309] on p "[PERSON_NAME] as hired" at bounding box center [1202, 310] width 118 height 14
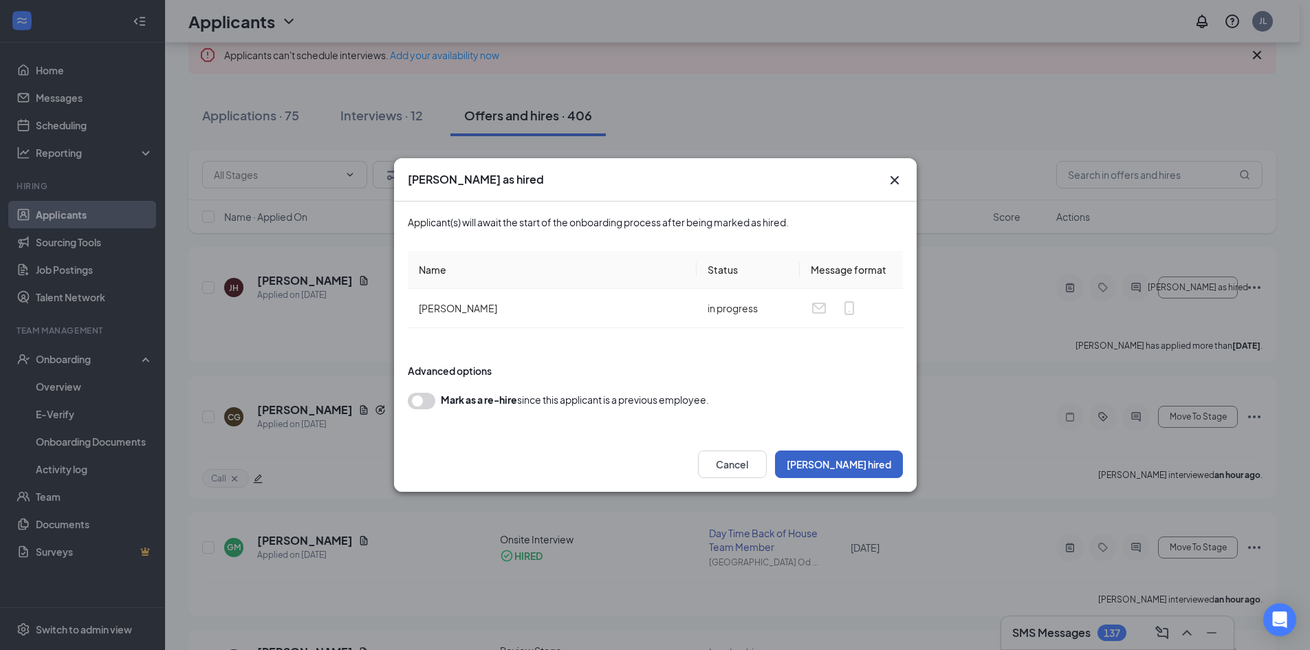
click at [875, 464] on button "[PERSON_NAME] hired" at bounding box center [839, 465] width 128 height 28
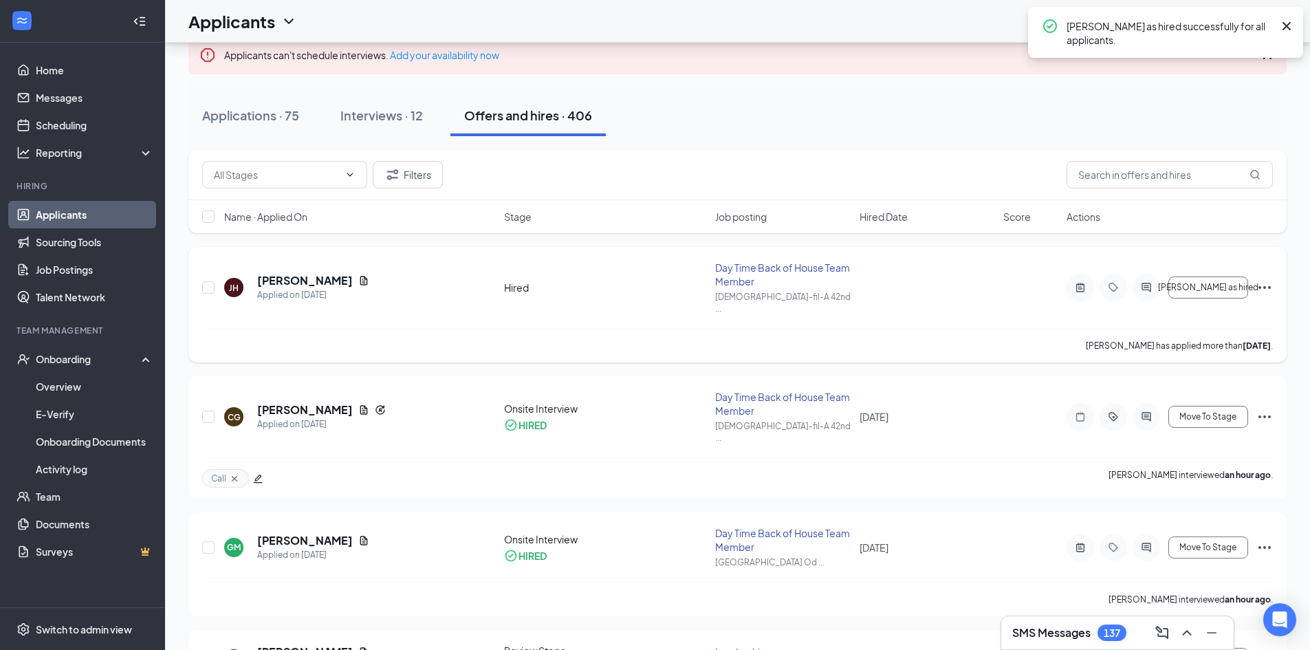
click at [1266, 286] on icon "Ellipses" at bounding box center [1265, 287] width 12 height 3
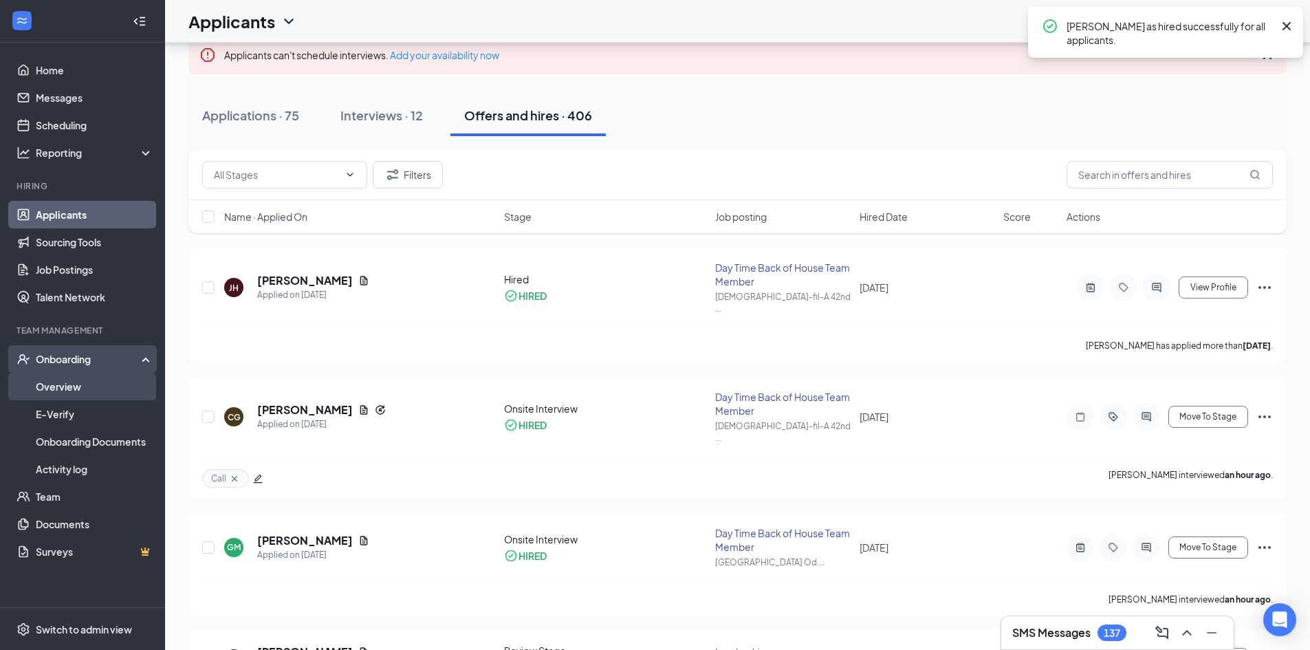
click at [58, 380] on link "Overview" at bounding box center [95, 387] width 118 height 28
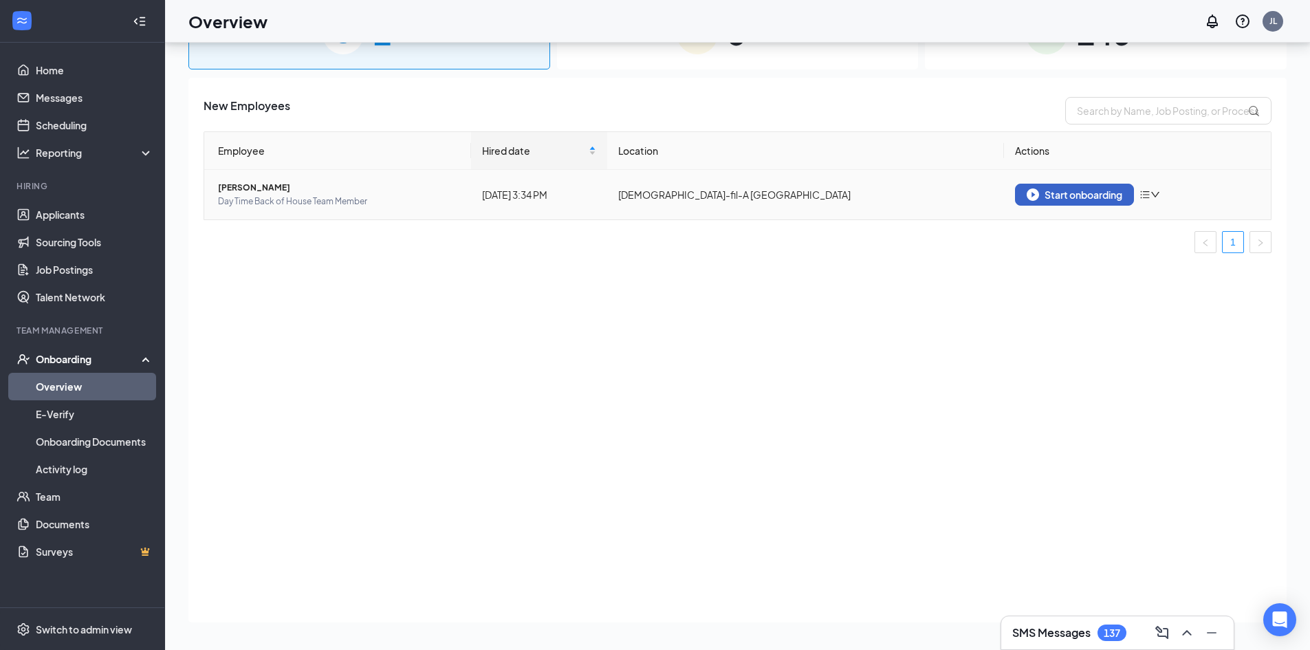
click at [1044, 190] on div "Start onboarding" at bounding box center [1075, 194] width 96 height 12
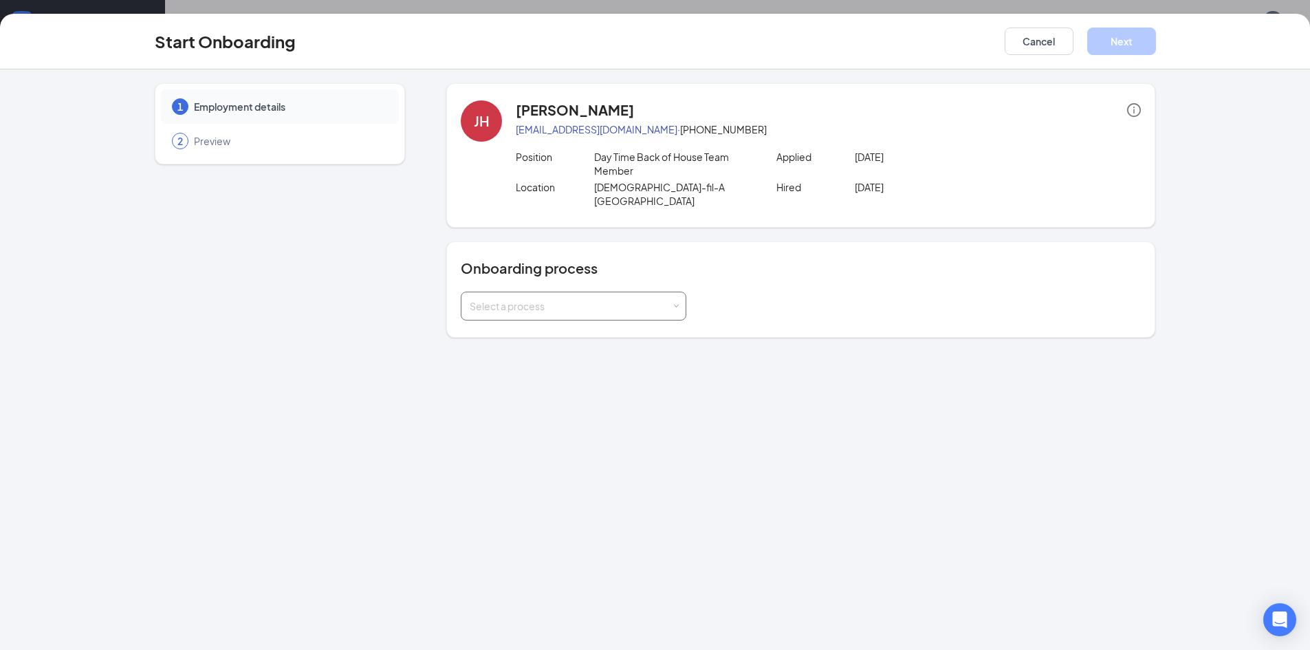
click at [548, 299] on div "Select a process" at bounding box center [571, 306] width 202 height 14
click at [546, 312] on li "Chick-fil-A HR Onboarding" at bounding box center [574, 322] width 226 height 25
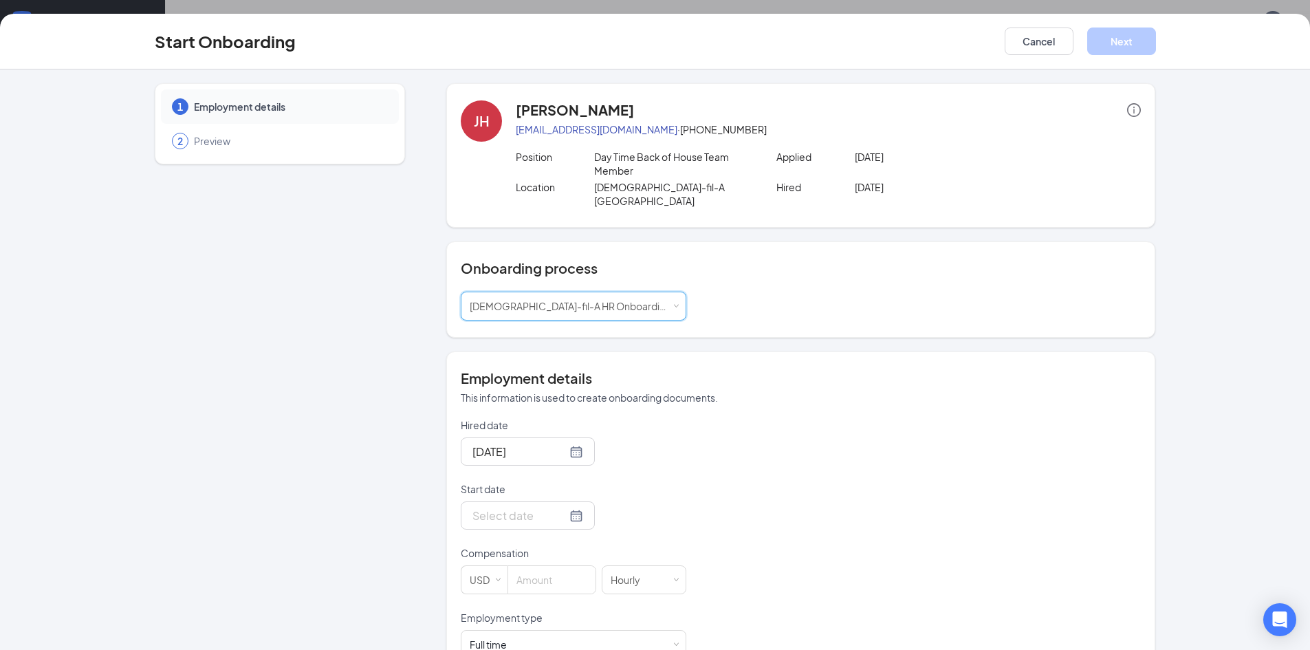
click at [550, 529] on form "Hired date Oct 15, 2025 Start date Compensation USD Hourly Employment type Full…" at bounding box center [574, 643] width 226 height 450
click at [554, 507] on div at bounding box center [528, 515] width 111 height 17
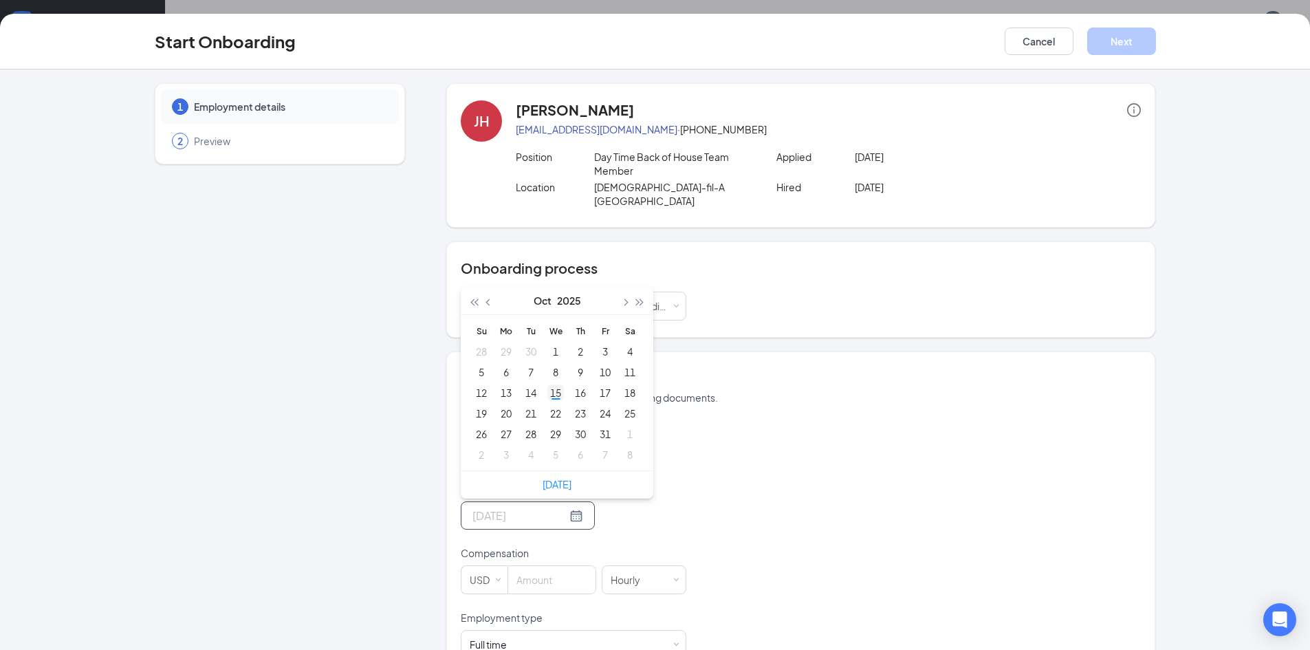
type input "Oct 15, 2025"
click at [554, 385] on div "15" at bounding box center [556, 393] width 17 height 17
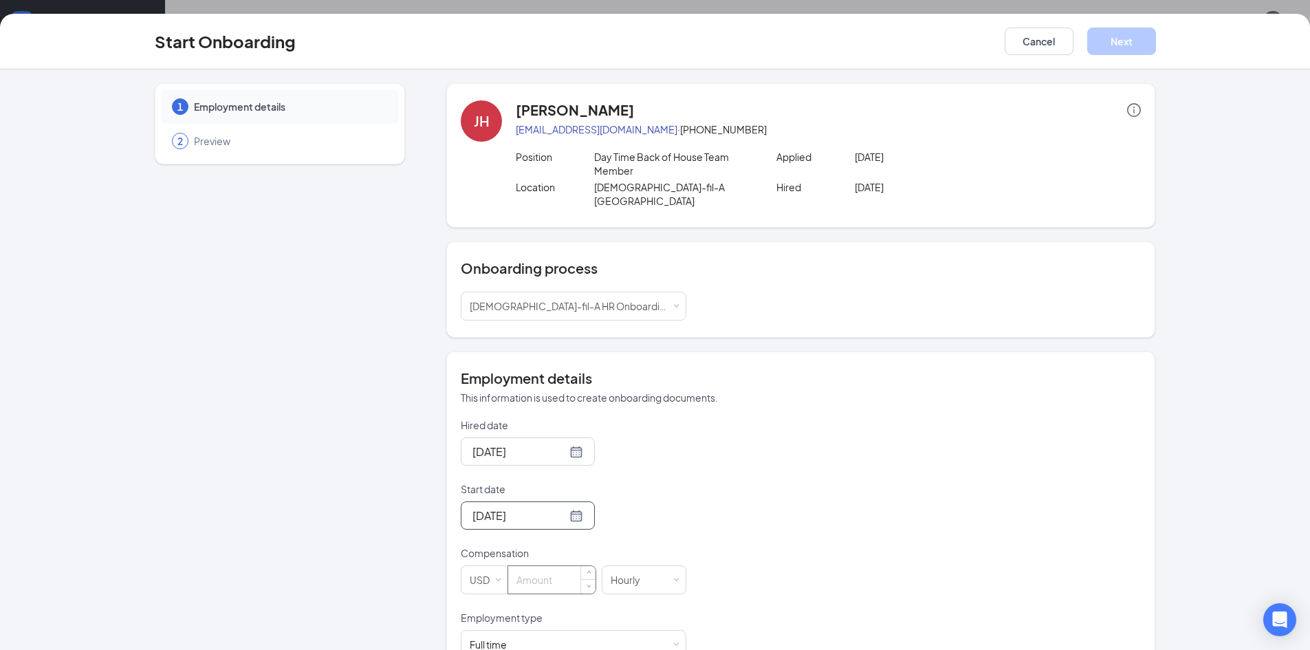
click at [542, 566] on input at bounding box center [551, 580] width 87 height 28
type input "15"
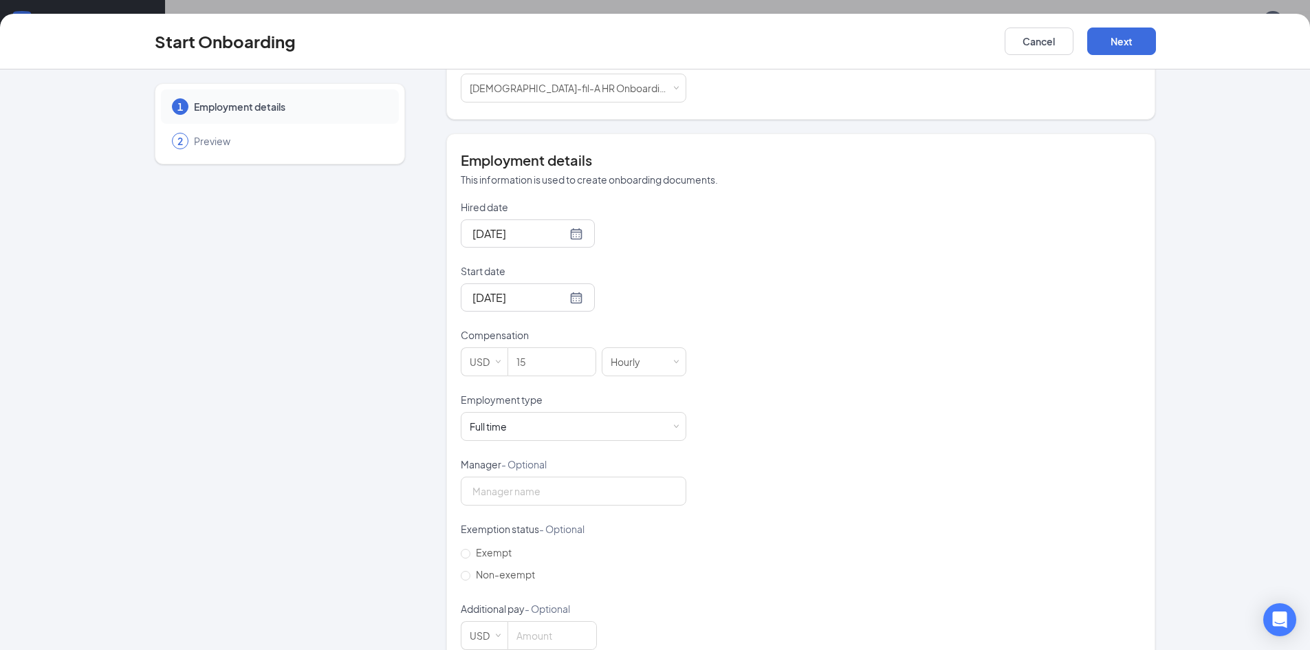
scroll to position [235, 0]
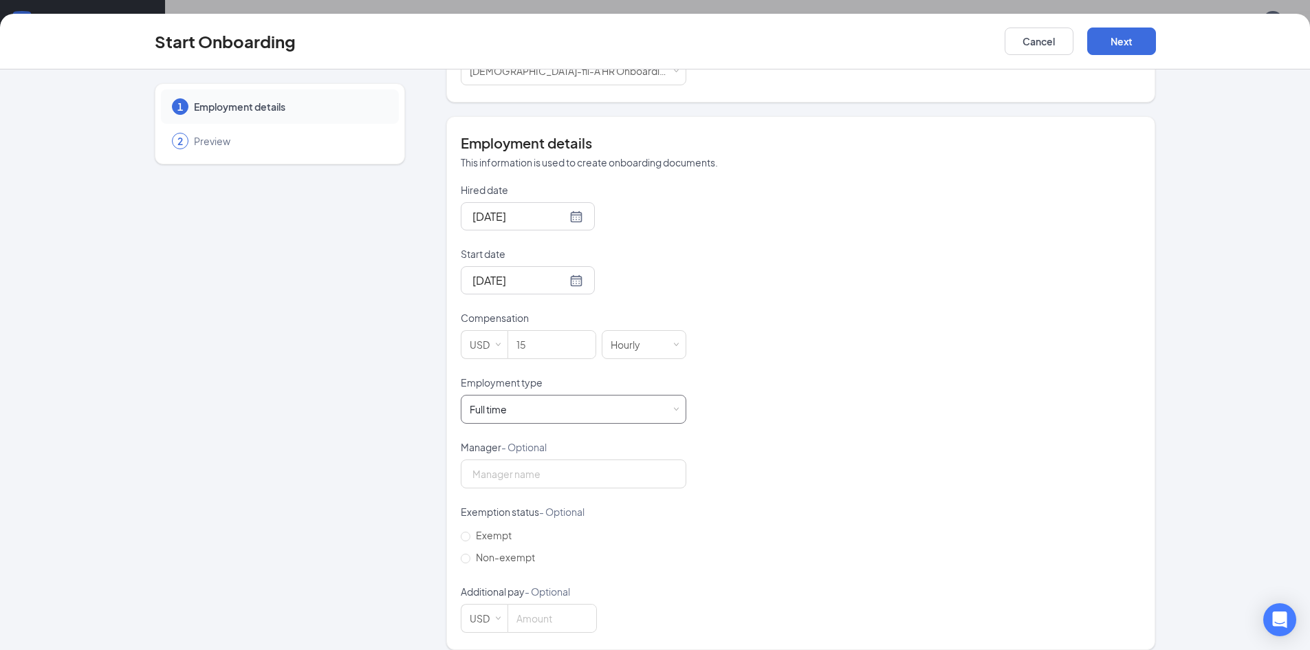
click at [568, 396] on div "Full time Works 30+ hours per week and is reasonably expected to work" at bounding box center [574, 410] width 208 height 28
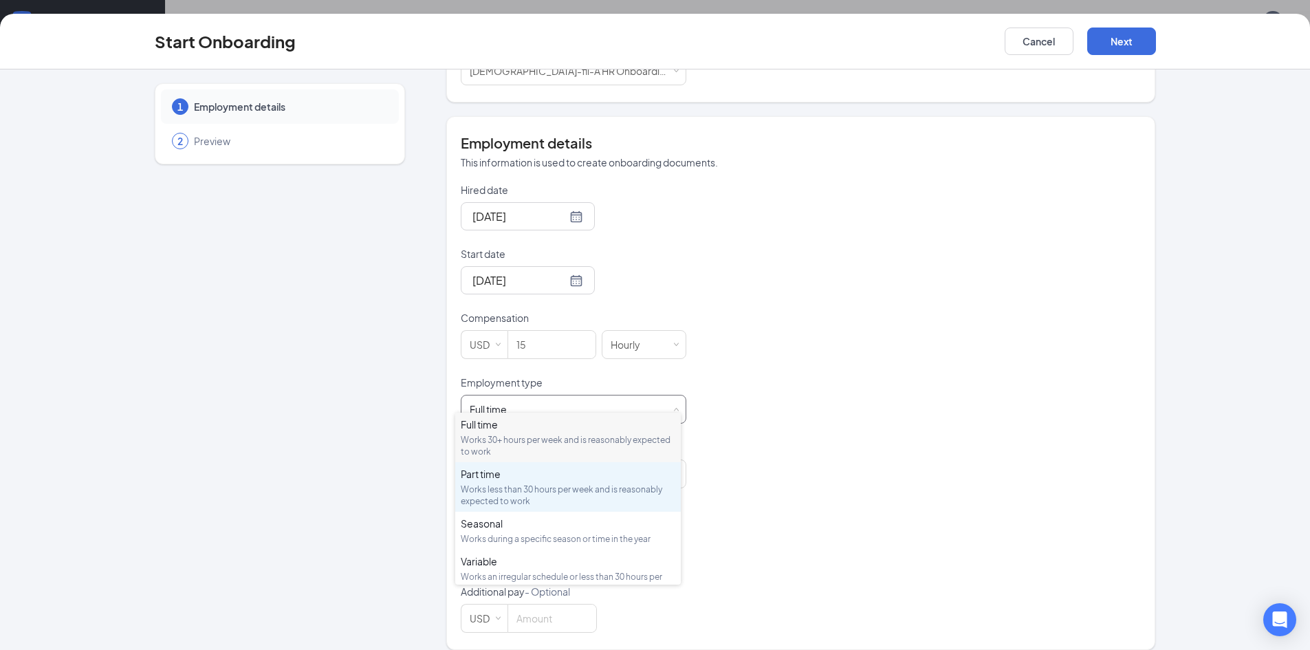
click at [515, 486] on div "Works less than 30 hours per week and is reasonably expected to work" at bounding box center [568, 495] width 215 height 23
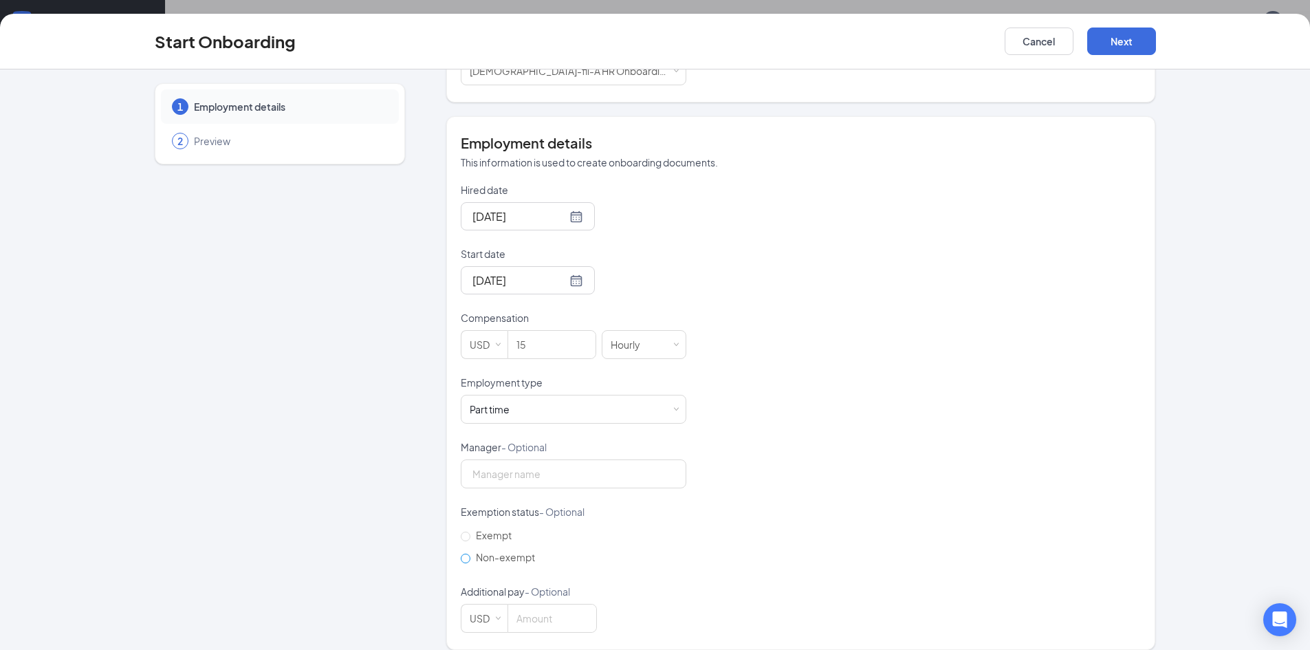
click at [508, 551] on span "Non-exempt" at bounding box center [505, 557] width 70 height 12
click at [470, 554] on input "Non-exempt" at bounding box center [466, 559] width 10 height 10
radio input "true"
click at [1129, 44] on button "Next" at bounding box center [1122, 42] width 69 height 28
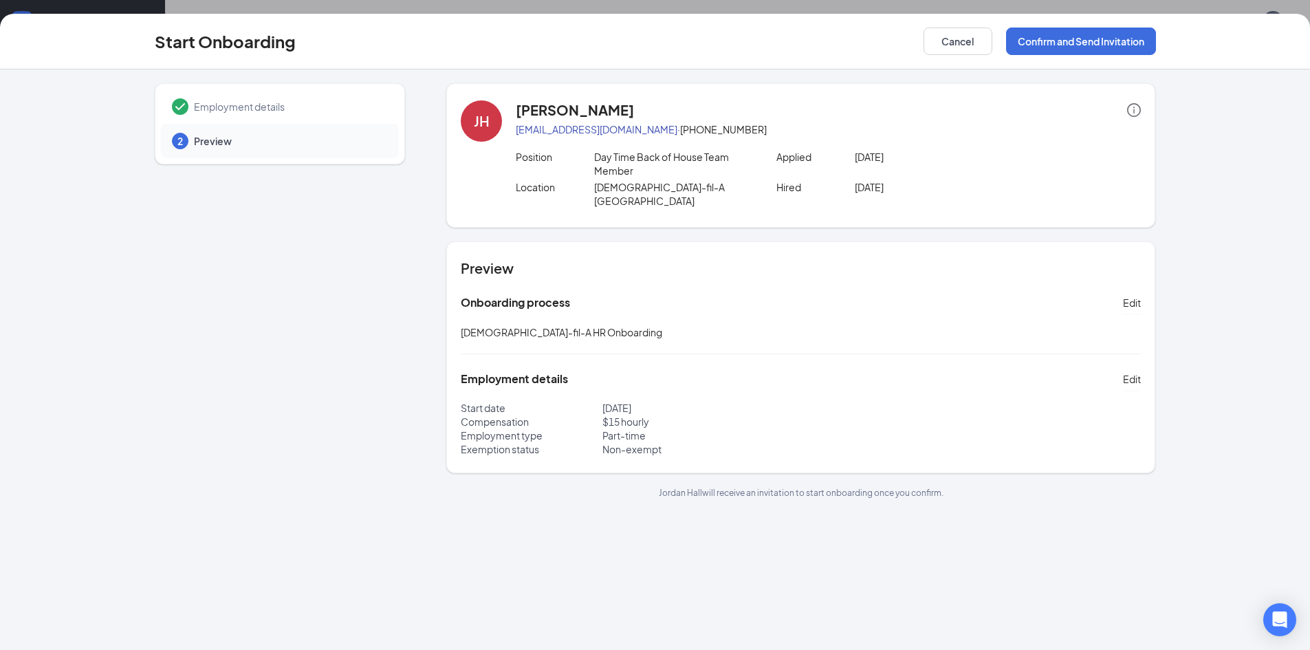
scroll to position [0, 0]
click at [1044, 47] on button "Confirm and Send Invitation" at bounding box center [1081, 42] width 150 height 28
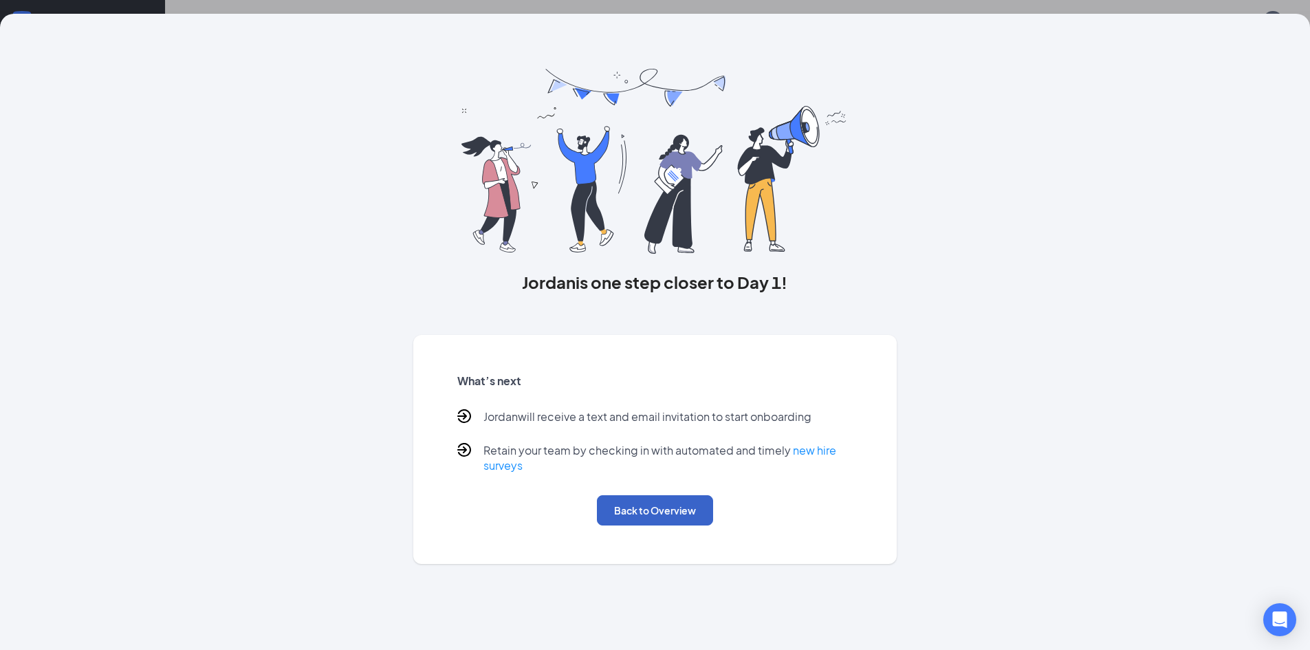
click at [637, 517] on button "Back to Overview" at bounding box center [655, 510] width 116 height 30
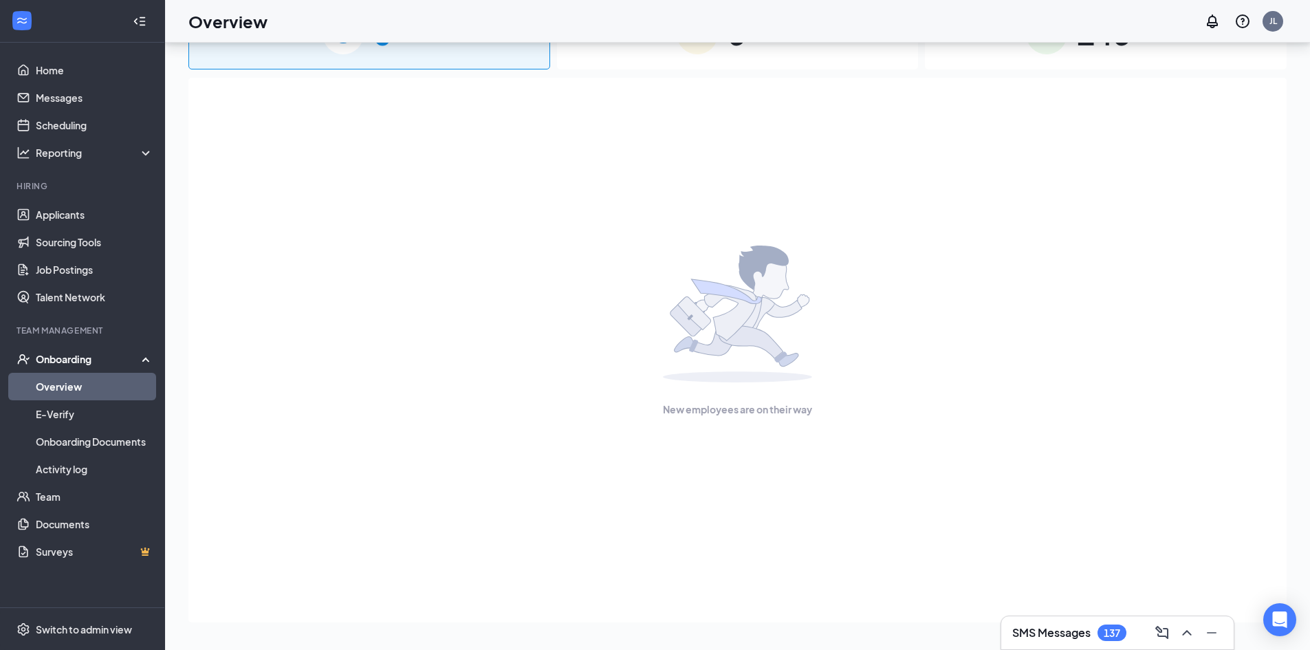
click at [86, 383] on link "Overview" at bounding box center [95, 387] width 118 height 28
click at [100, 215] on link "Applicants" at bounding box center [95, 215] width 118 height 28
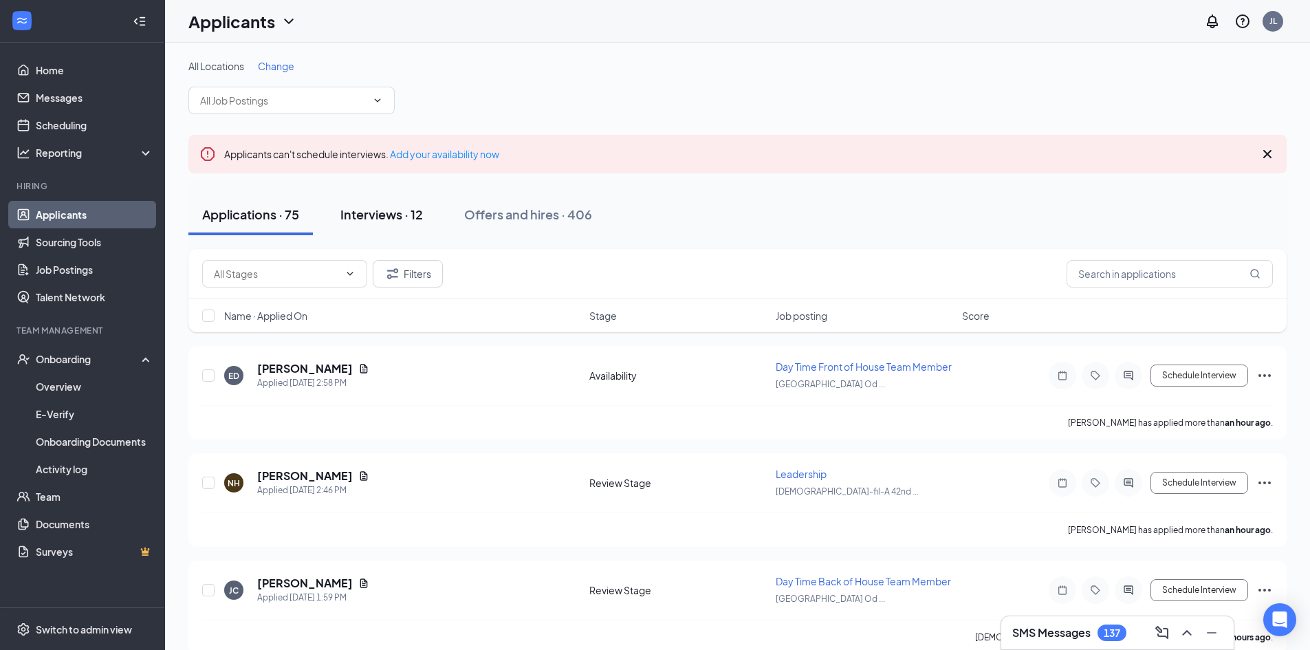
click at [363, 198] on button "Interviews · 12" at bounding box center [382, 214] width 110 height 41
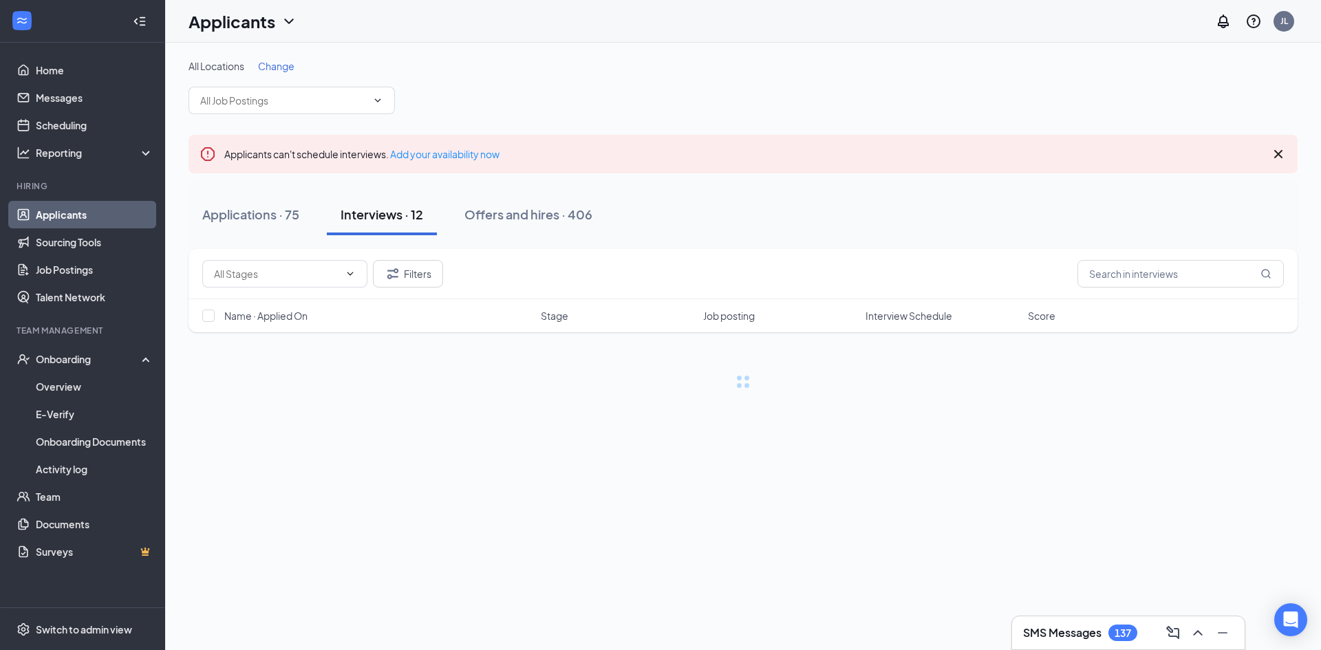
click at [376, 212] on div "Interviews · 12" at bounding box center [381, 214] width 83 height 17
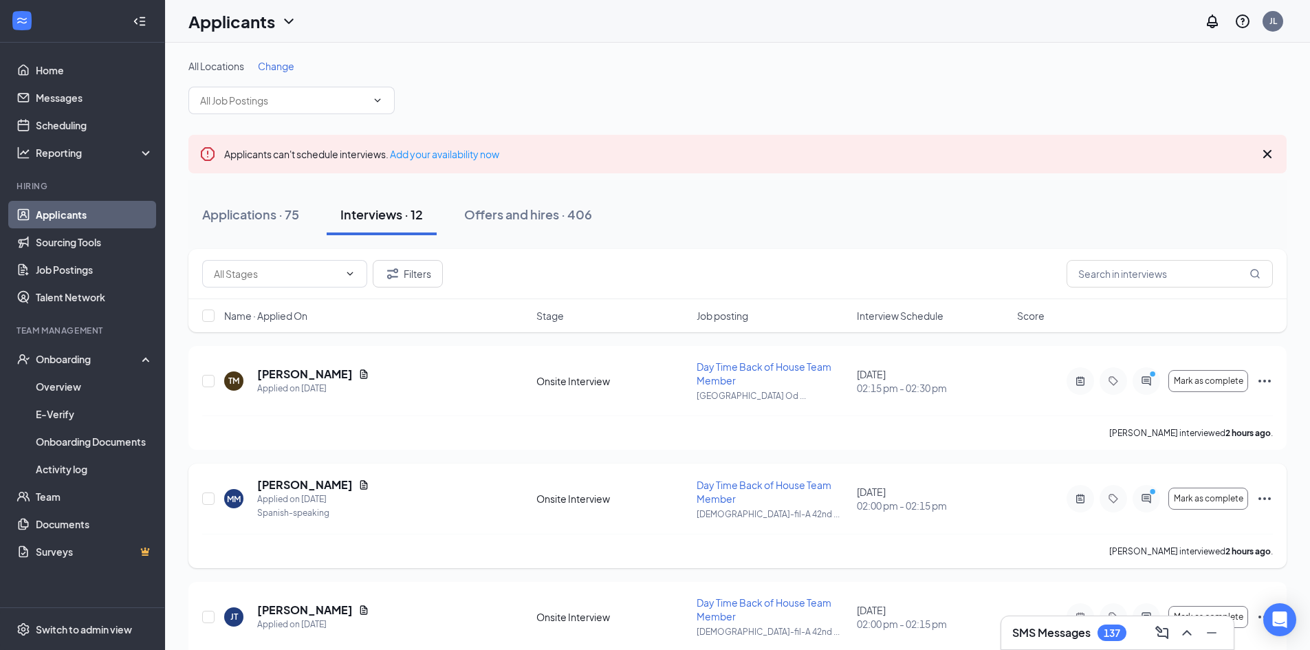
click at [1269, 499] on icon "Ellipses" at bounding box center [1265, 498] width 12 height 3
click at [1202, 527] on p "[PERSON_NAME] as hired" at bounding box center [1203, 528] width 118 height 14
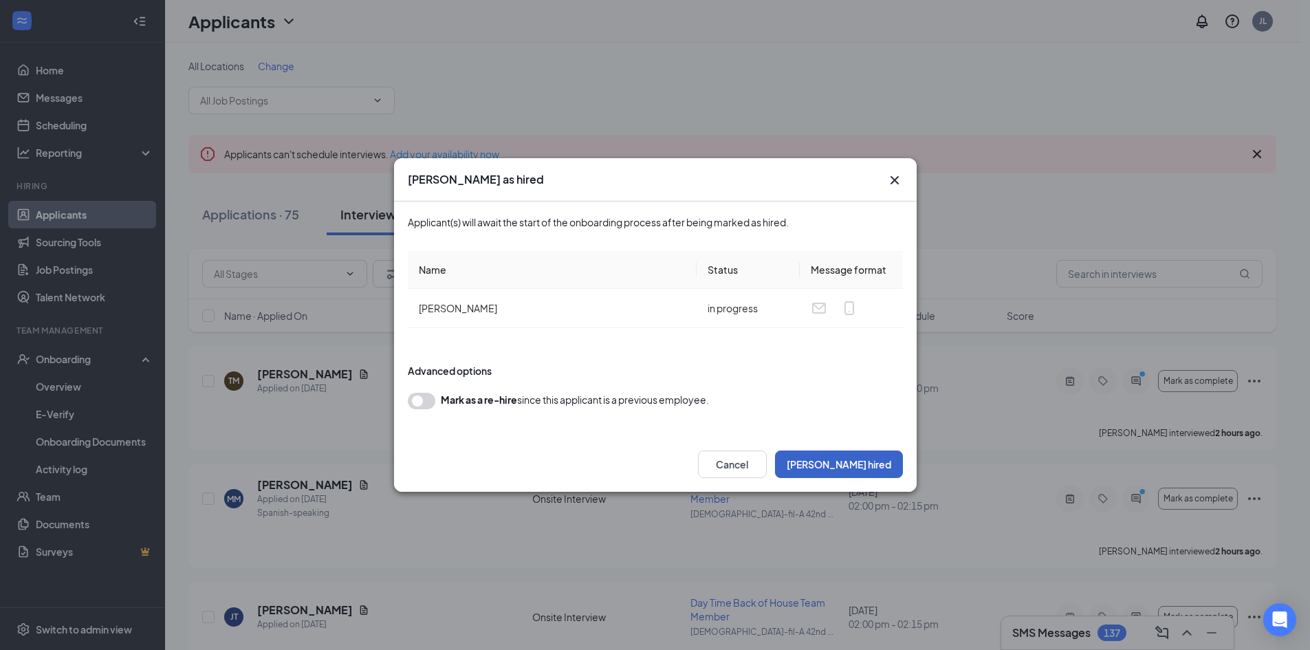
click at [863, 455] on button "[PERSON_NAME] hired" at bounding box center [839, 465] width 128 height 28
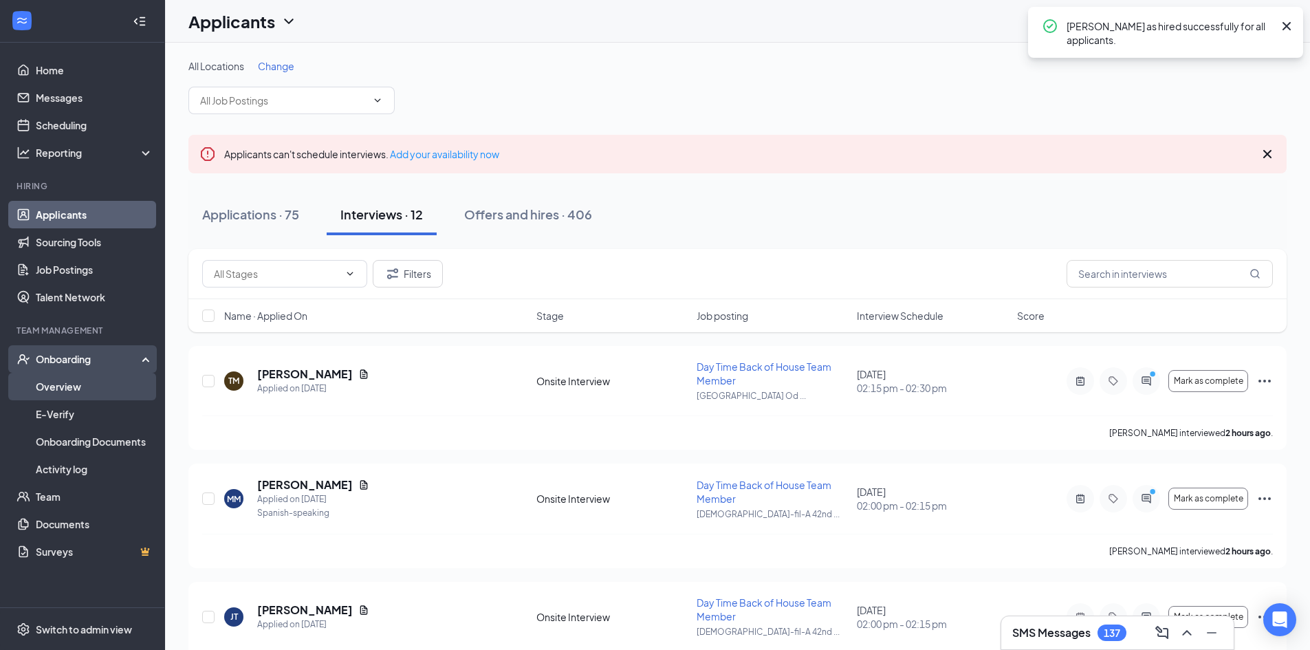
click at [78, 388] on link "Overview" at bounding box center [95, 387] width 118 height 28
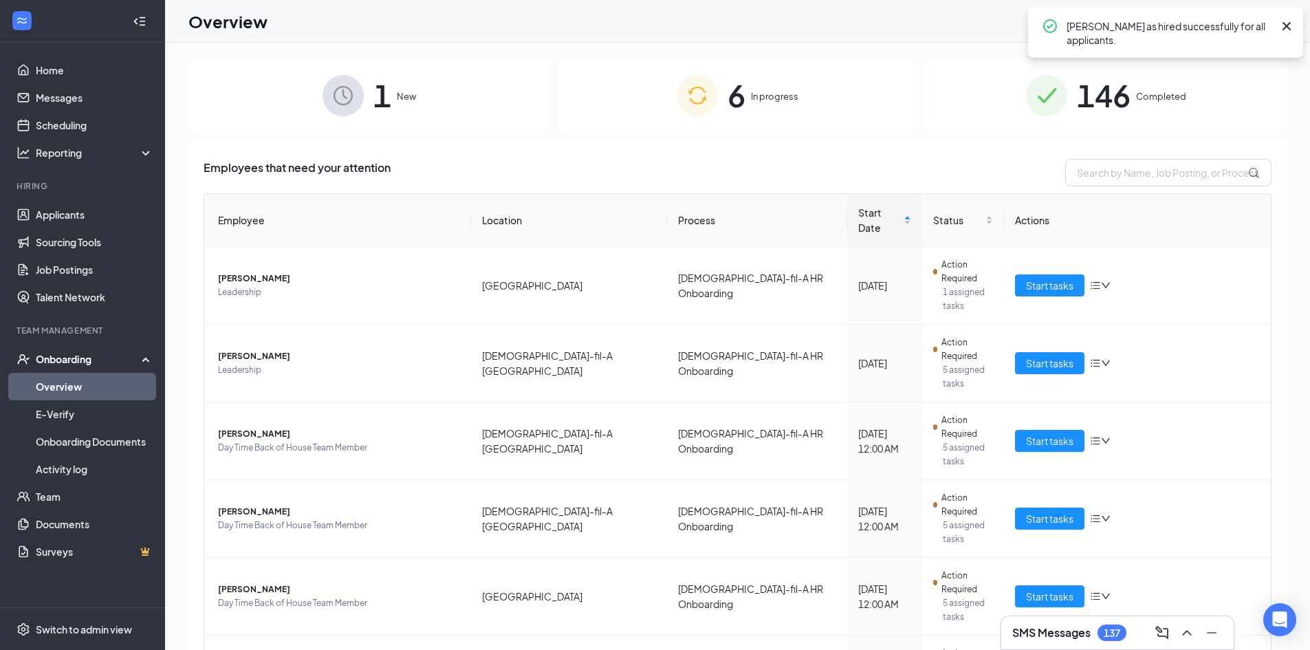
click at [448, 41] on div "Overview JL" at bounding box center [737, 21] width 1145 height 43
click at [414, 95] on span "New" at bounding box center [406, 96] width 19 height 14
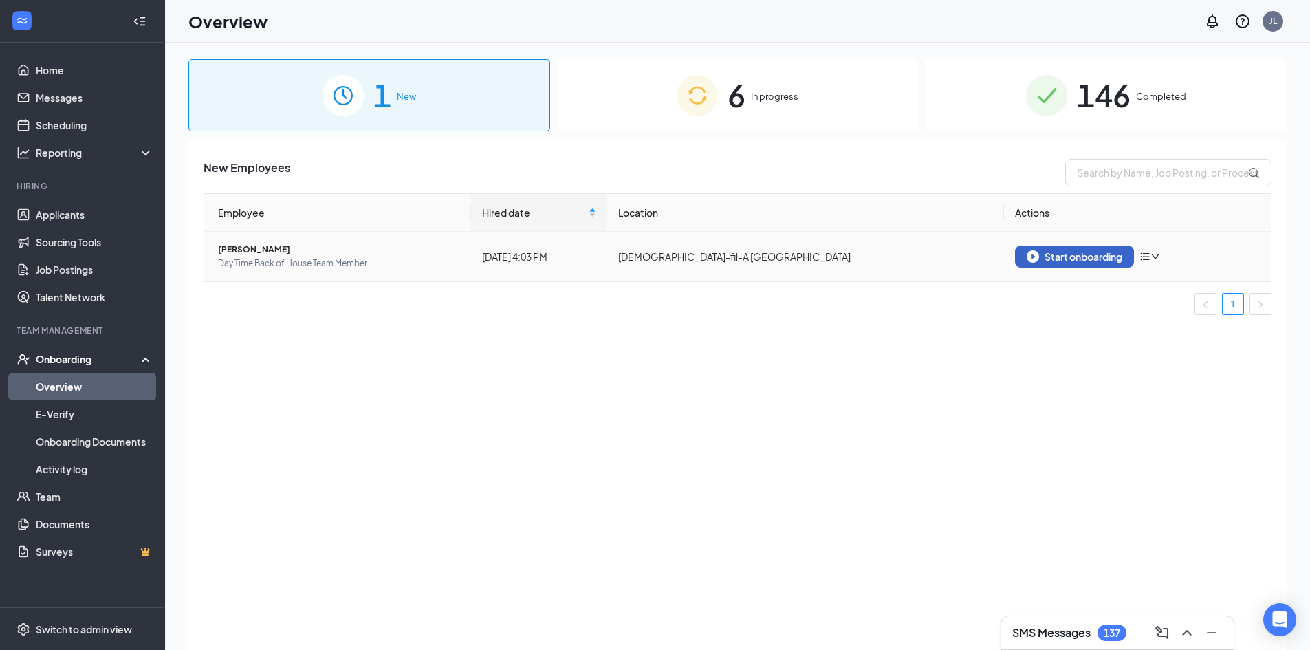
click at [1104, 263] on button "Start onboarding" at bounding box center [1074, 257] width 119 height 22
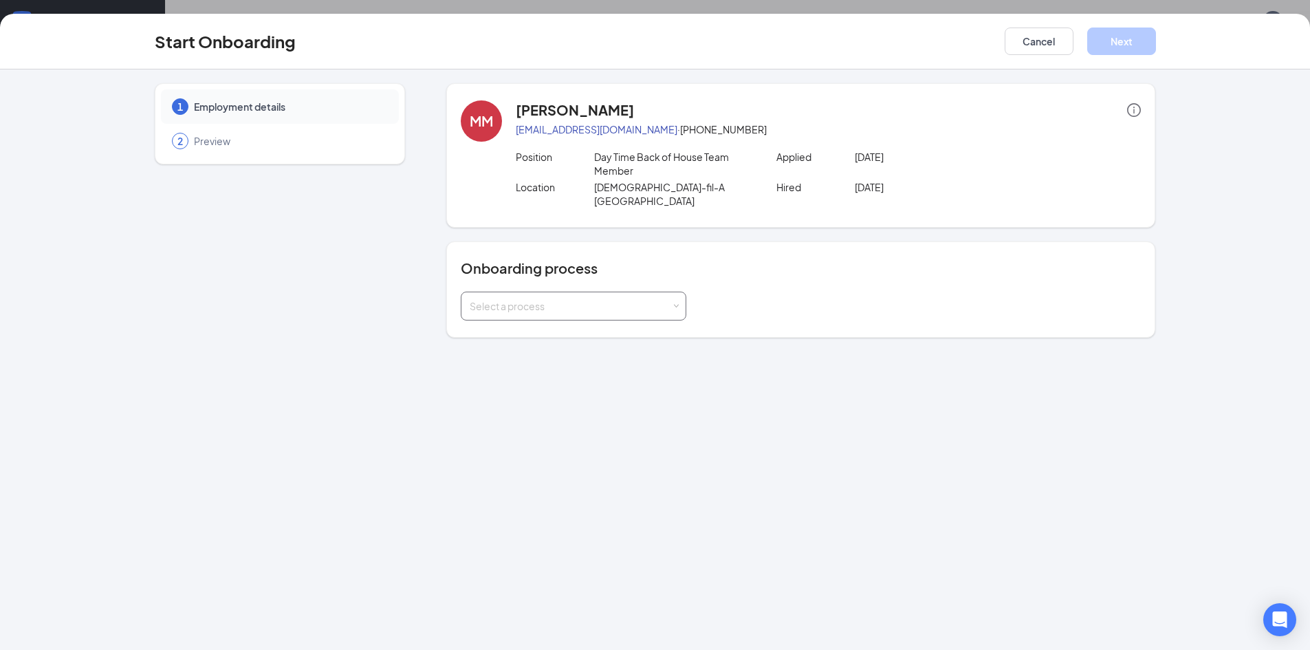
click at [576, 299] on div "Select a process" at bounding box center [571, 306] width 202 height 14
click at [586, 325] on span "Chick-fil-A HR Onboarding" at bounding box center [567, 321] width 202 height 12
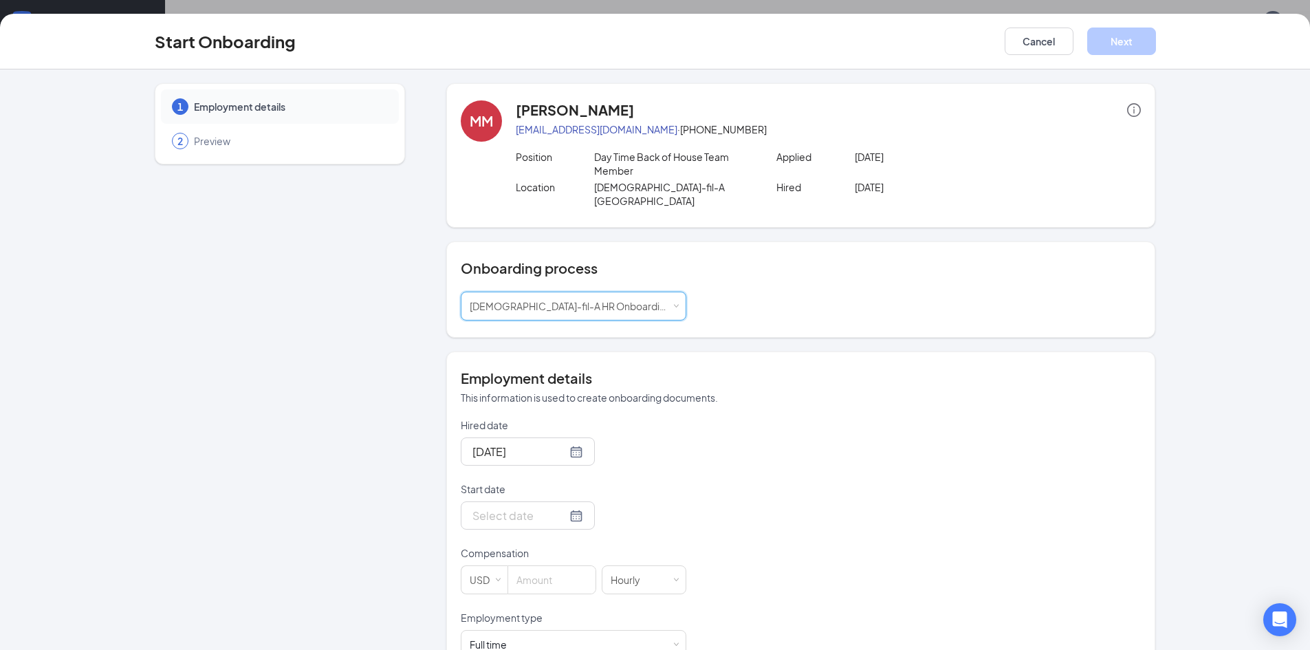
click at [554, 530] on form "Hired date Oct 15, 2025 Start date Compensation USD Hourly Employment type Full…" at bounding box center [574, 643] width 226 height 450
click at [560, 507] on div at bounding box center [528, 515] width 111 height 17
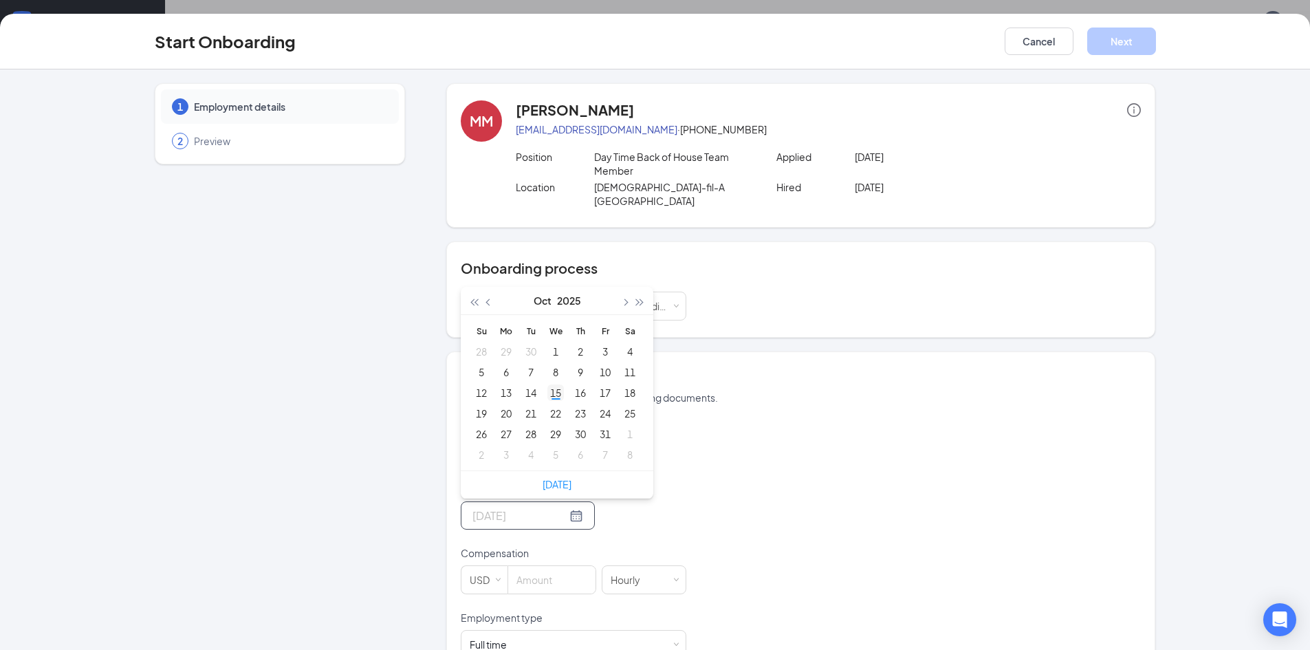
type input "Oct 15, 2025"
click at [552, 385] on div "15" at bounding box center [556, 393] width 17 height 17
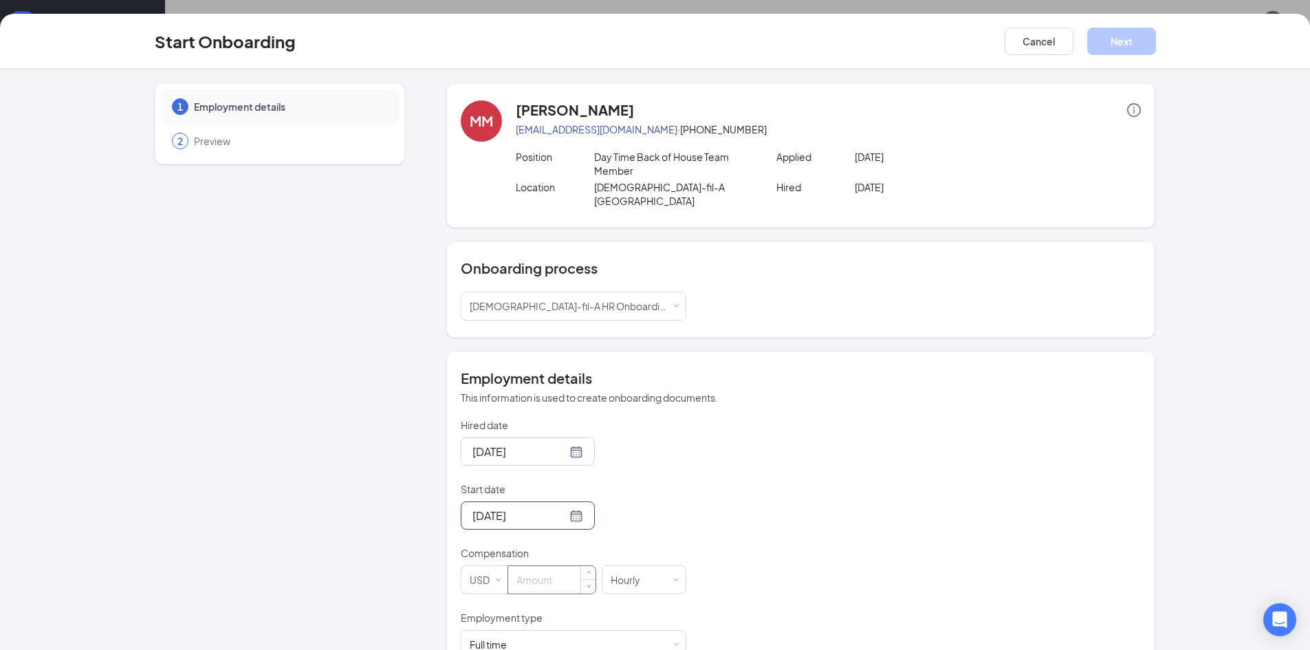
click at [542, 566] on input at bounding box center [551, 580] width 87 height 28
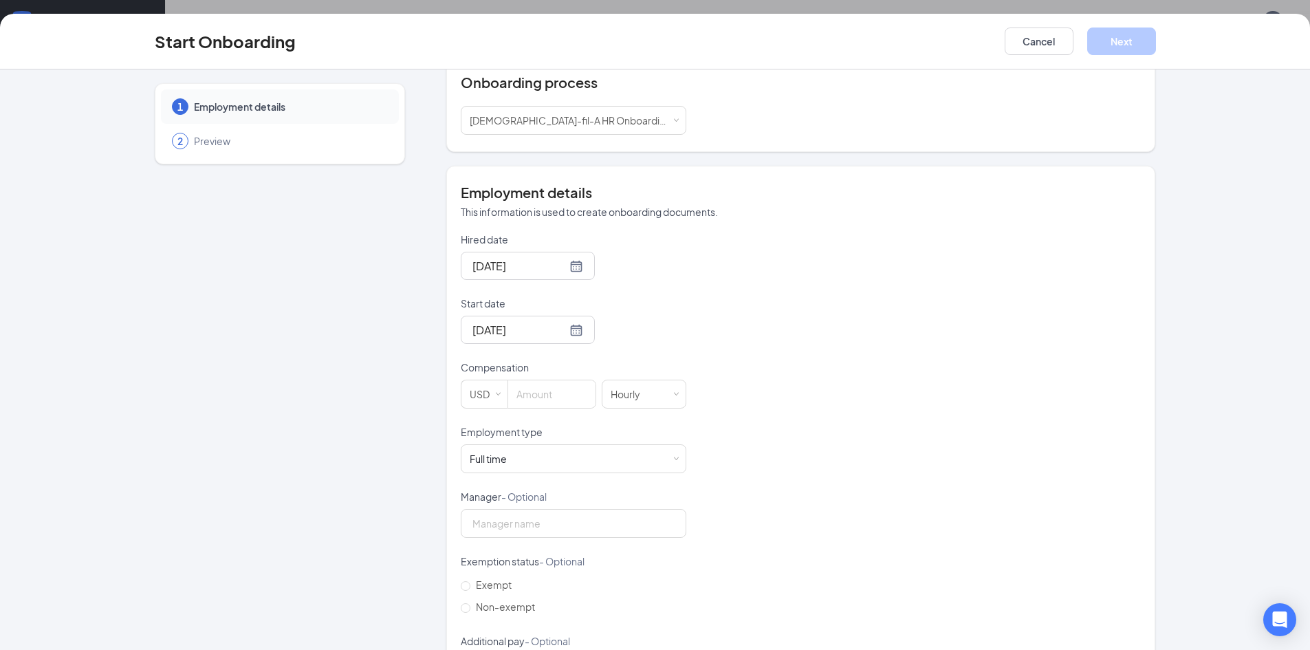
scroll to position [201, 0]
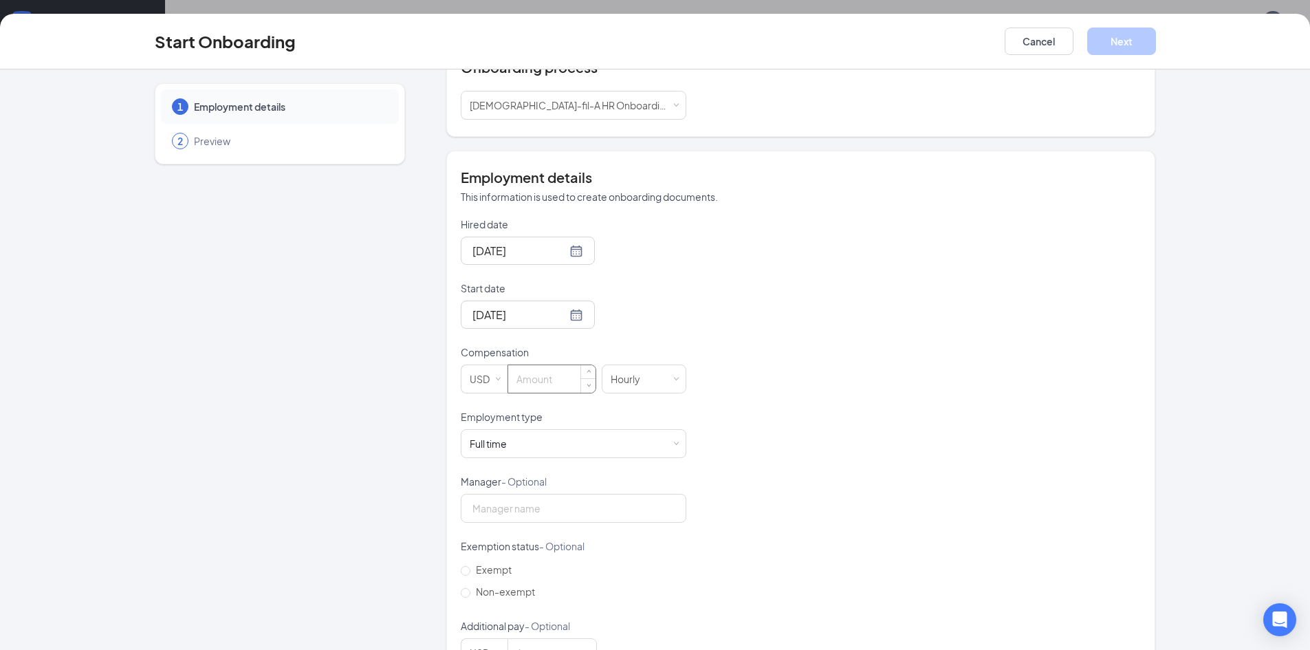
click at [564, 365] on input at bounding box center [551, 379] width 87 height 28
type input "15"
click at [476, 437] on div "Full time" at bounding box center [488, 444] width 37 height 14
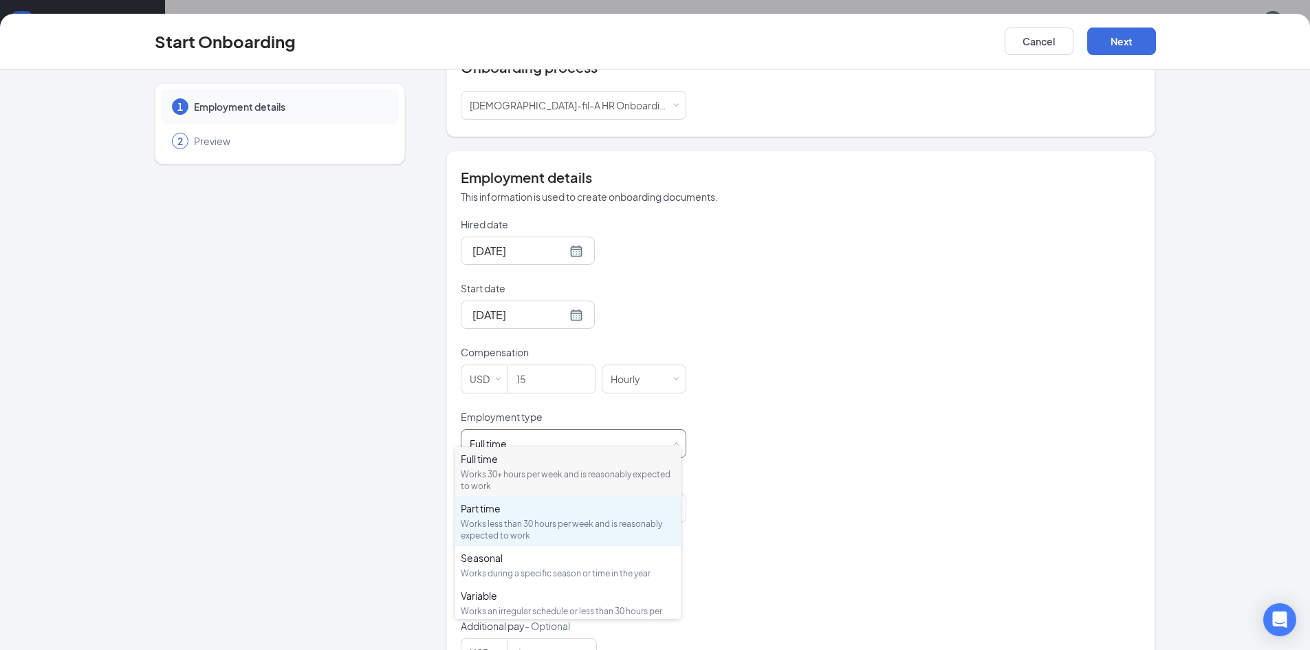
click at [499, 520] on div "Works less than 30 hours per week and is reasonably expected to work" at bounding box center [568, 529] width 215 height 23
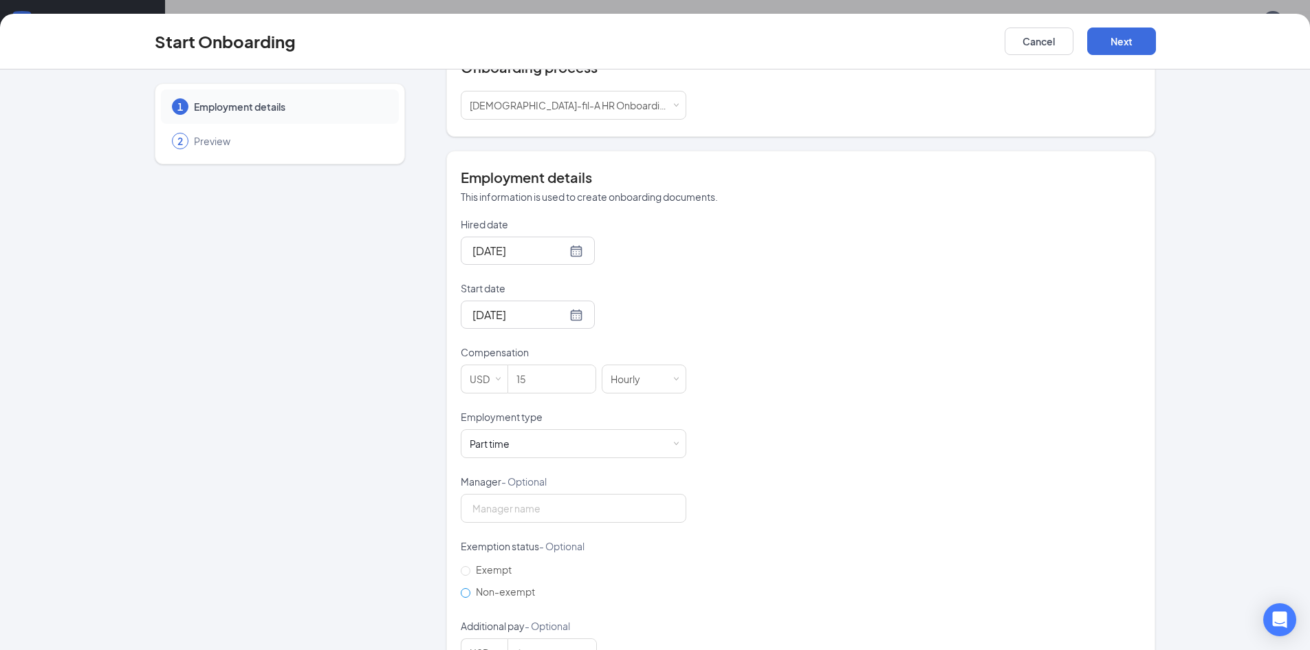
click at [497, 584] on label "Non-exempt" at bounding box center [501, 592] width 80 height 22
click at [470, 588] on input "Non-exempt" at bounding box center [466, 593] width 10 height 10
radio input "true"
click at [1130, 42] on button "Next" at bounding box center [1122, 42] width 69 height 28
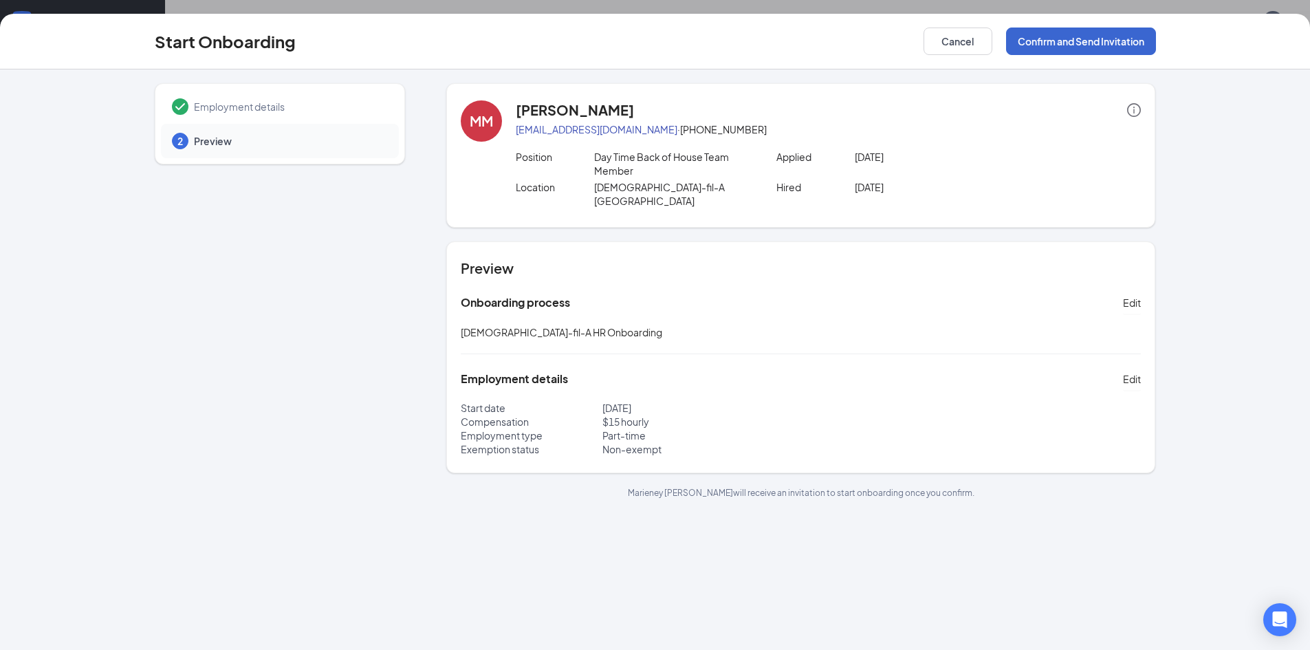
scroll to position [0, 0]
click at [1059, 57] on div "Start Onboarding Cancel Confirm and Send Invitation" at bounding box center [655, 42] width 1310 height 56
click at [1074, 46] on button "Confirm and Send Invitation" at bounding box center [1081, 42] width 150 height 28
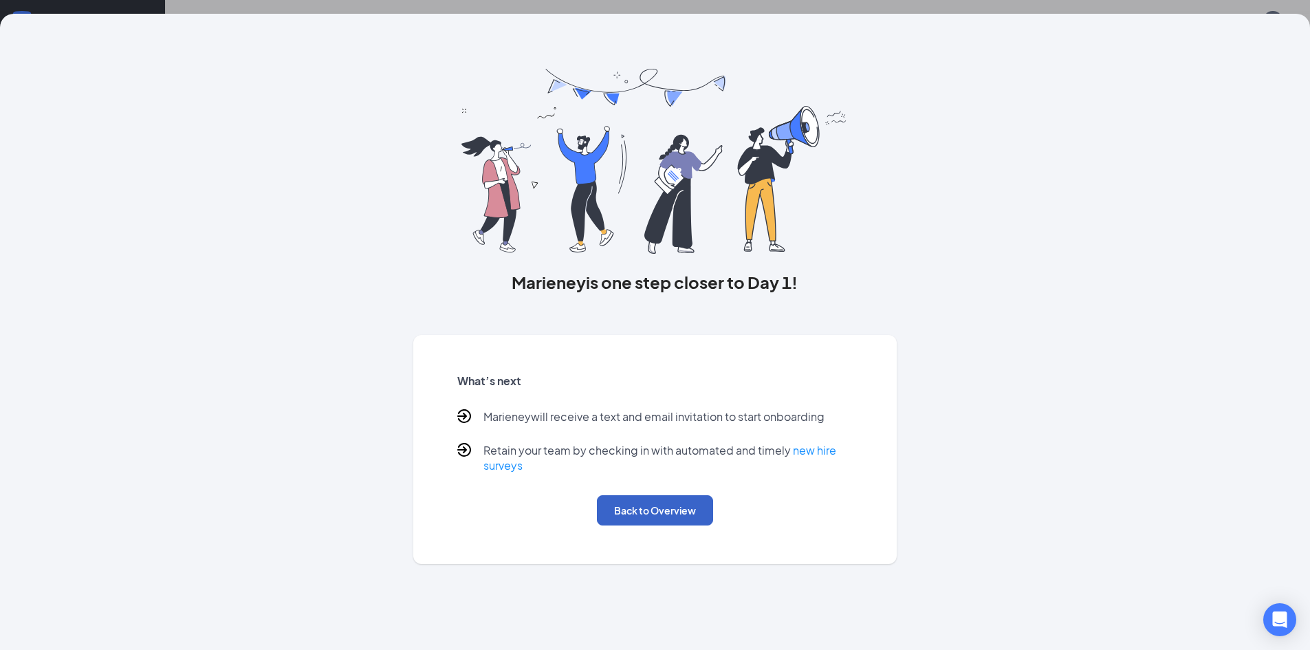
click at [662, 516] on button "Back to Overview" at bounding box center [655, 510] width 116 height 30
